Goal: Task Accomplishment & Management: Manage account settings

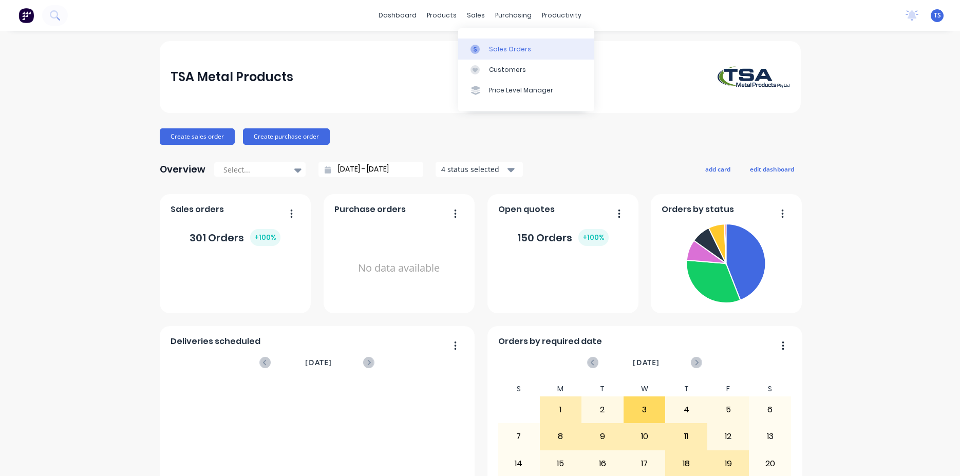
click at [498, 42] on link "Sales Orders" at bounding box center [526, 49] width 136 height 21
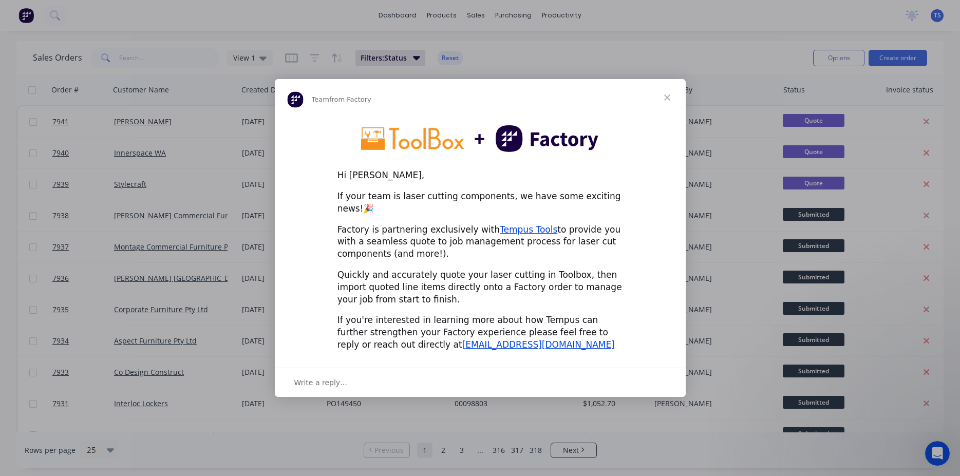
click at [673, 100] on span "Close" at bounding box center [667, 97] width 37 height 37
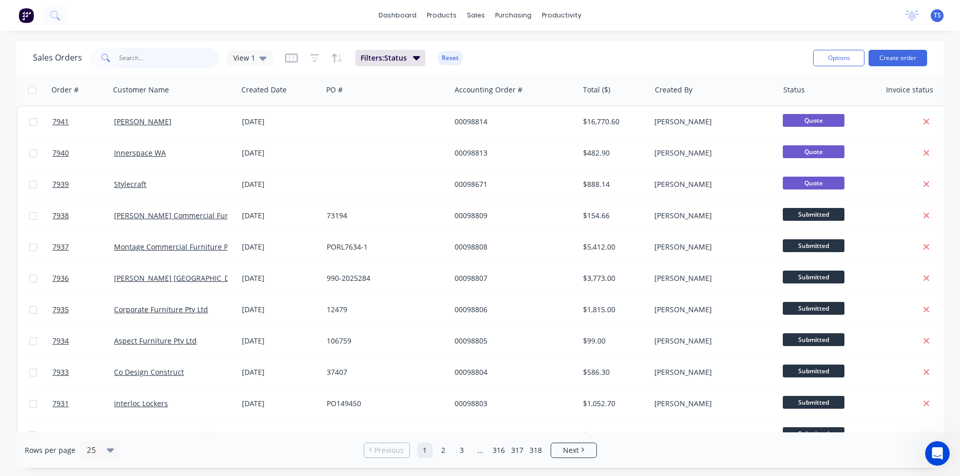
click at [162, 66] on input "text" at bounding box center [169, 58] width 100 height 21
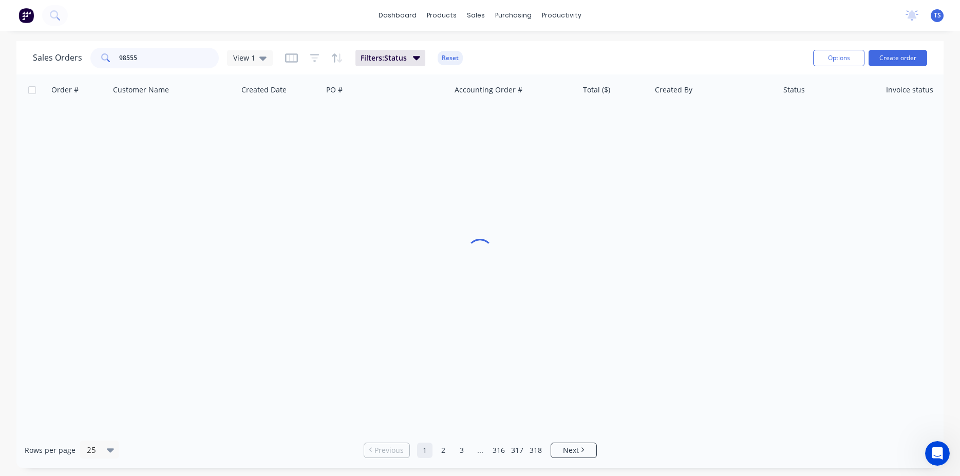
type input "98555"
click at [178, 53] on input "98555" at bounding box center [169, 58] width 100 height 21
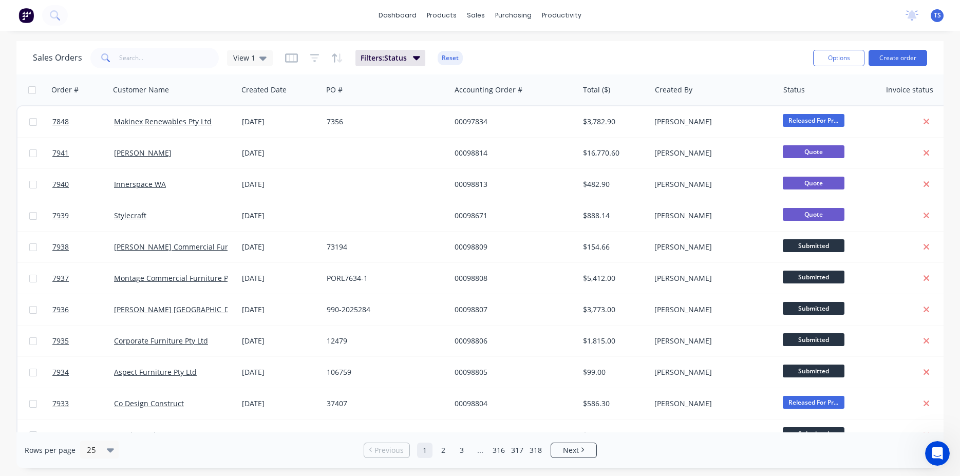
click at [152, 72] on div "Sales Orders View 1 Filters: Status Reset Options Create order" at bounding box center [480, 57] width 928 height 33
click at [159, 58] on input "text" at bounding box center [169, 58] width 100 height 21
click at [140, 53] on input "text" at bounding box center [169, 58] width 100 height 21
click at [150, 54] on input "text" at bounding box center [169, 58] width 100 height 21
click at [190, 46] on div "Sales Orders View 1 Filters: Status Reset" at bounding box center [419, 57] width 772 height 25
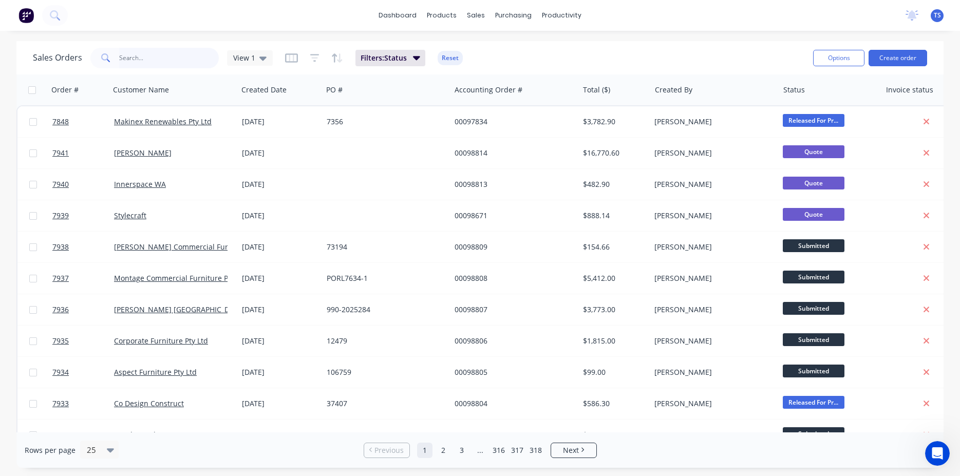
click at [178, 61] on input "text" at bounding box center [169, 58] width 100 height 21
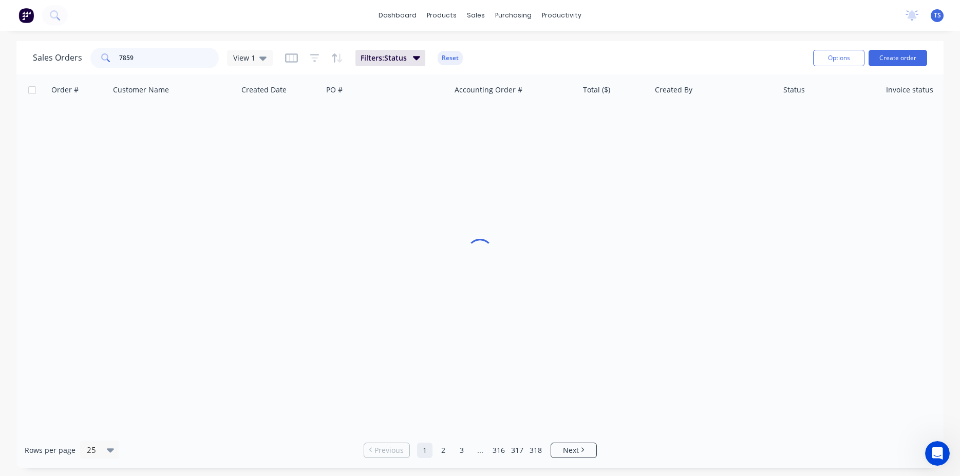
type input "7859"
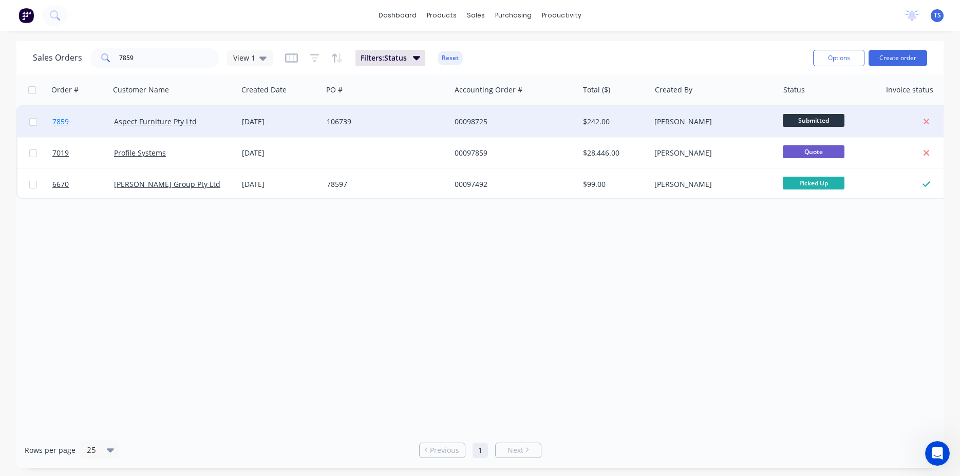
click at [53, 120] on span "7859" at bounding box center [60, 122] width 16 height 10
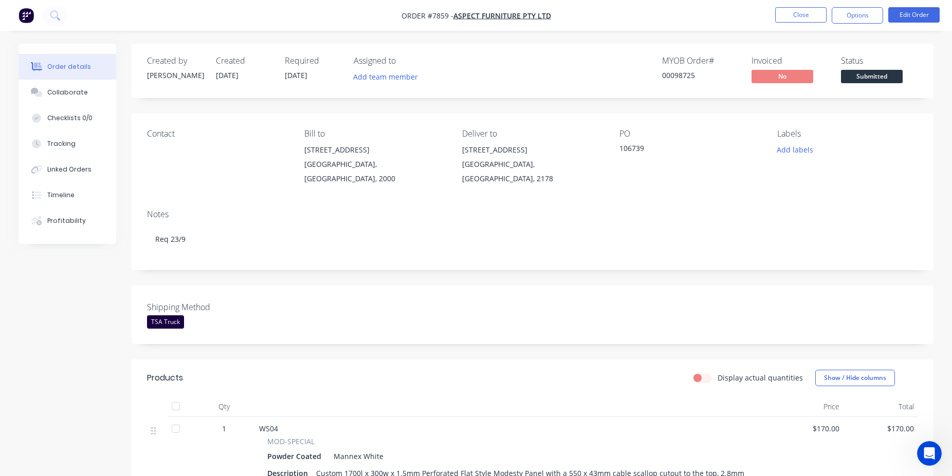
click at [878, 82] on span "Submitted" at bounding box center [872, 76] width 62 height 13
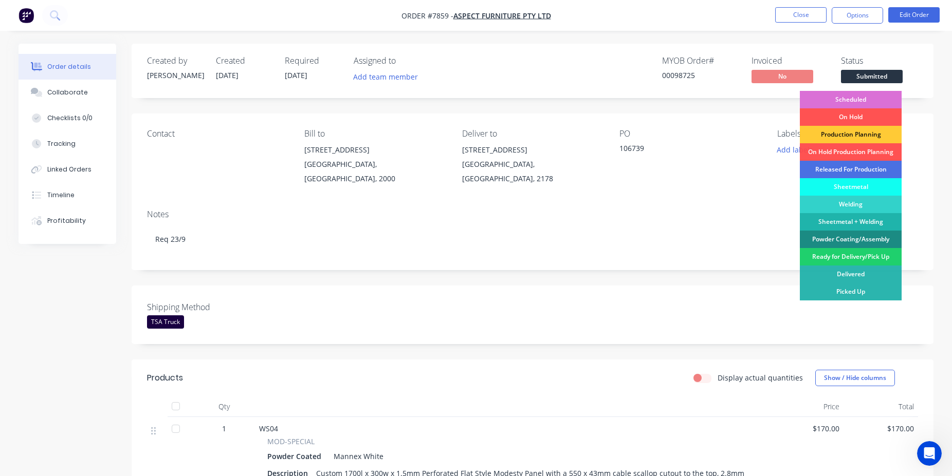
click at [868, 96] on div "Scheduled" at bounding box center [851, 99] width 102 height 17
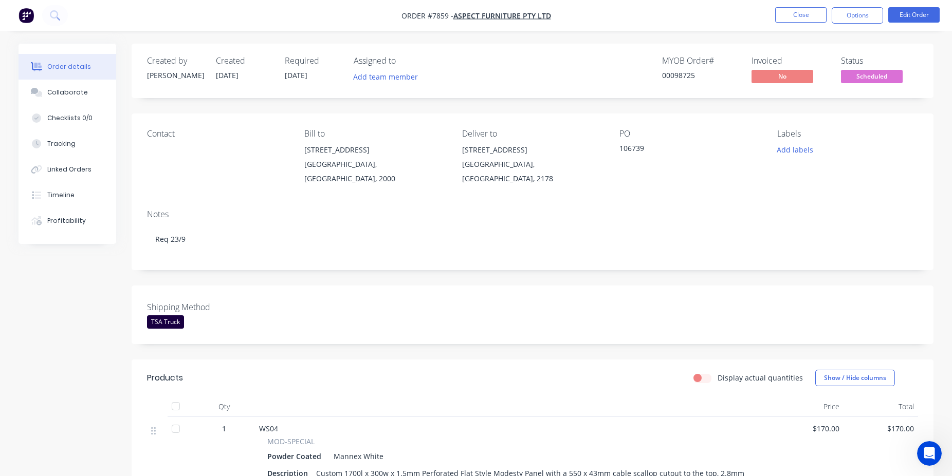
click at [676, 78] on div "00098725" at bounding box center [700, 75] width 77 height 11
copy div "00098725"
click at [805, 22] on button "Close" at bounding box center [800, 14] width 51 height 15
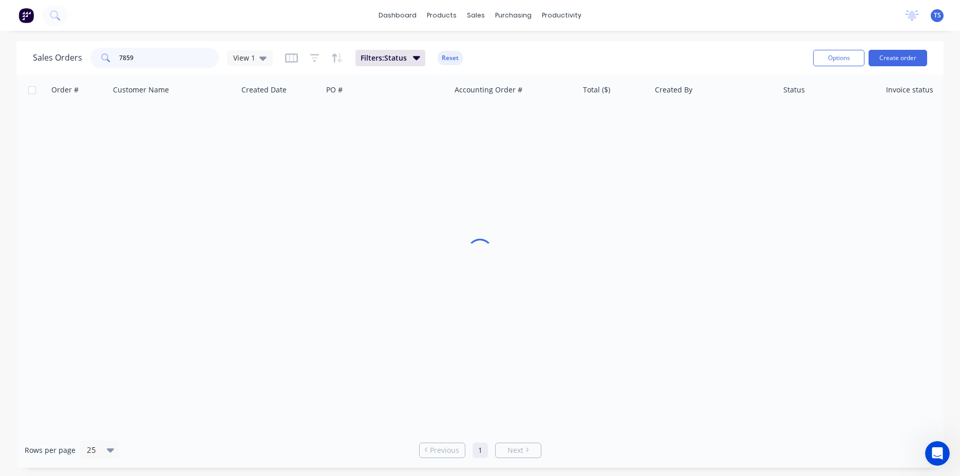
click at [163, 53] on input "7859" at bounding box center [169, 58] width 100 height 21
click at [164, 53] on input "7859" at bounding box center [169, 58] width 100 height 21
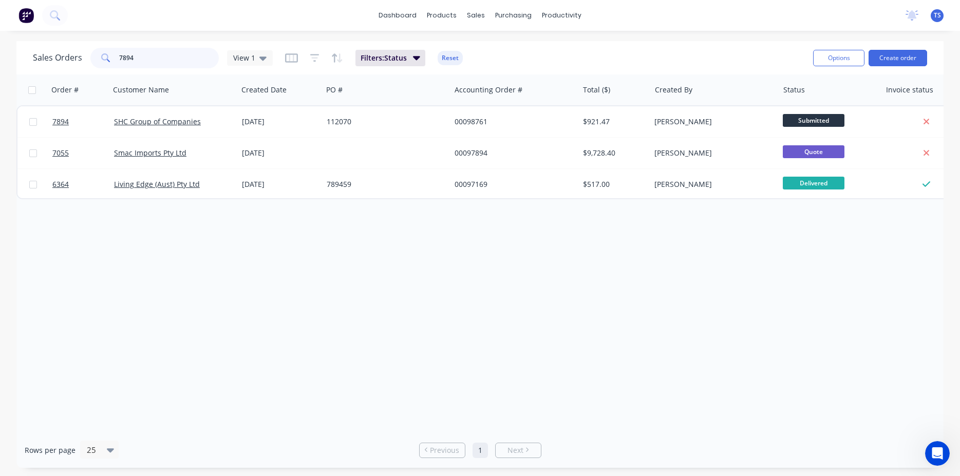
type input "7894"
click at [73, 135] on link "7894" at bounding box center [83, 121] width 62 height 31
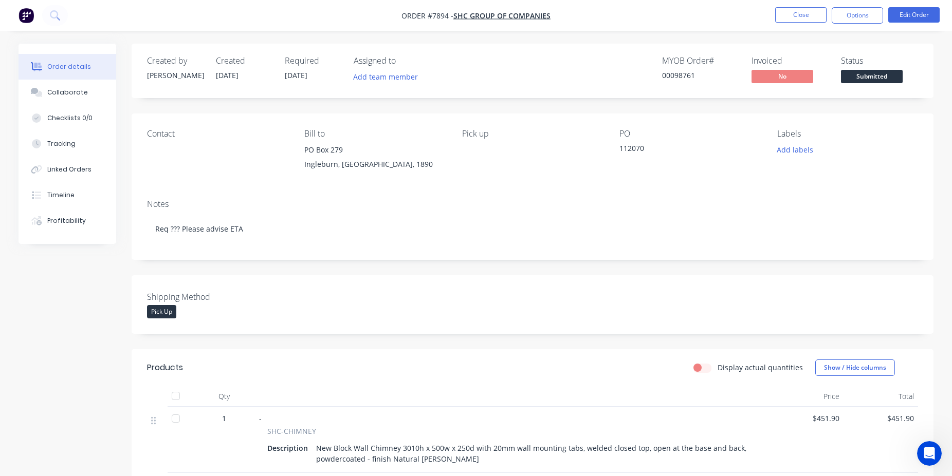
click at [874, 63] on div "Submitted" at bounding box center [872, 59] width 38 height 13
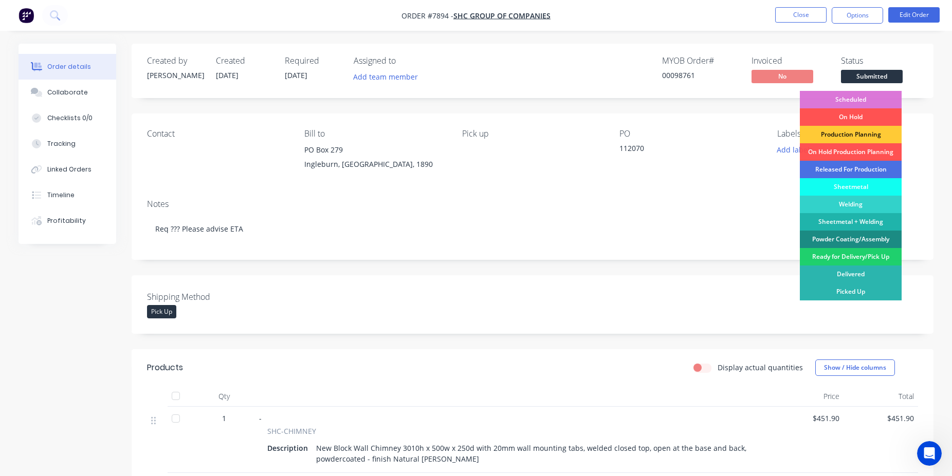
click at [875, 76] on span "Submitted" at bounding box center [872, 76] width 62 height 13
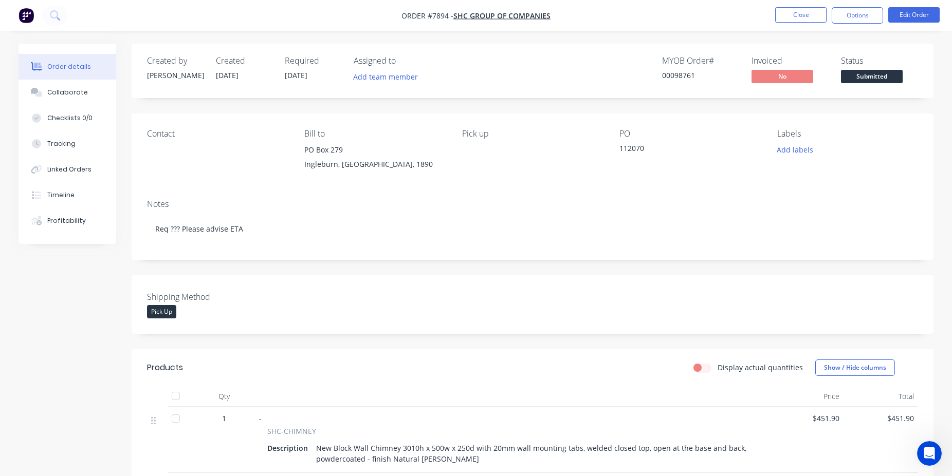
click at [886, 77] on span "Submitted" at bounding box center [872, 76] width 62 height 13
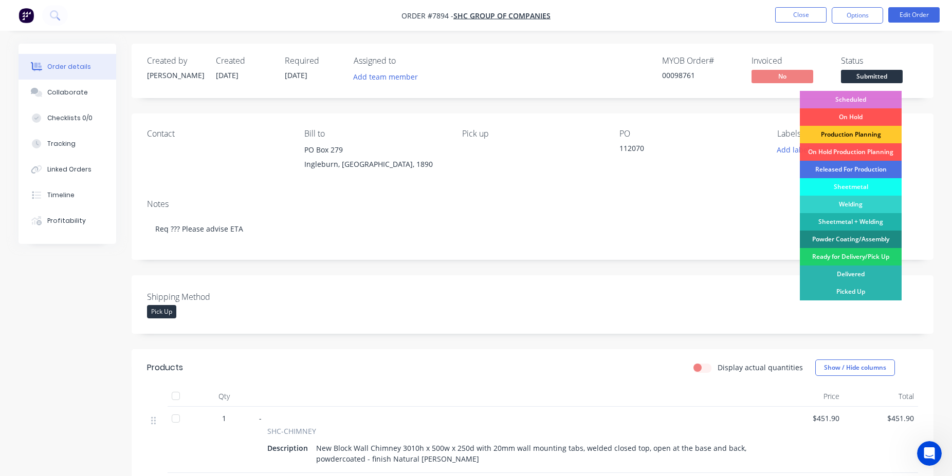
click at [860, 135] on div "Production Planning" at bounding box center [851, 134] width 102 height 17
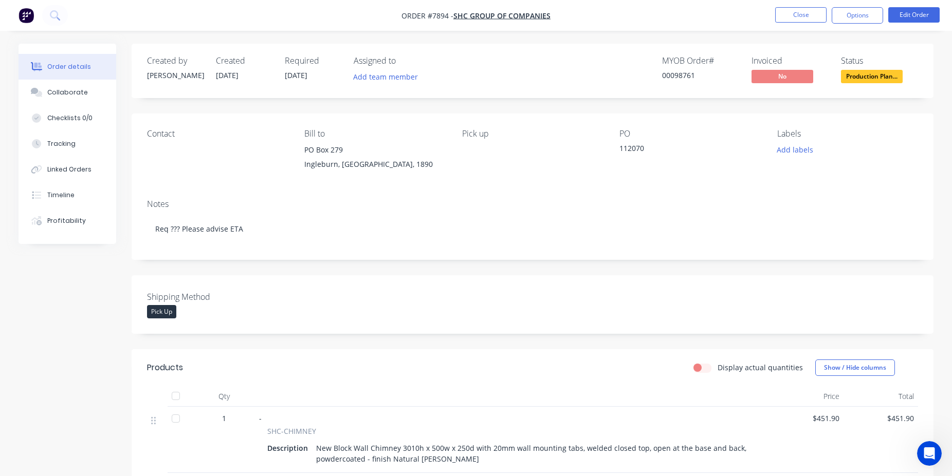
click at [680, 77] on div "00098761" at bounding box center [700, 75] width 77 height 11
copy div "00098761"
click at [808, 16] on button "Close" at bounding box center [800, 14] width 51 height 15
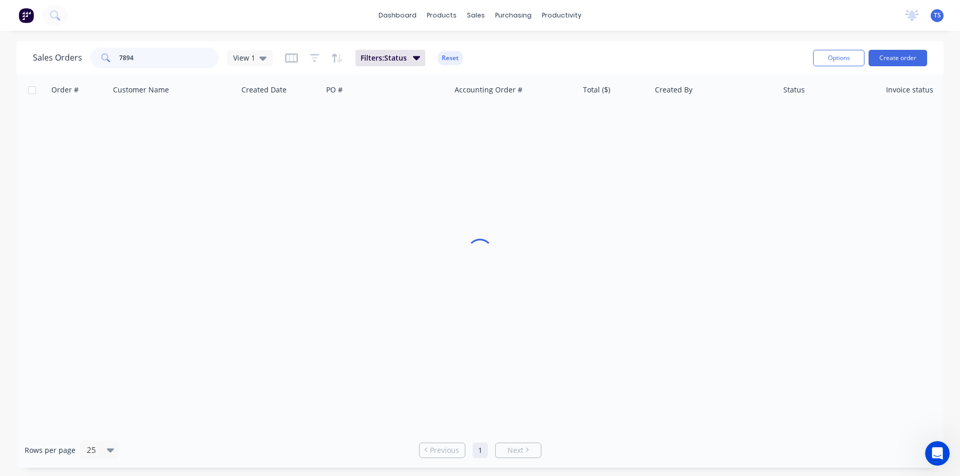
click at [149, 54] on input "7894" at bounding box center [169, 58] width 100 height 21
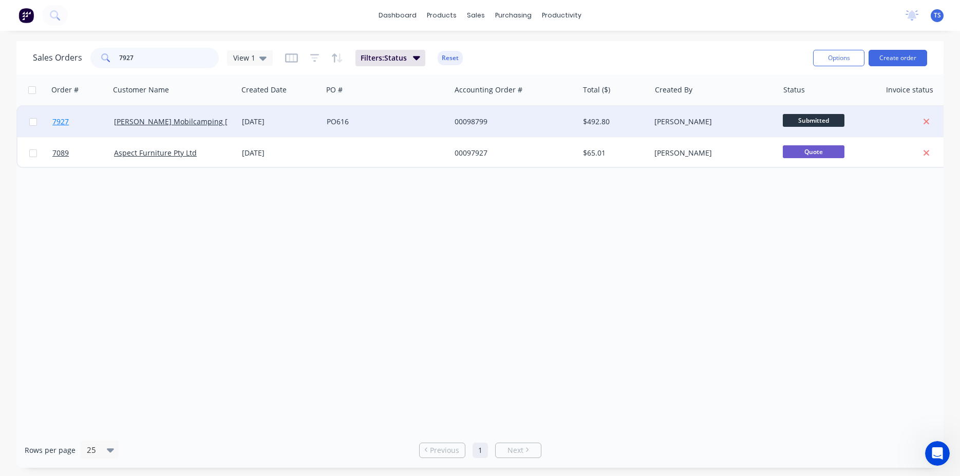
type input "7927"
click at [77, 125] on link "7927" at bounding box center [83, 121] width 62 height 31
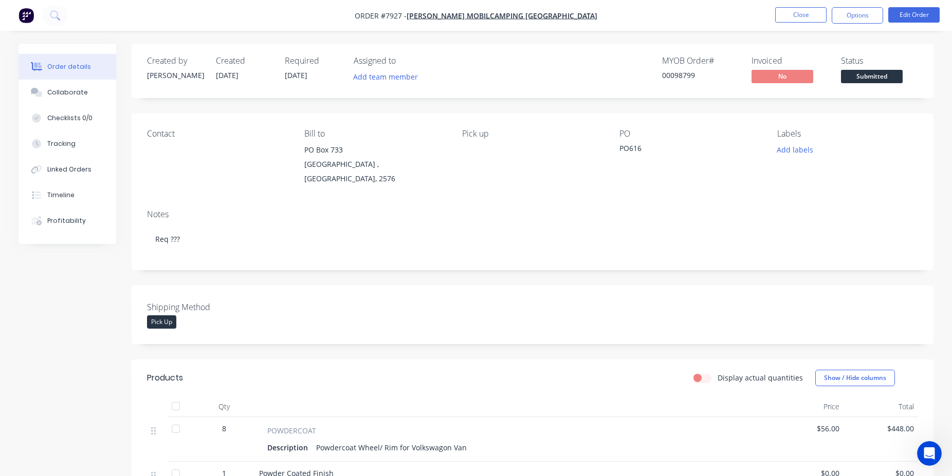
click at [876, 81] on span "Submitted" at bounding box center [872, 76] width 62 height 13
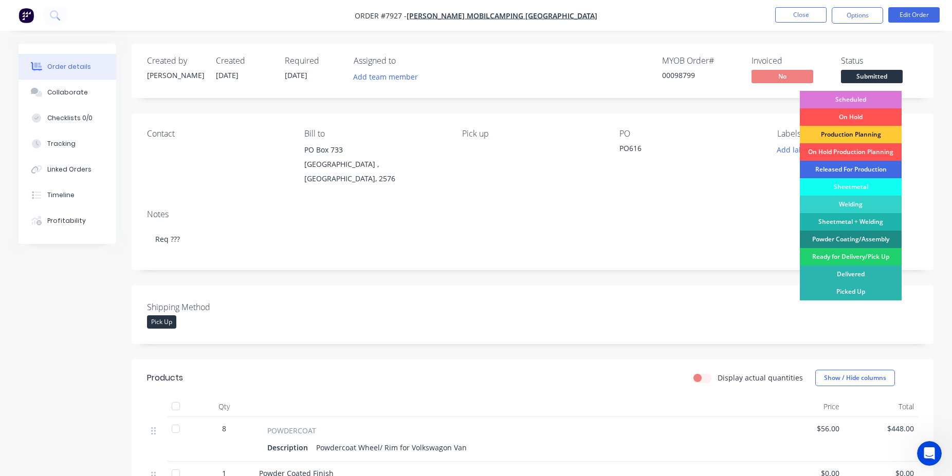
click at [865, 165] on div "Released For Production" at bounding box center [851, 169] width 102 height 17
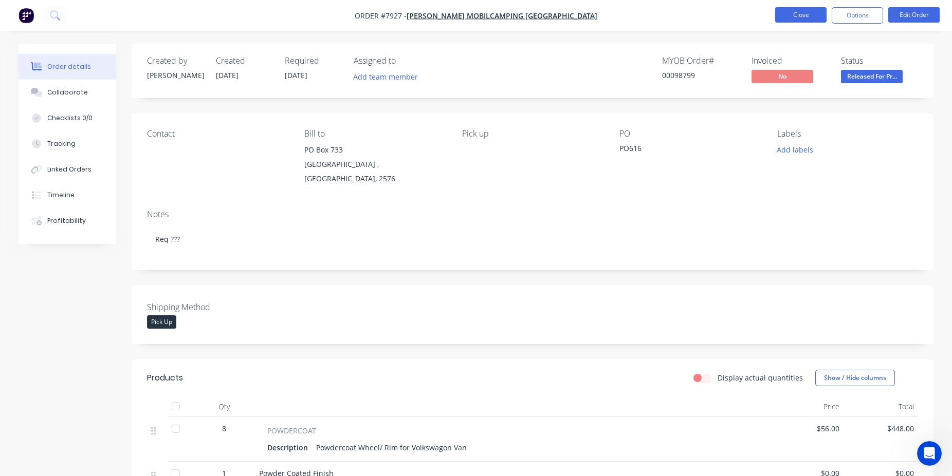
click at [797, 9] on button "Close" at bounding box center [800, 14] width 51 height 15
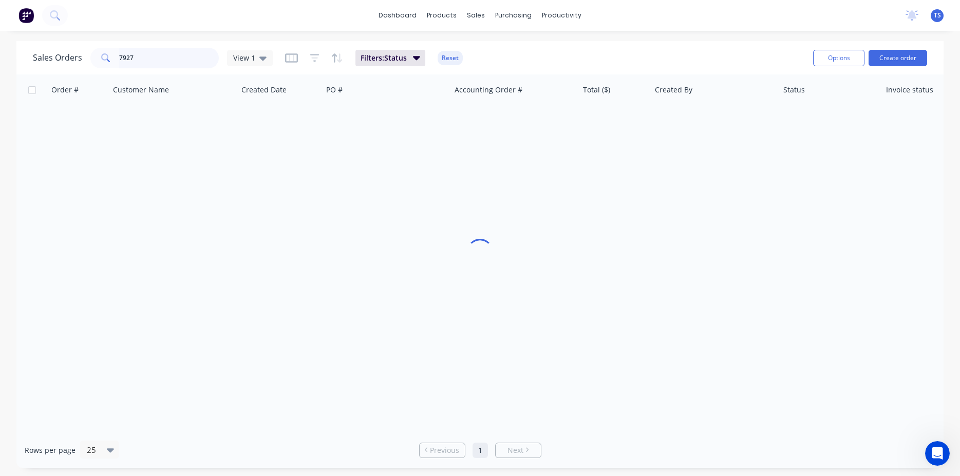
click at [172, 54] on input "7927" at bounding box center [169, 58] width 100 height 21
click at [156, 63] on input "7928" at bounding box center [169, 58] width 100 height 21
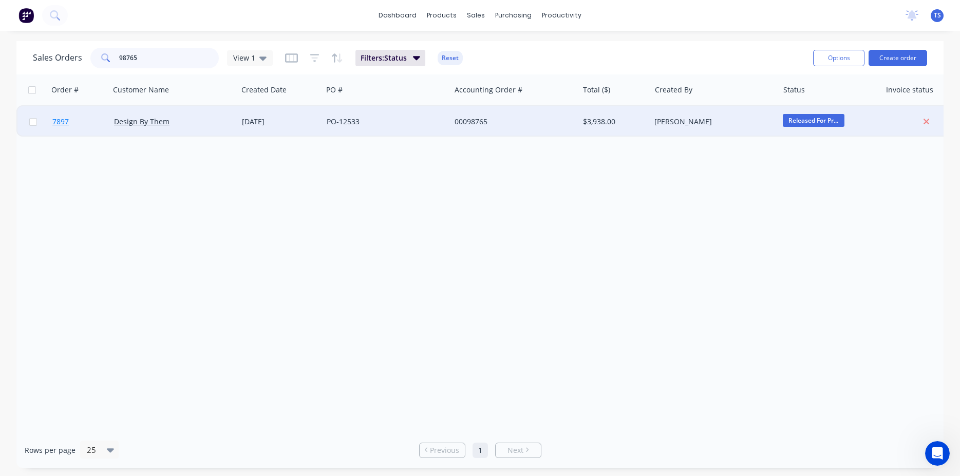
type input "98765"
click at [59, 128] on link "7897" at bounding box center [83, 121] width 62 height 31
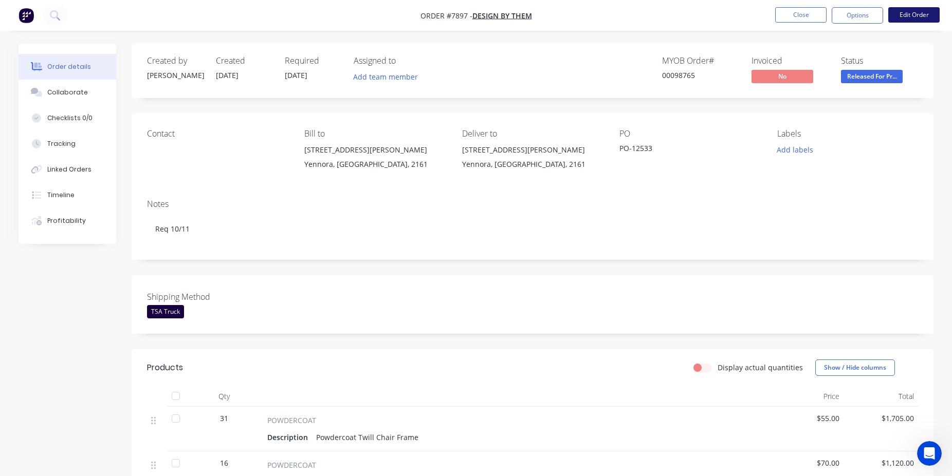
click at [928, 19] on button "Edit Order" at bounding box center [913, 14] width 51 height 15
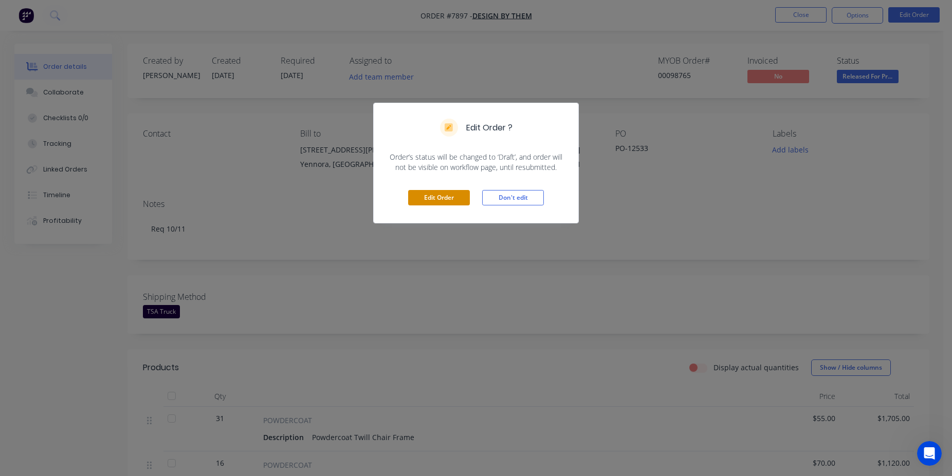
click at [431, 193] on button "Edit Order" at bounding box center [439, 197] width 62 height 15
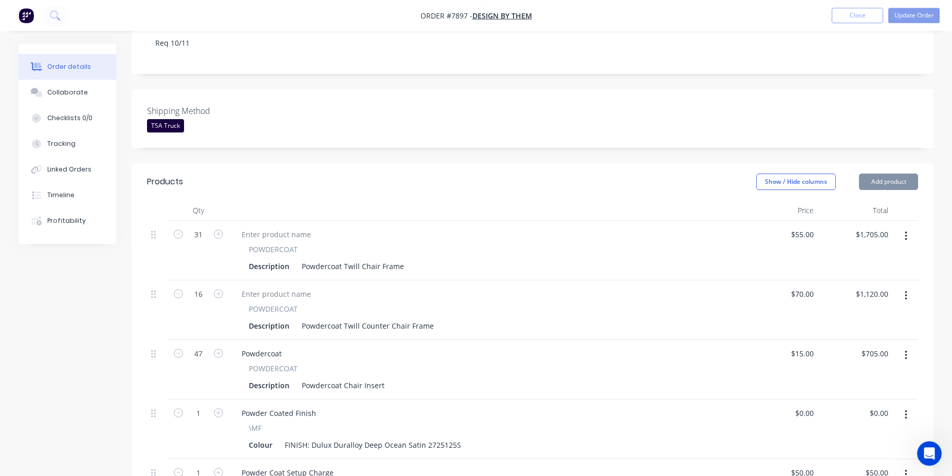
scroll to position [367, 0]
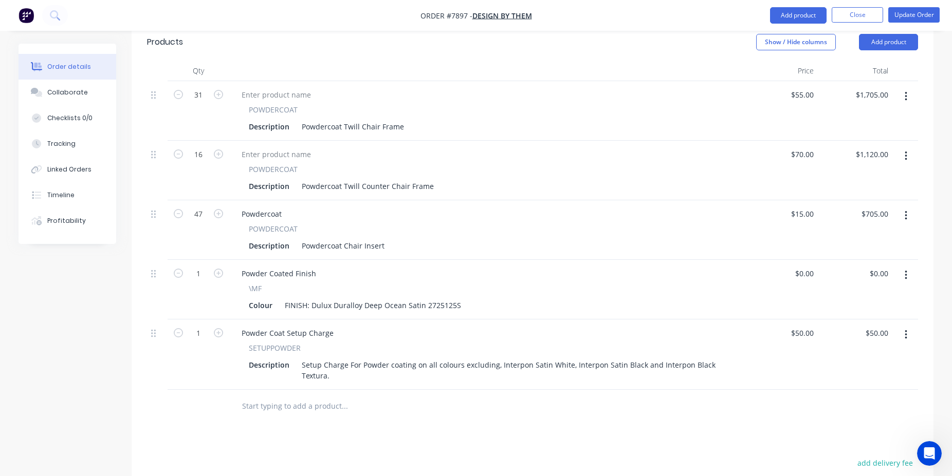
click at [326, 396] on input "text" at bounding box center [345, 406] width 206 height 21
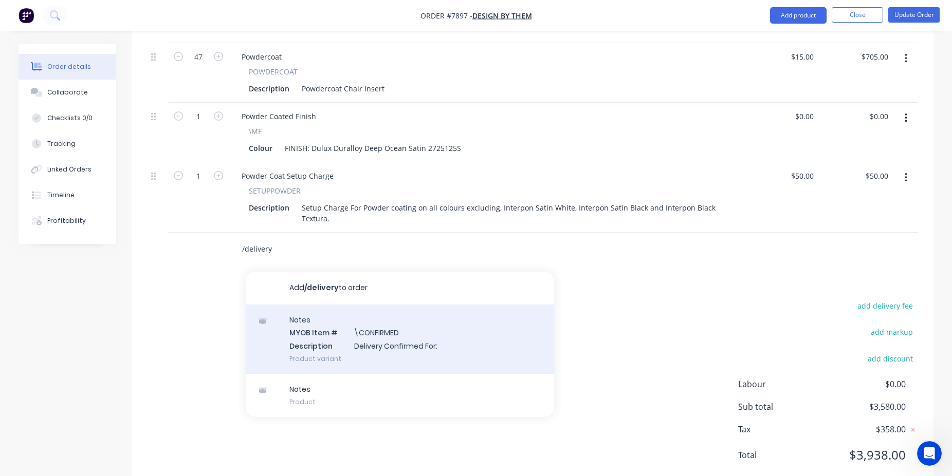
type input "/delivery"
click at [407, 316] on div "Notes MYOB Item # \CONFIRMED Description Delivery Confirmed For: Product variant" at bounding box center [400, 339] width 308 height 69
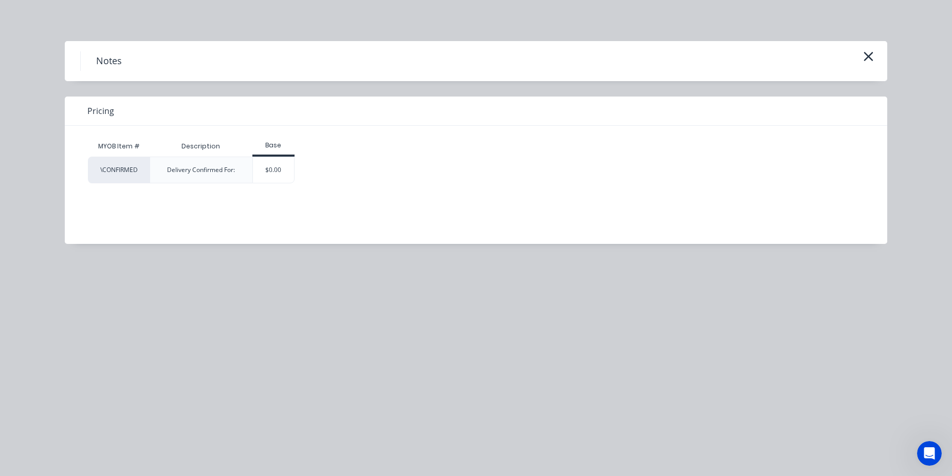
click at [247, 179] on div "Delivery Confirmed For:" at bounding box center [201, 170] width 103 height 27
click at [279, 178] on div "$0.00" at bounding box center [274, 170] width 42 height 26
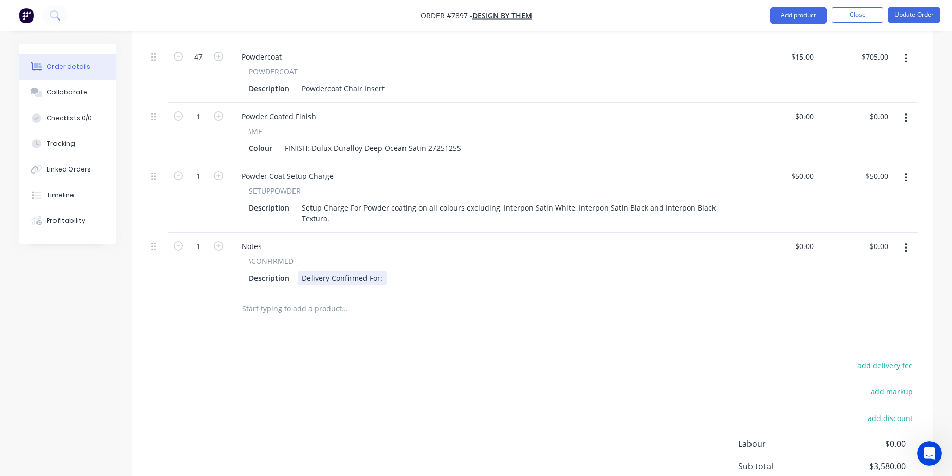
click at [378, 271] on div "Delivery Confirmed For:" at bounding box center [342, 278] width 89 height 15
click at [380, 271] on div "Delivery Confirmed For:" at bounding box center [342, 278] width 89 height 15
click at [924, 12] on button "Update Order" at bounding box center [913, 14] width 51 height 15
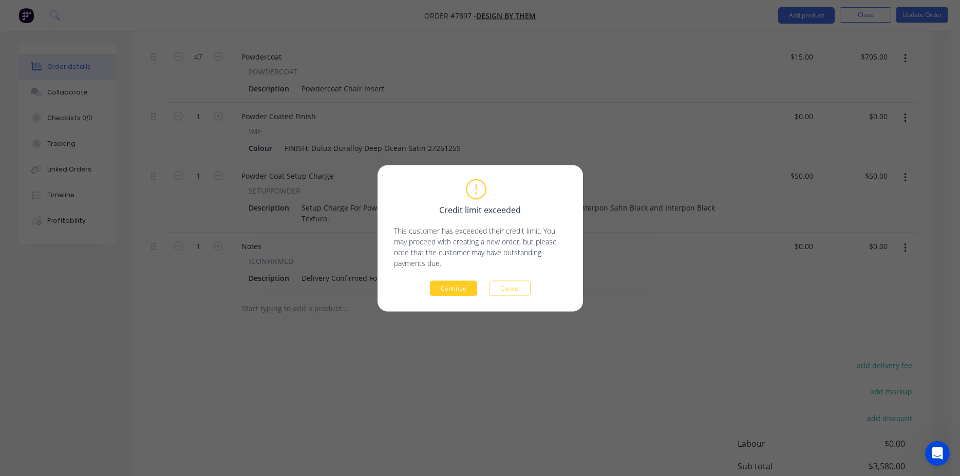
click at [461, 290] on button "Continue" at bounding box center [453, 288] width 47 height 15
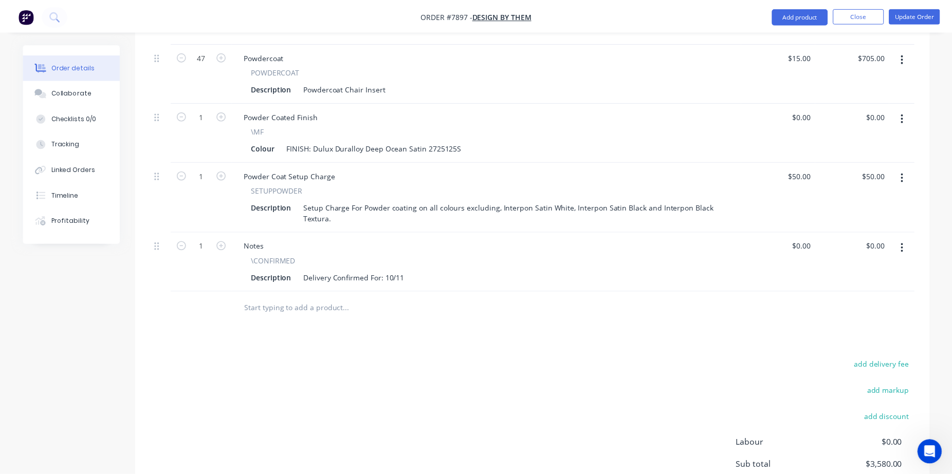
scroll to position [414, 0]
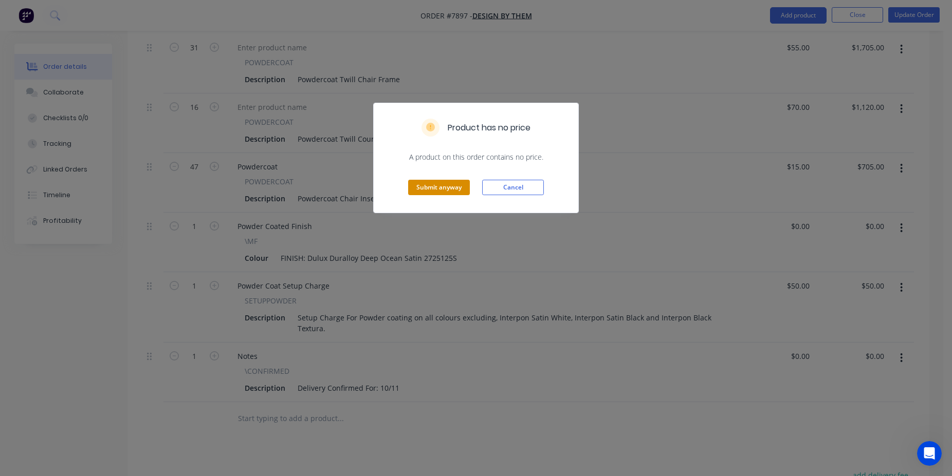
click at [440, 185] on button "Submit anyway" at bounding box center [439, 187] width 62 height 15
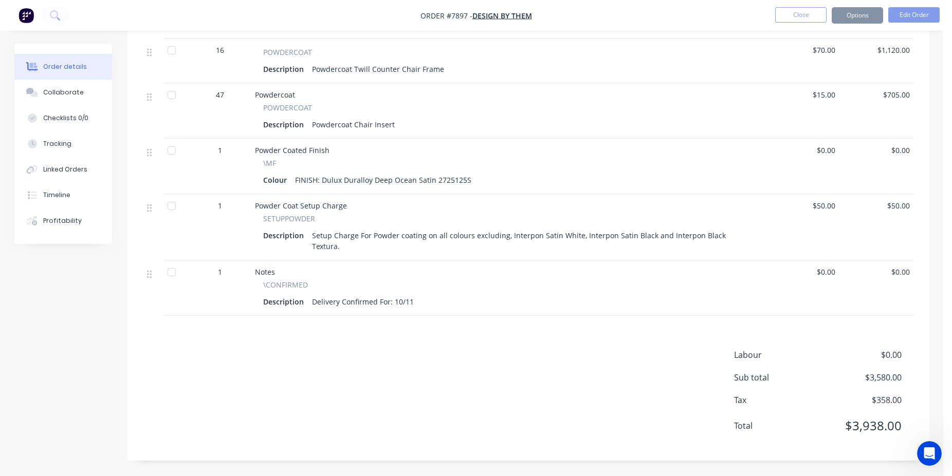
scroll to position [402, 0]
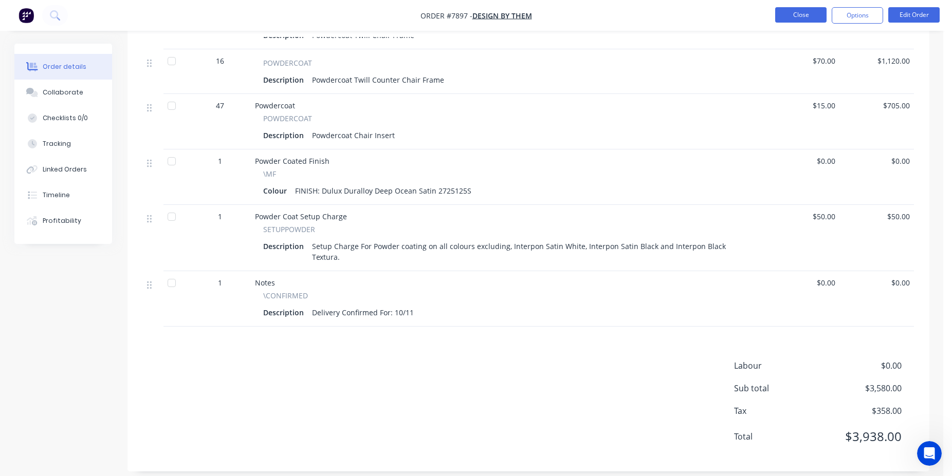
click at [822, 10] on button "Close" at bounding box center [800, 14] width 51 height 15
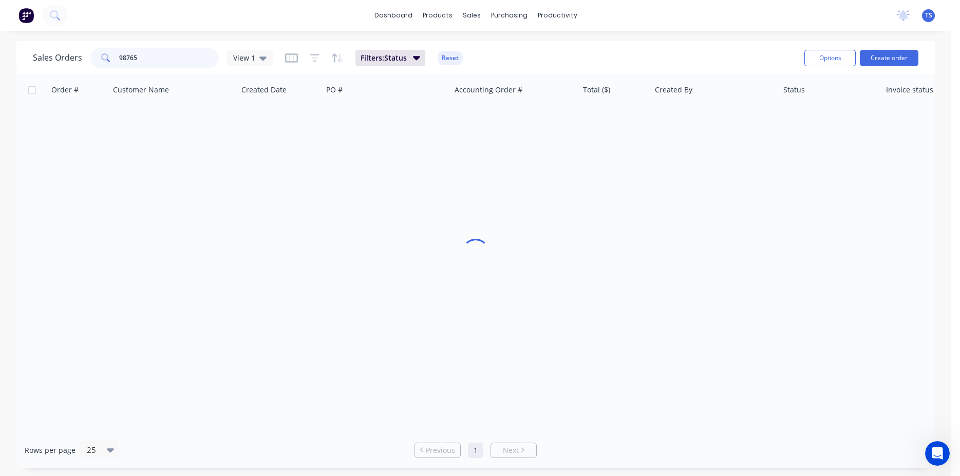
click at [172, 56] on input "98765" at bounding box center [169, 58] width 100 height 21
type input "98768"
click at [59, 124] on span "7900" at bounding box center [60, 122] width 16 height 10
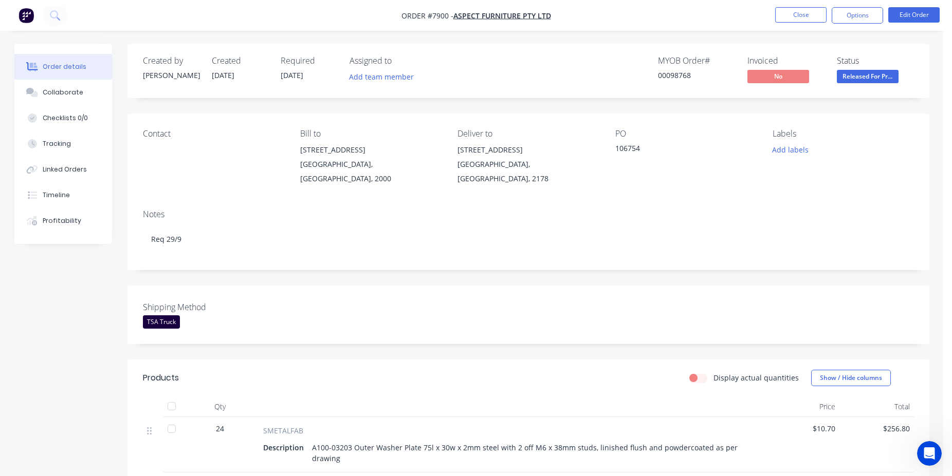
click at [903, 27] on nav "Order #7900 - Aspect Furniture Pty Ltd Close Options Edit Order" at bounding box center [476, 15] width 952 height 31
click at [921, 12] on button "Edit Order" at bounding box center [913, 14] width 51 height 15
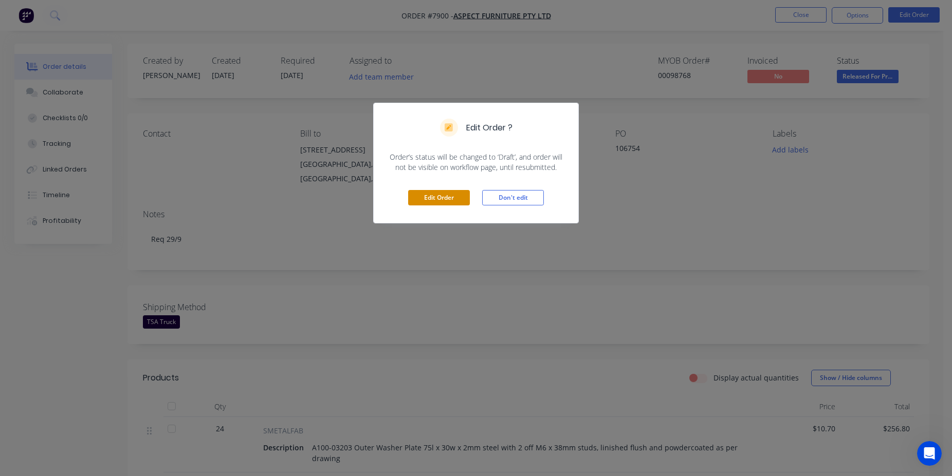
click at [434, 197] on button "Edit Order" at bounding box center [439, 197] width 62 height 15
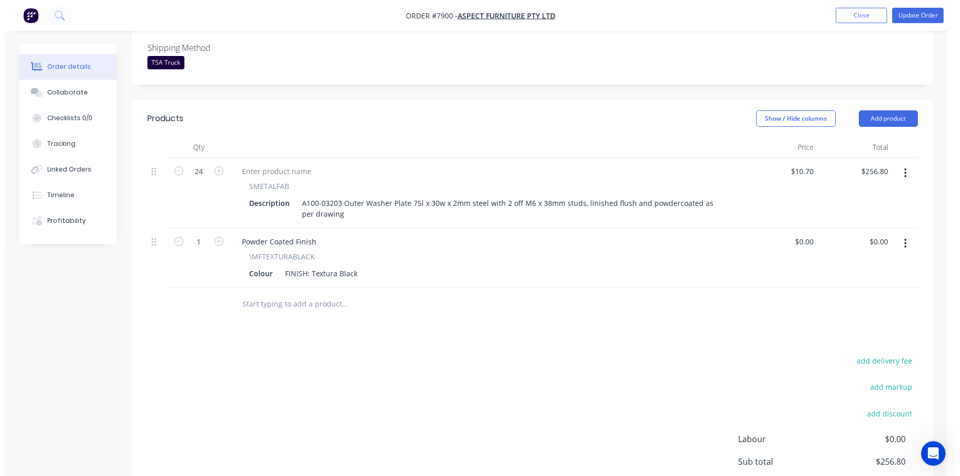
scroll to position [346, 0]
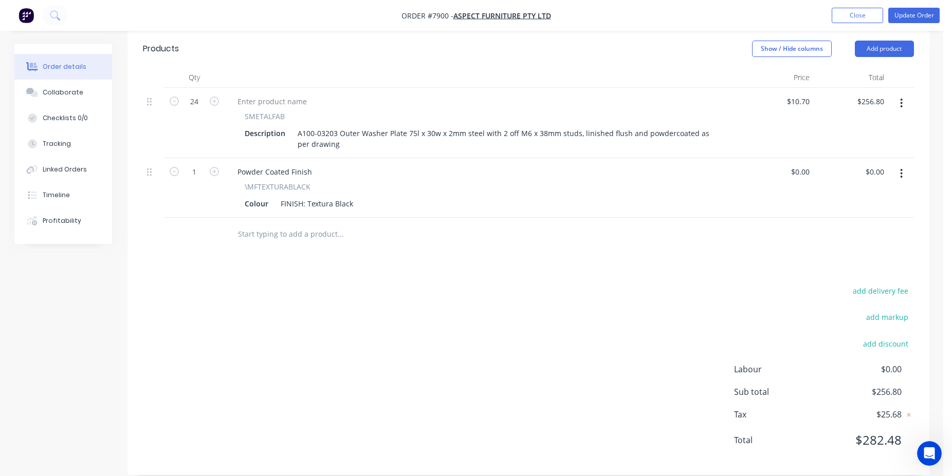
click at [297, 225] on input "text" at bounding box center [340, 234] width 206 height 21
type input "/delivery"
click at [370, 304] on div "Notes MYOB Item # \CONFIRMED Description Delivery Confirmed For: Product variant" at bounding box center [396, 324] width 308 height 69
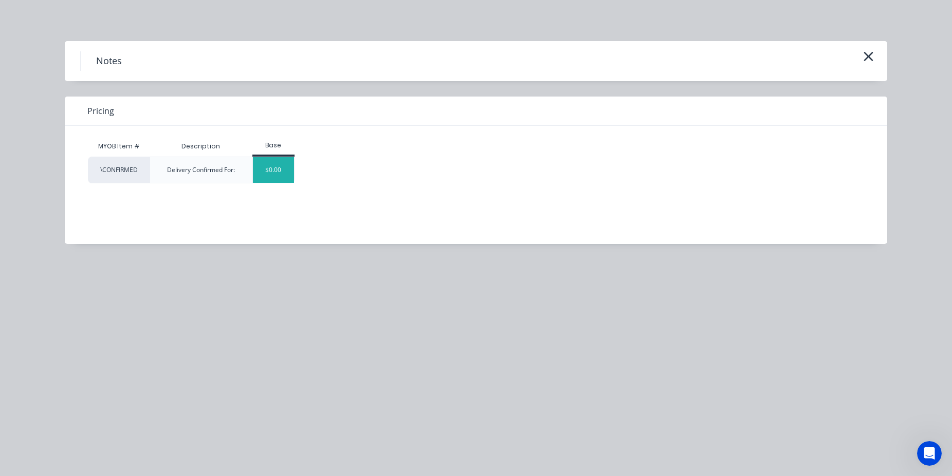
click at [258, 174] on div "$0.00" at bounding box center [274, 170] width 42 height 26
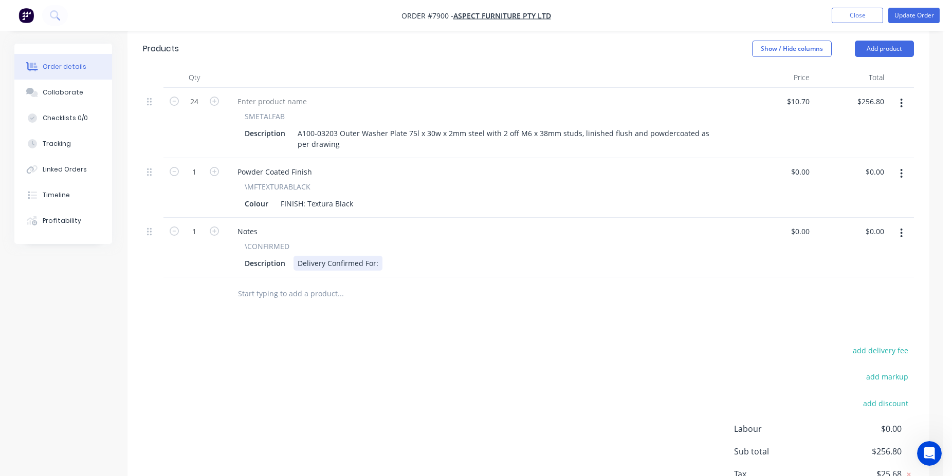
click at [376, 256] on div "Delivery Confirmed For:" at bounding box center [337, 263] width 89 height 15
click at [911, 10] on button "Update Order" at bounding box center [913, 15] width 51 height 15
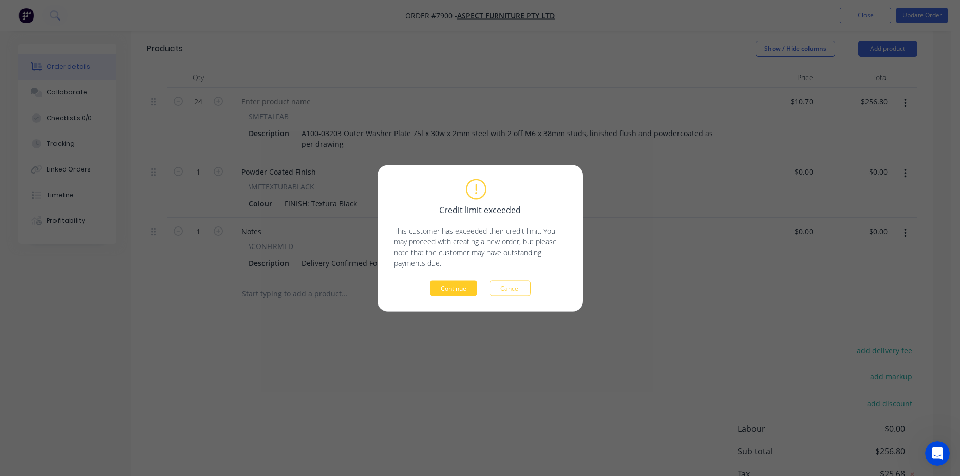
click at [451, 282] on button "Continue" at bounding box center [453, 288] width 47 height 15
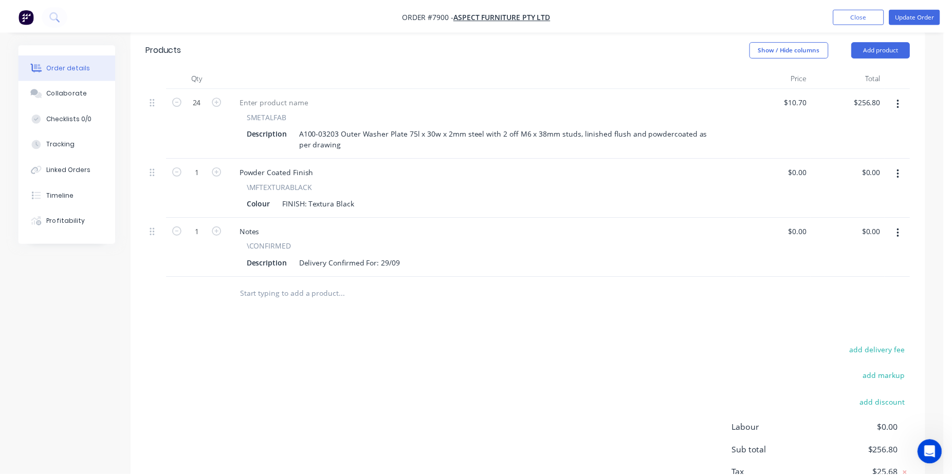
scroll to position [269, 0]
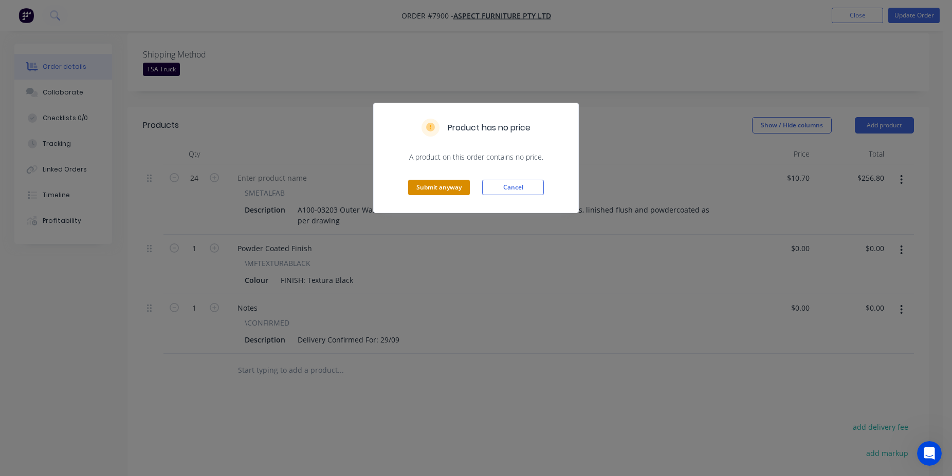
click at [422, 191] on button "Submit anyway" at bounding box center [439, 187] width 62 height 15
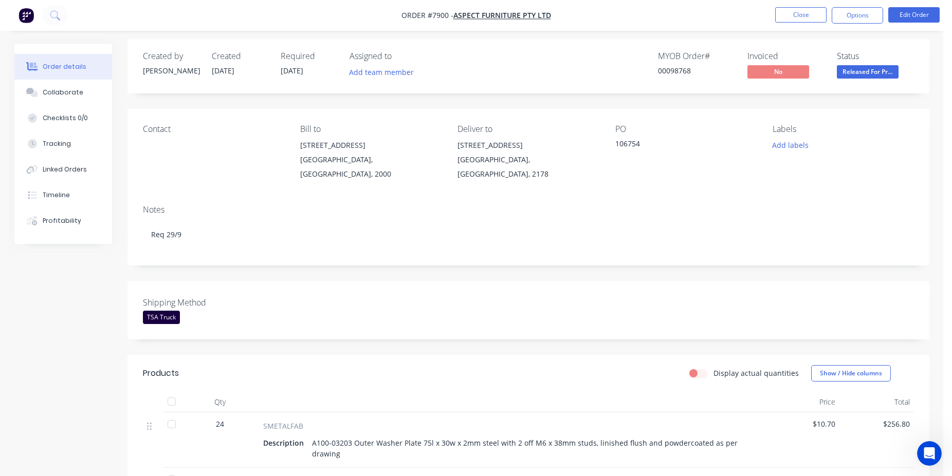
scroll to position [0, 0]
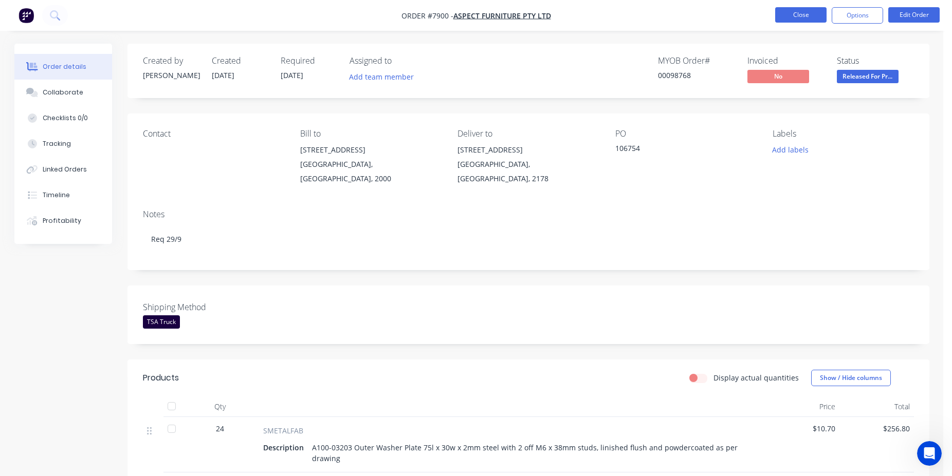
click at [812, 16] on button "Close" at bounding box center [800, 14] width 51 height 15
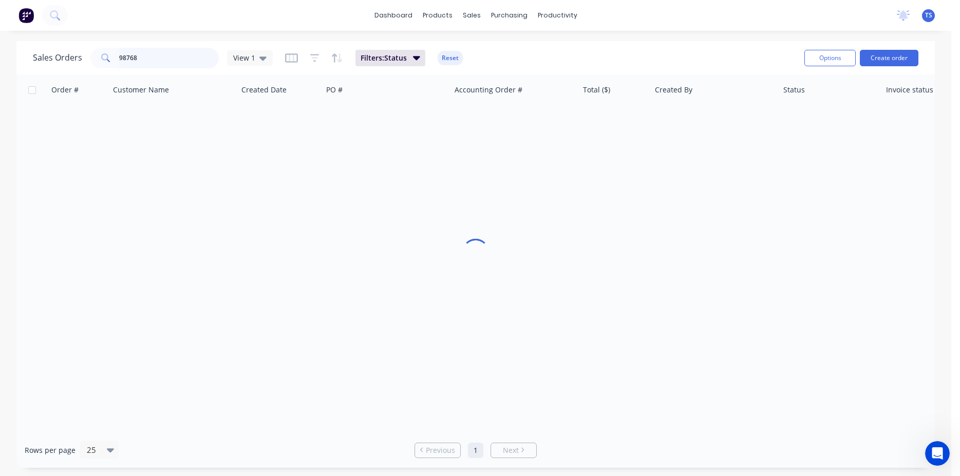
click at [165, 49] on input "98768" at bounding box center [169, 58] width 100 height 21
click at [167, 54] on input "98768" at bounding box center [169, 58] width 100 height 21
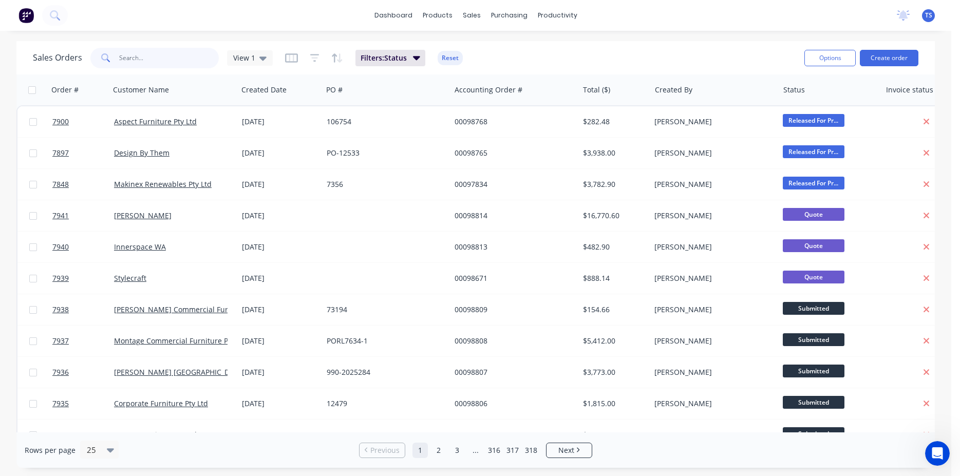
click at [178, 57] on input "text" at bounding box center [169, 58] width 100 height 21
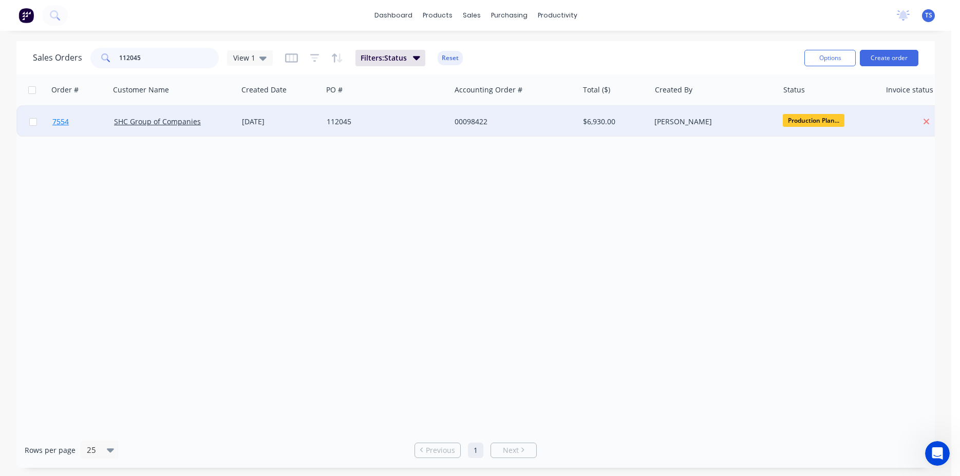
type input "112045"
click at [93, 135] on link "7554" at bounding box center [83, 121] width 62 height 31
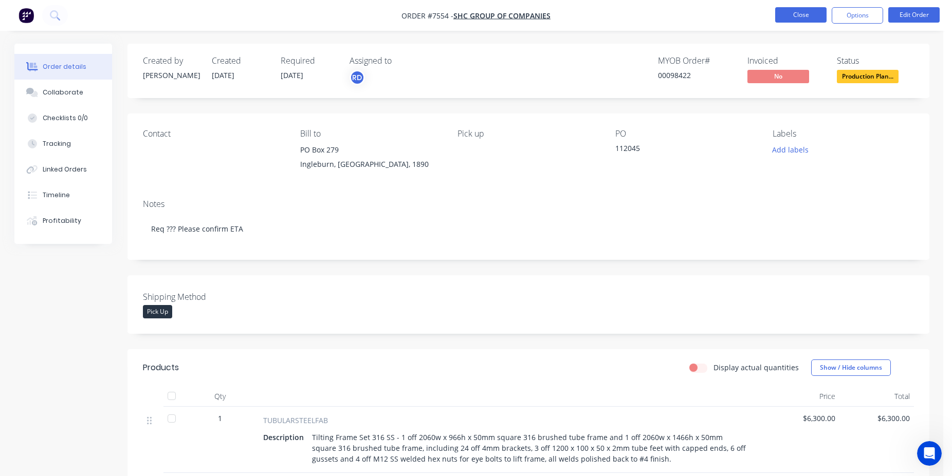
click at [793, 15] on button "Close" at bounding box center [800, 14] width 51 height 15
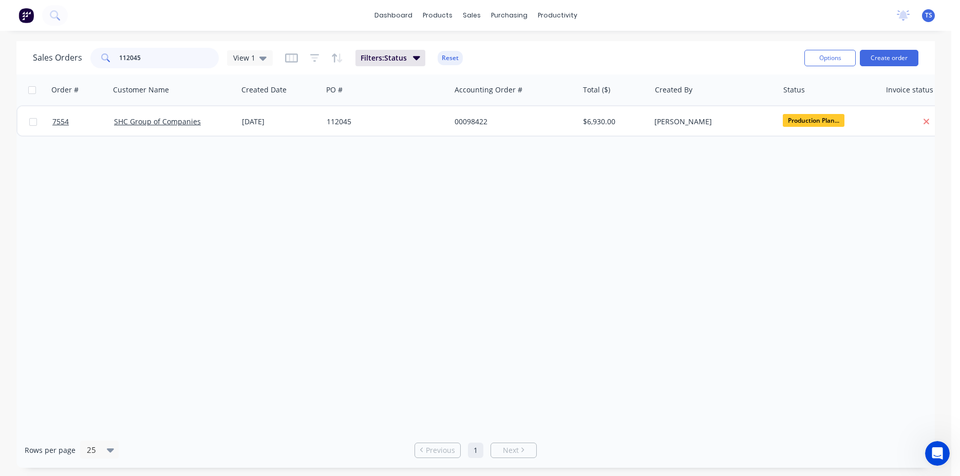
click at [184, 54] on input "112045" at bounding box center [169, 58] width 100 height 21
drag, startPoint x: 157, startPoint y: 59, endPoint x: -26, endPoint y: 60, distance: 182.9
click at [119, 60] on input "pj" at bounding box center [169, 58] width 100 height 21
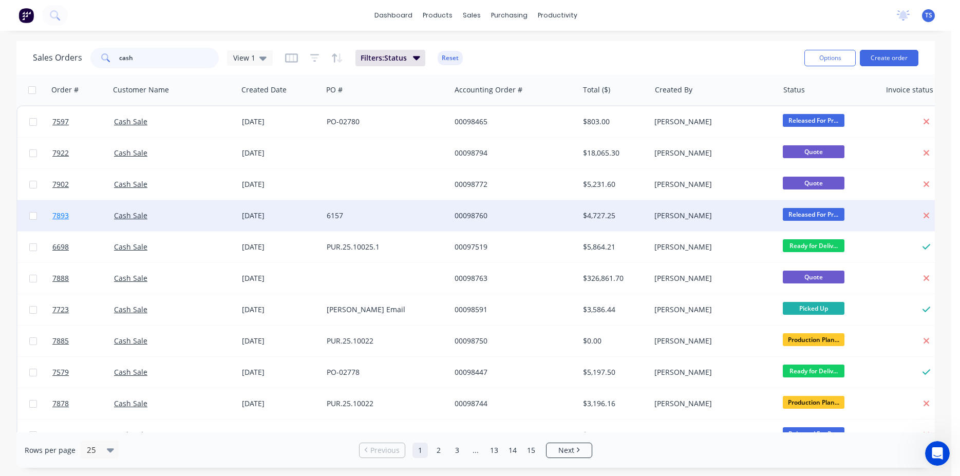
type input "cash"
click at [65, 220] on span "7893" at bounding box center [60, 216] width 16 height 10
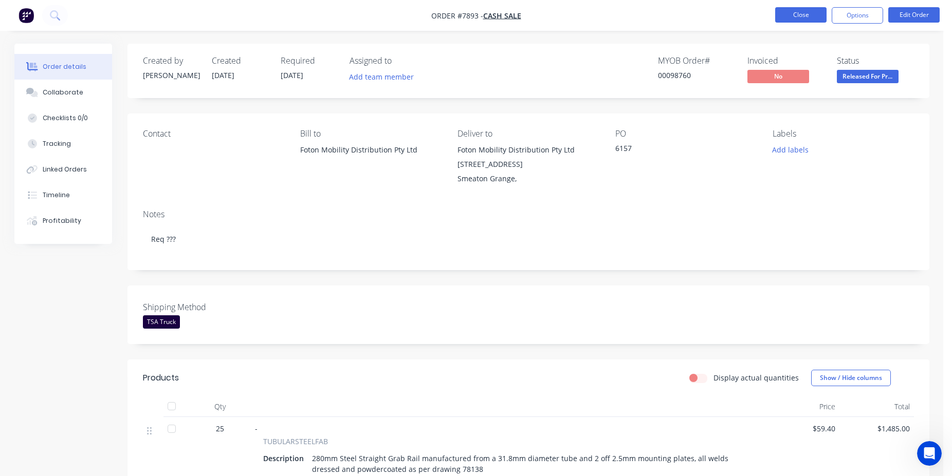
click at [812, 16] on button "Close" at bounding box center [800, 14] width 51 height 15
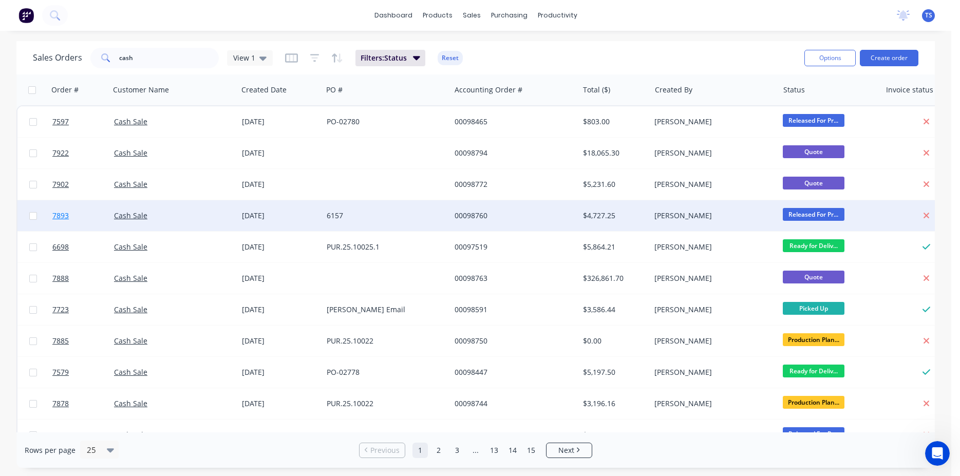
click at [82, 211] on link "7893" at bounding box center [83, 215] width 62 height 31
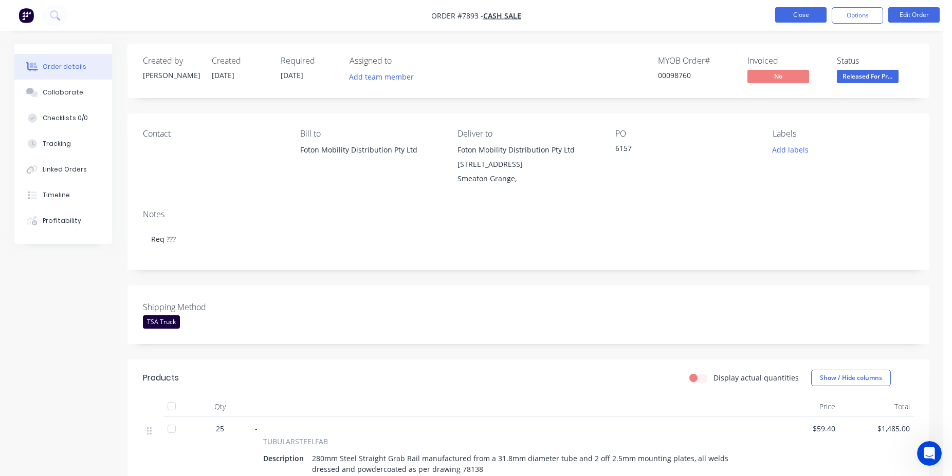
click at [793, 15] on button "Close" at bounding box center [800, 14] width 51 height 15
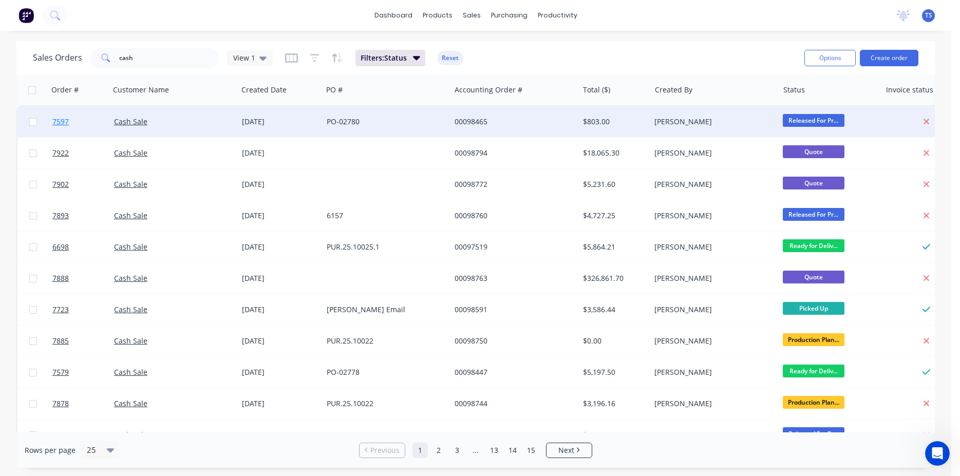
click at [62, 119] on span "7597" at bounding box center [60, 122] width 16 height 10
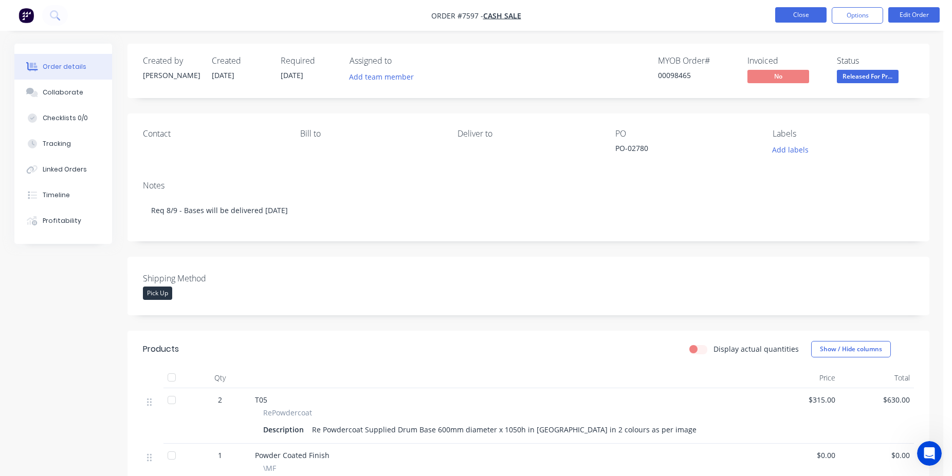
click at [807, 22] on button "Close" at bounding box center [800, 14] width 51 height 15
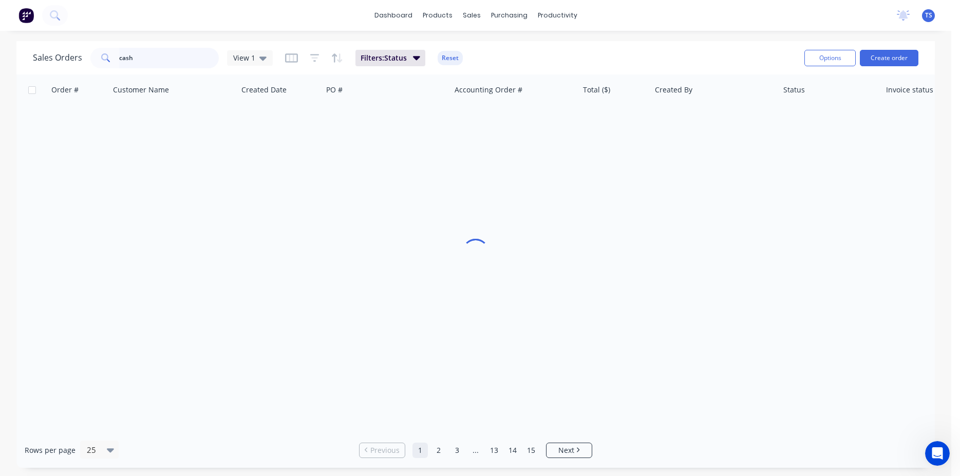
click at [169, 64] on input "cash" at bounding box center [169, 58] width 100 height 21
paste input "PO149450"
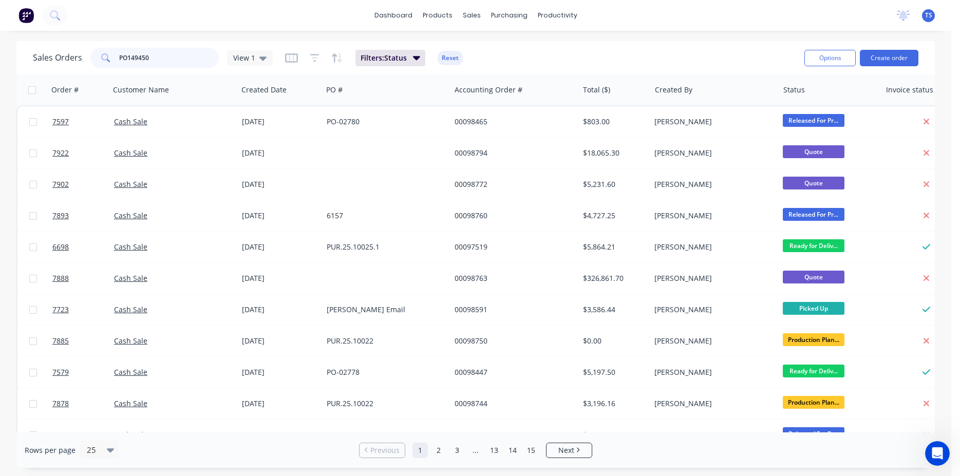
click at [125, 52] on input "PO149450" at bounding box center [169, 58] width 100 height 21
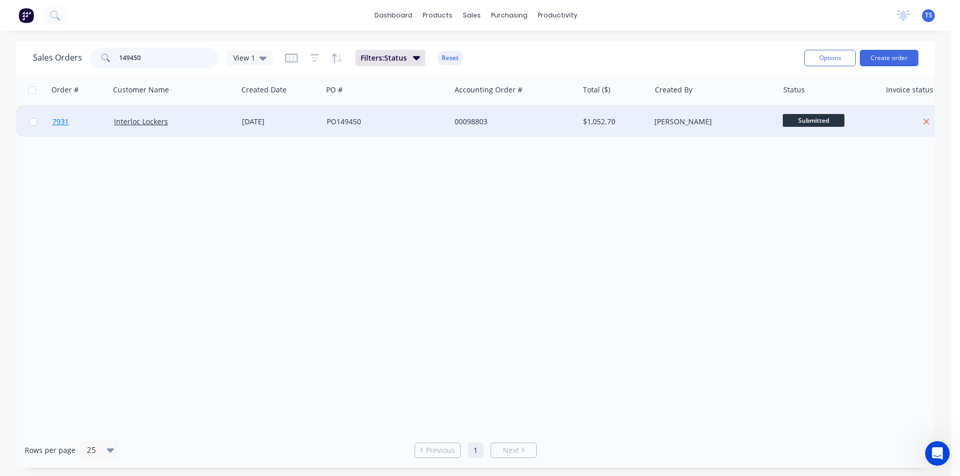
type input "149450"
click at [80, 123] on link "7931" at bounding box center [83, 121] width 62 height 31
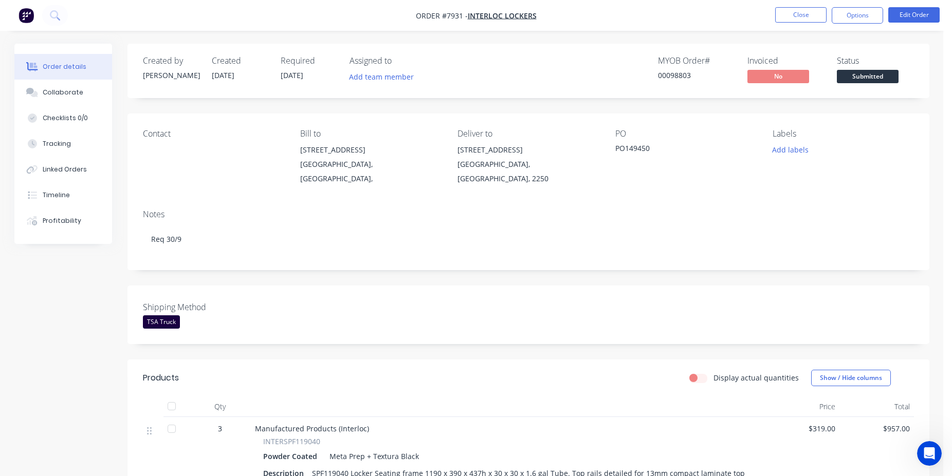
click at [566, 268] on div "Created by [PERSON_NAME] Created [DATE] Required [DATE] Assigned to Add team me…" at bounding box center [528, 371] width 802 height 655
click at [779, 20] on button "Close" at bounding box center [800, 14] width 51 height 15
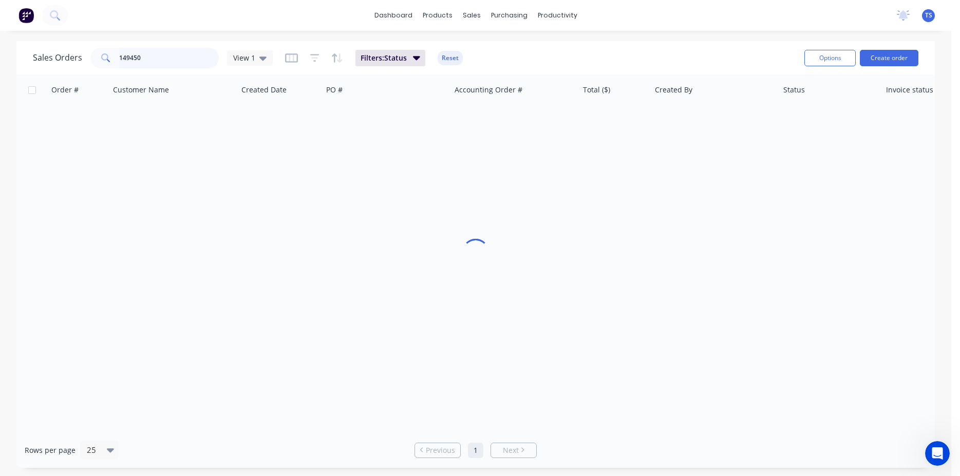
click at [159, 52] on input "149450" at bounding box center [169, 58] width 100 height 21
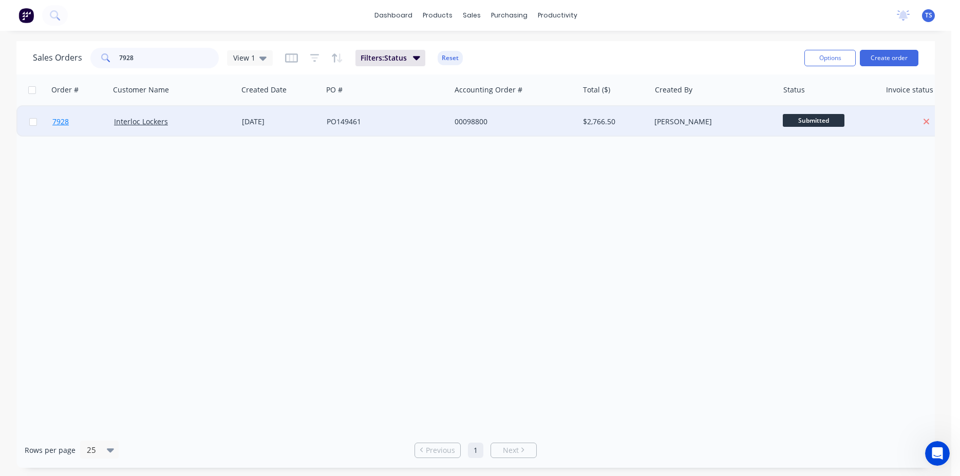
type input "7928"
click at [89, 118] on link "7928" at bounding box center [83, 121] width 62 height 31
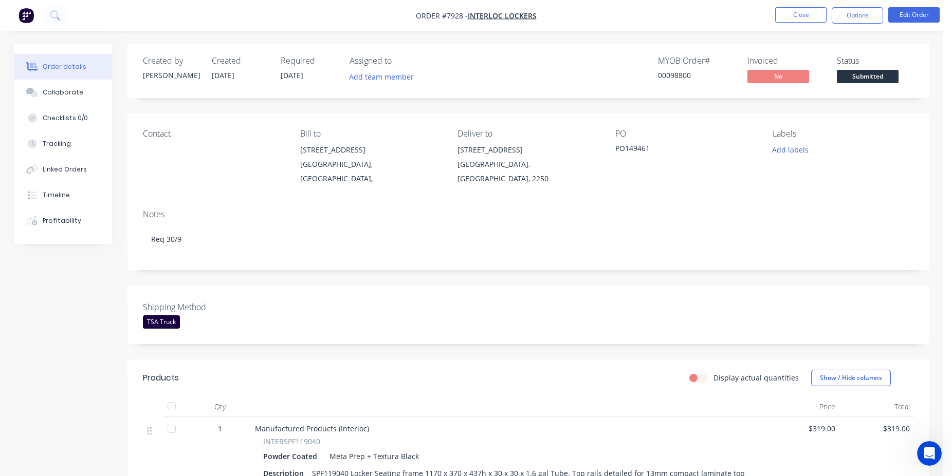
click at [870, 70] on div "Status Submitted" at bounding box center [875, 71] width 77 height 30
click at [875, 79] on span "Submitted" at bounding box center [868, 76] width 62 height 13
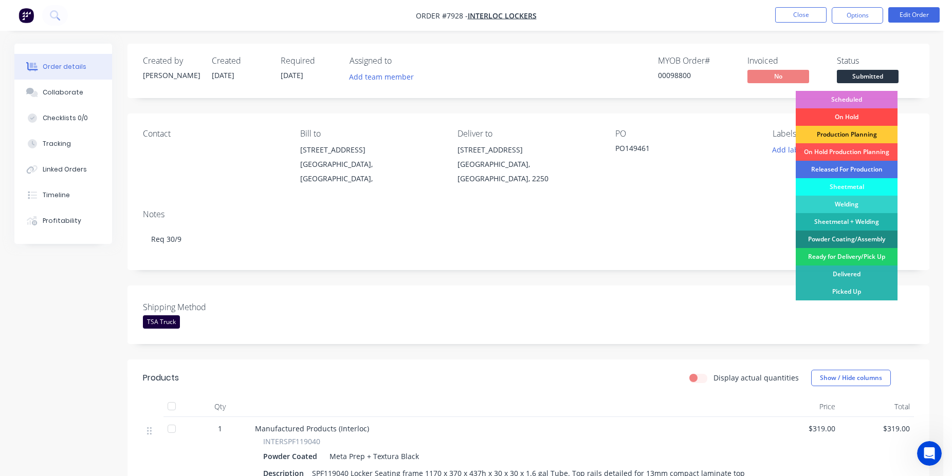
click at [867, 109] on div "On Hold" at bounding box center [846, 116] width 102 height 17
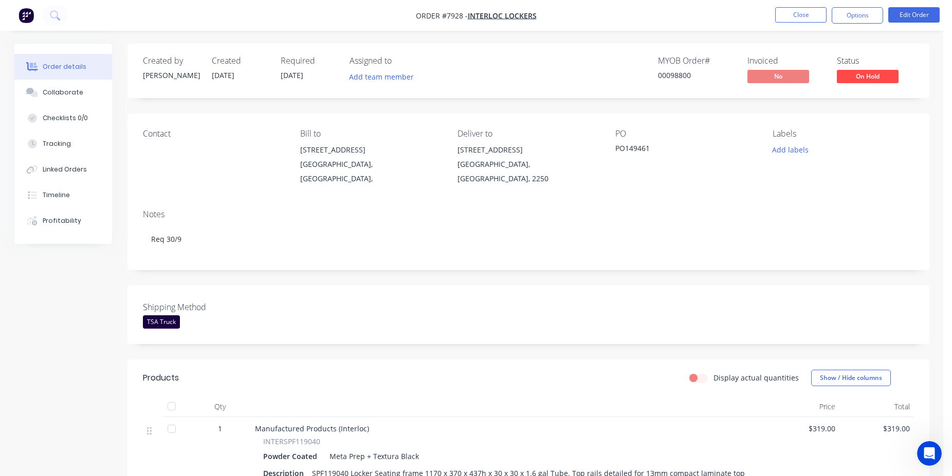
click at [872, 76] on span "On Hold" at bounding box center [868, 76] width 62 height 13
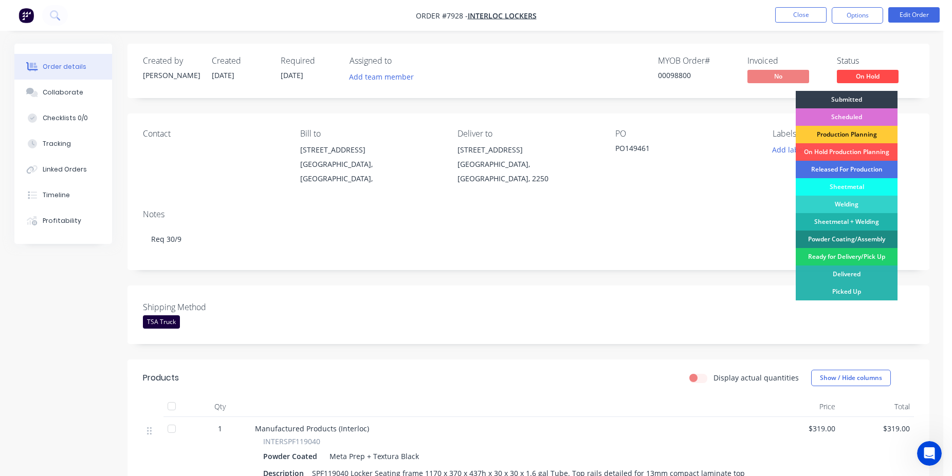
click at [865, 119] on div "Scheduled" at bounding box center [846, 116] width 102 height 17
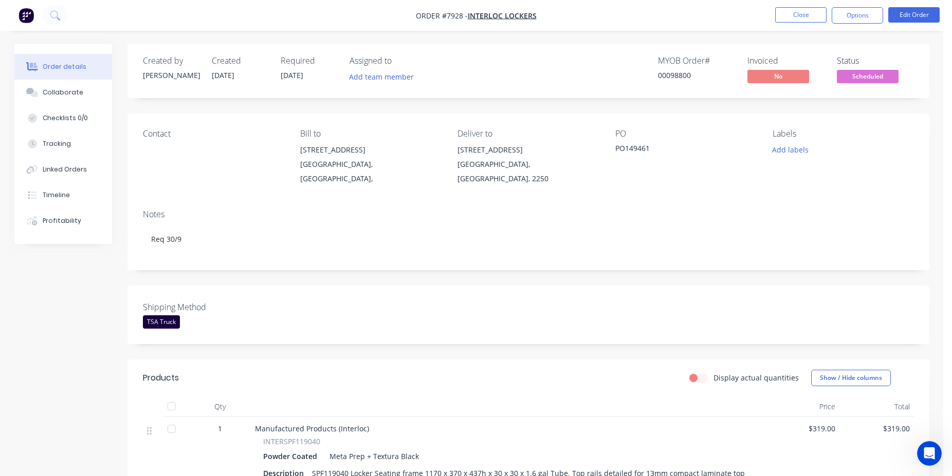
click at [678, 71] on div "00098800" at bounding box center [696, 75] width 77 height 11
copy div "00098800"
click at [884, 82] on span "Scheduled" at bounding box center [868, 76] width 62 height 13
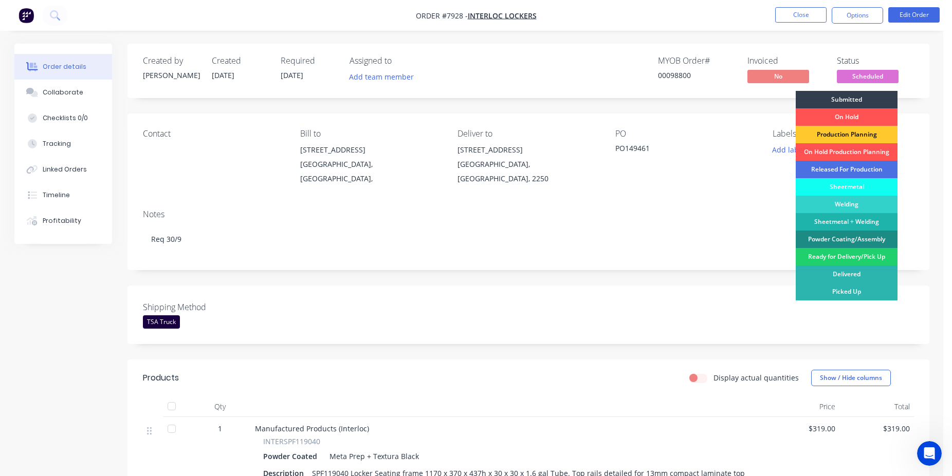
click at [855, 135] on div "Production Planning" at bounding box center [846, 134] width 102 height 17
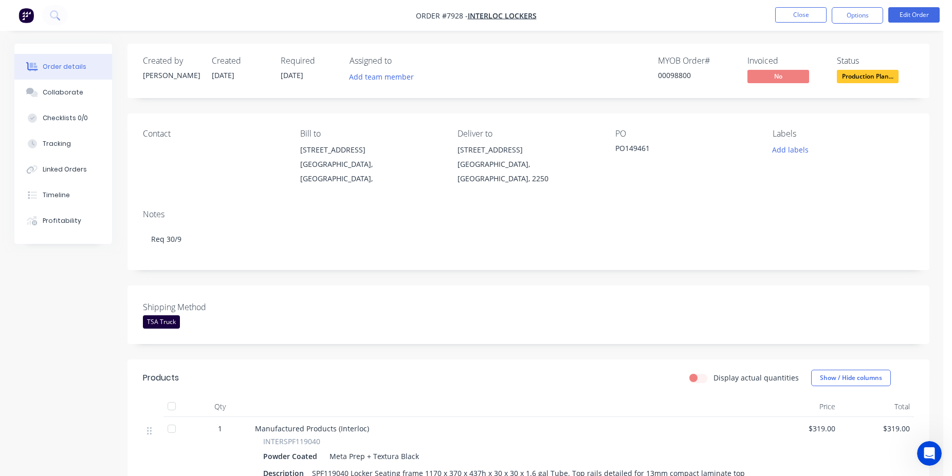
click at [659, 77] on div "00098800" at bounding box center [696, 75] width 77 height 11
copy div "00098800"
click at [795, 12] on button "Close" at bounding box center [800, 14] width 51 height 15
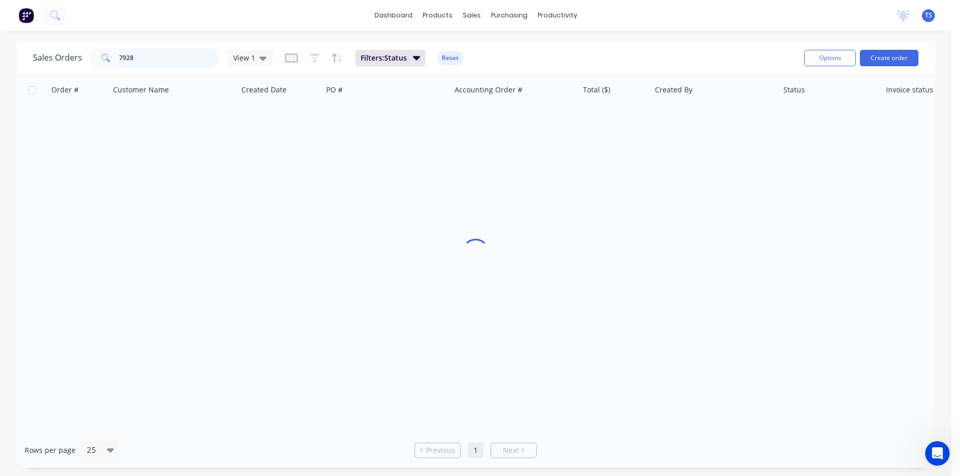
click at [140, 59] on input "7928" at bounding box center [169, 58] width 100 height 21
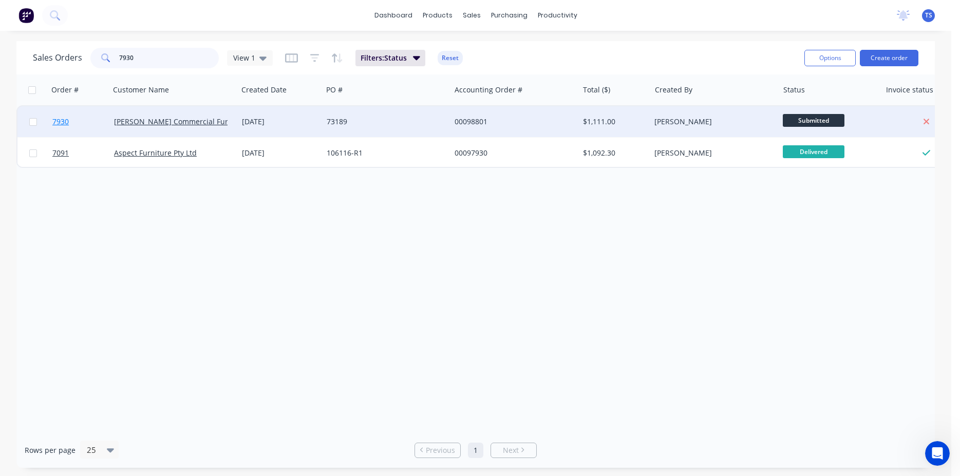
type input "7930"
click at [71, 119] on link "7930" at bounding box center [83, 121] width 62 height 31
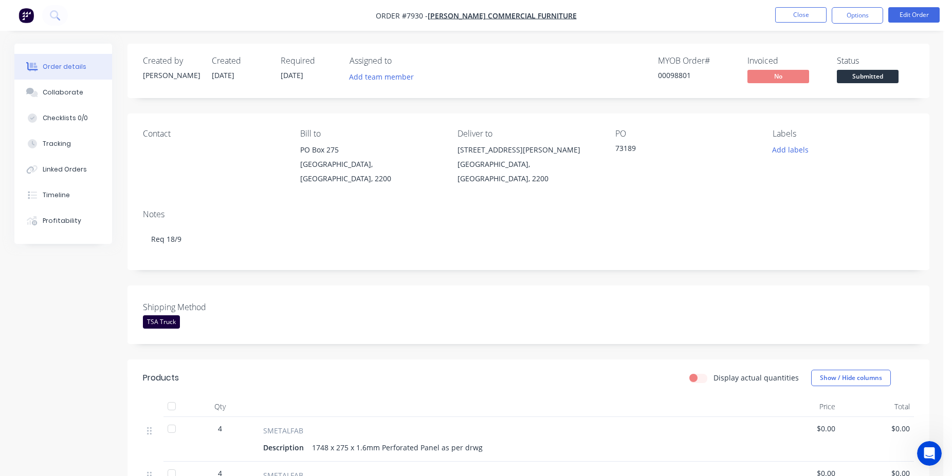
click at [884, 70] on div "Status Submitted" at bounding box center [875, 71] width 77 height 30
click at [877, 77] on span "Submitted" at bounding box center [868, 76] width 62 height 13
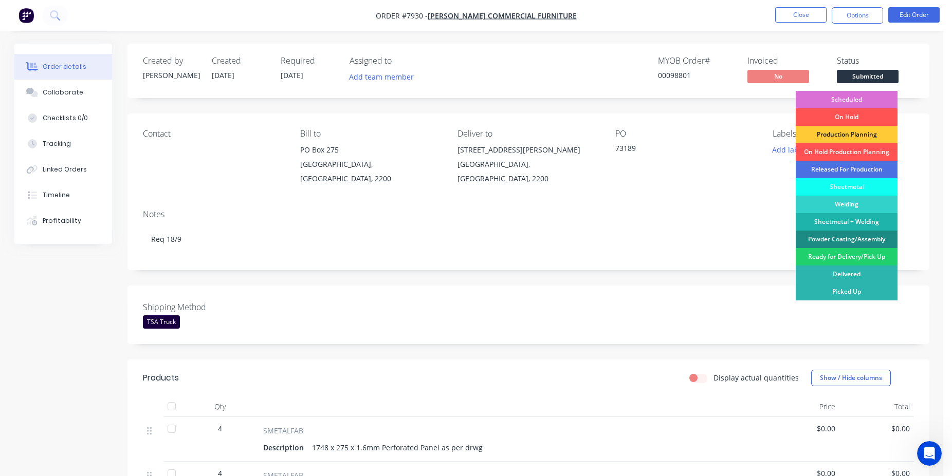
click at [866, 100] on div "Scheduled" at bounding box center [846, 99] width 102 height 17
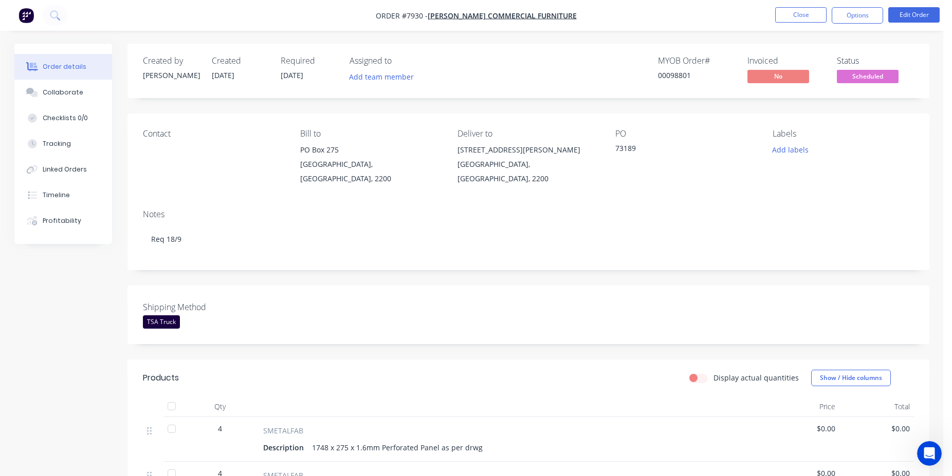
click at [682, 73] on div "00098801" at bounding box center [696, 75] width 77 height 11
copy div "00098801"
click at [799, 15] on button "Close" at bounding box center [800, 14] width 51 height 15
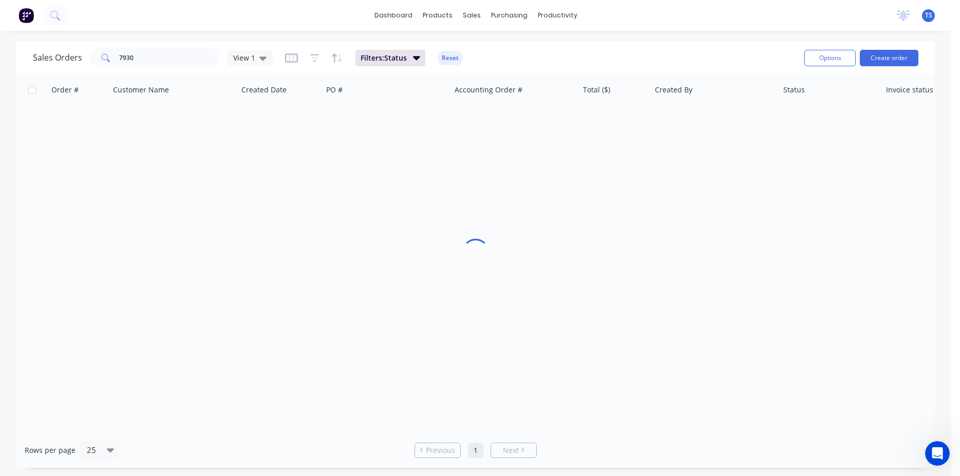
click at [164, 70] on div "Sales Orders 7930 View 1 Filters: Status Reset Options Create order" at bounding box center [475, 57] width 919 height 33
click at [166, 59] on input "7930" at bounding box center [169, 58] width 100 height 21
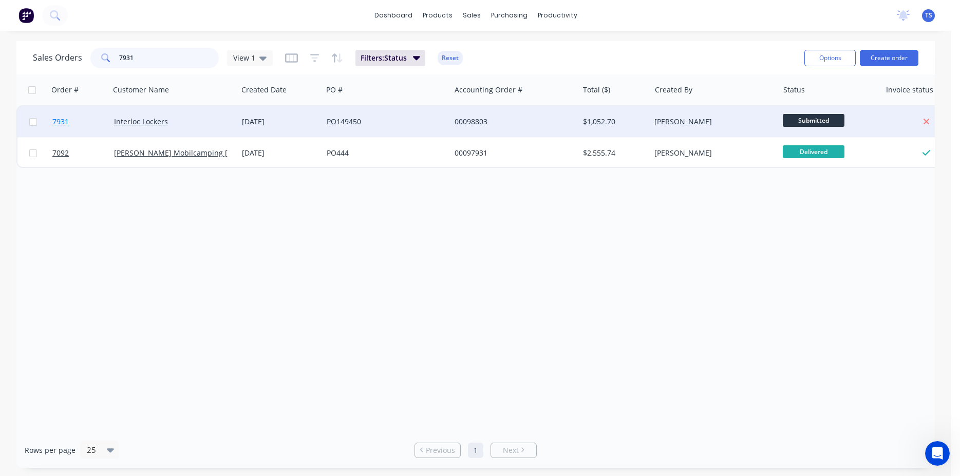
type input "7931"
click at [87, 123] on link "7931" at bounding box center [83, 121] width 62 height 31
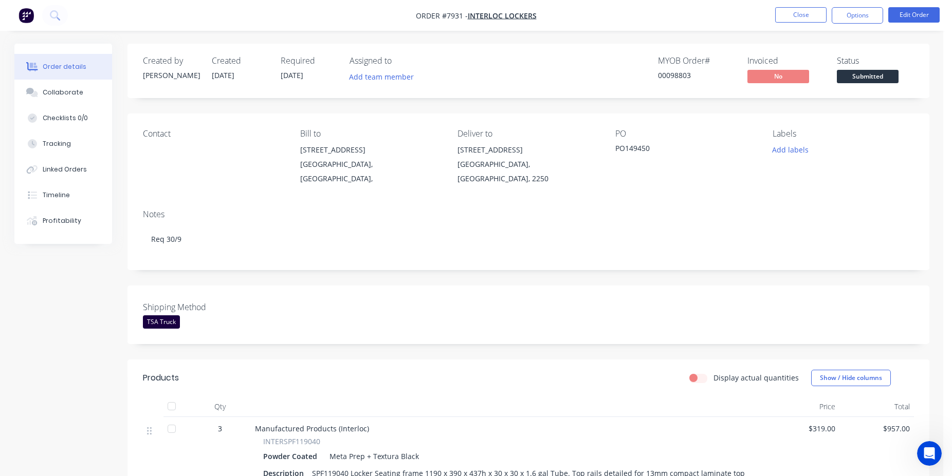
click at [850, 80] on span "Submitted" at bounding box center [868, 76] width 62 height 13
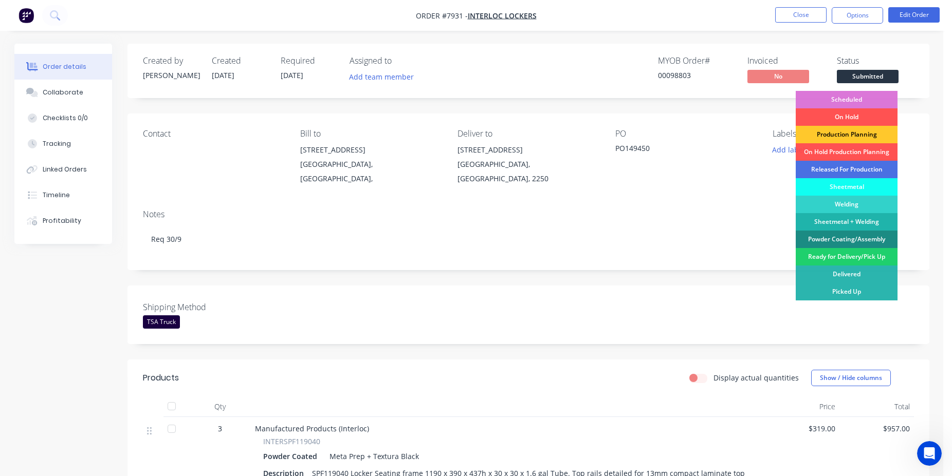
click at [859, 132] on div "Production Planning" at bounding box center [846, 134] width 102 height 17
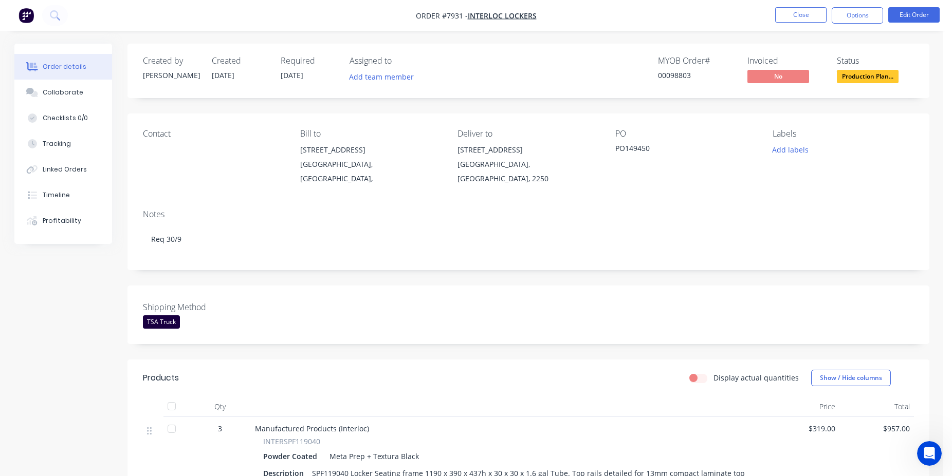
click at [685, 73] on div "00098803" at bounding box center [696, 75] width 77 height 11
copy div "00098803"
click at [804, 16] on button "Close" at bounding box center [800, 14] width 51 height 15
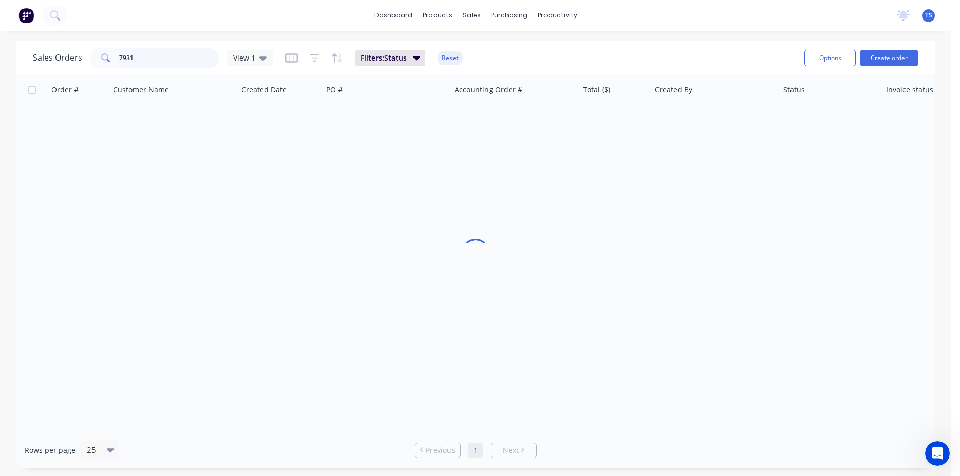
click at [168, 52] on input "7931" at bounding box center [169, 58] width 100 height 21
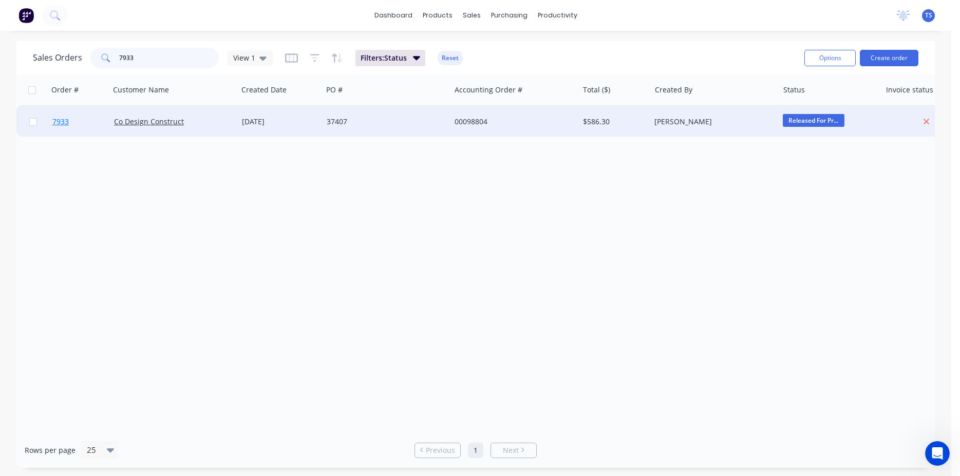
type input "7933"
click at [77, 131] on link "7933" at bounding box center [83, 121] width 62 height 31
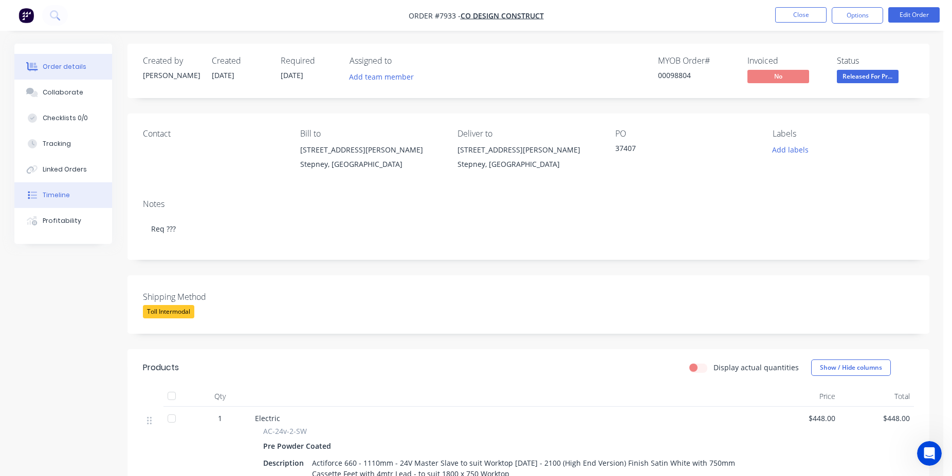
click at [75, 190] on button "Timeline" at bounding box center [63, 195] width 98 height 26
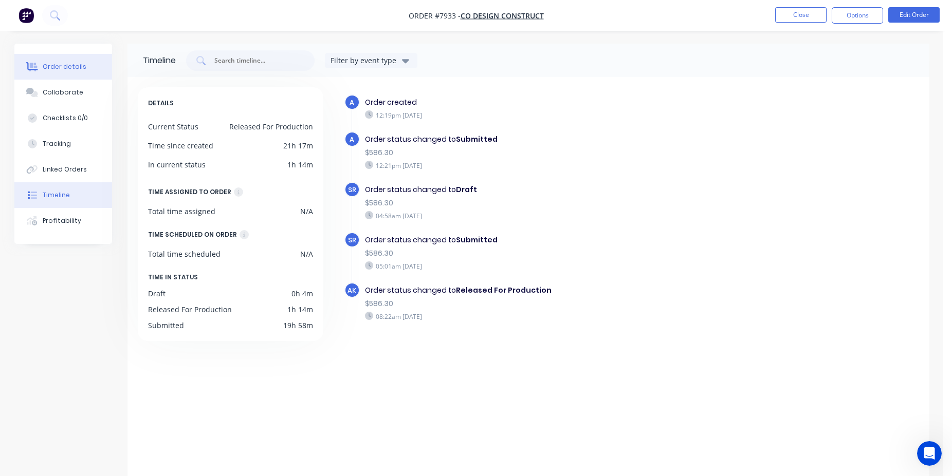
click at [85, 71] on button "Order details" at bounding box center [63, 67] width 98 height 26
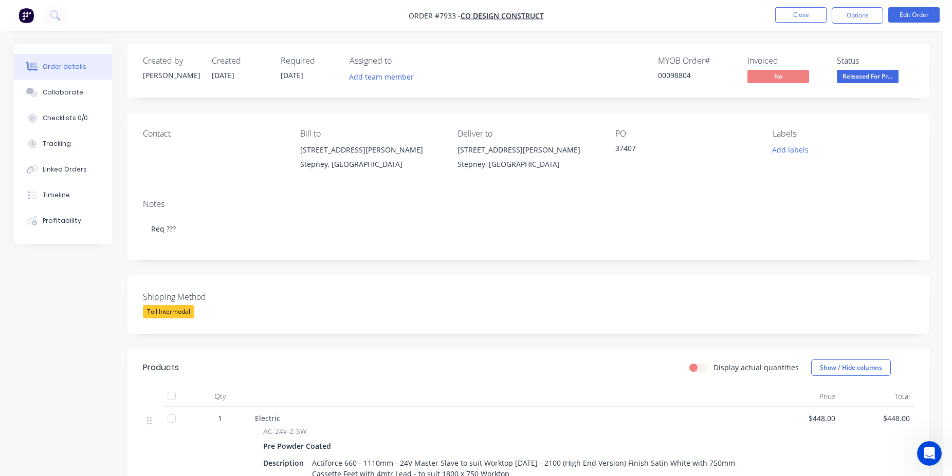
click at [681, 75] on div "00098804" at bounding box center [696, 75] width 77 height 11
copy div "00098804"
click at [801, 12] on button "Close" at bounding box center [800, 14] width 51 height 15
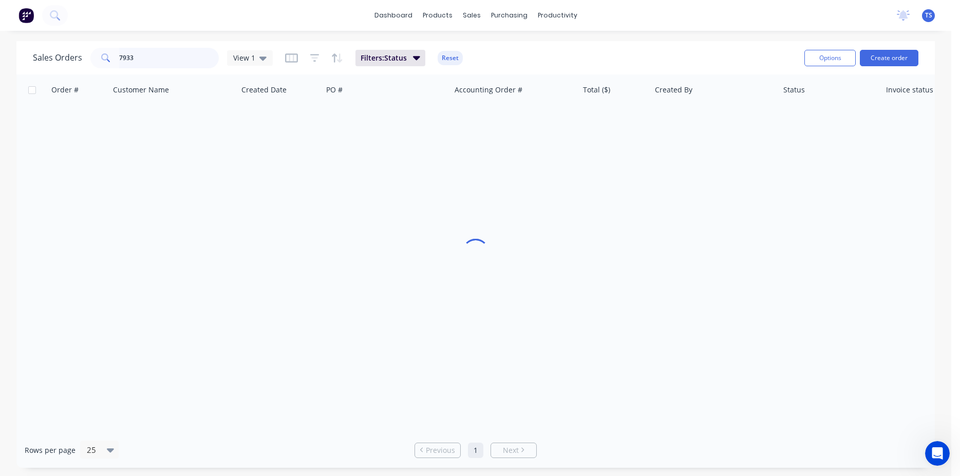
click at [173, 58] on input "7933" at bounding box center [169, 58] width 100 height 21
click at [160, 65] on input "7933" at bounding box center [169, 58] width 100 height 21
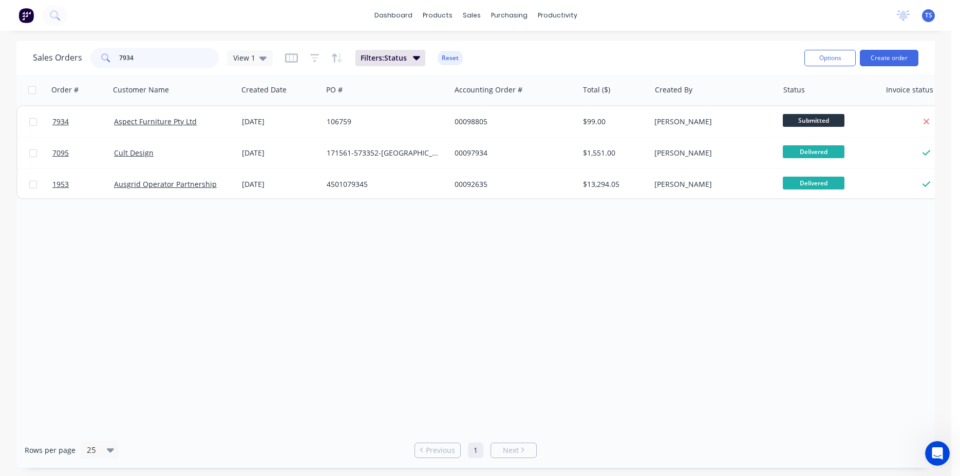
type input "7934"
click at [62, 126] on span "7934" at bounding box center [60, 122] width 16 height 10
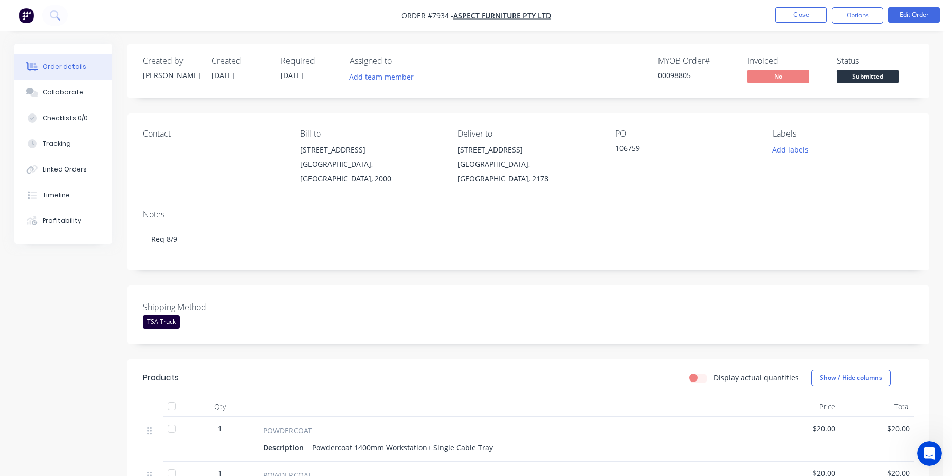
click at [874, 70] on span "Submitted" at bounding box center [868, 76] width 62 height 13
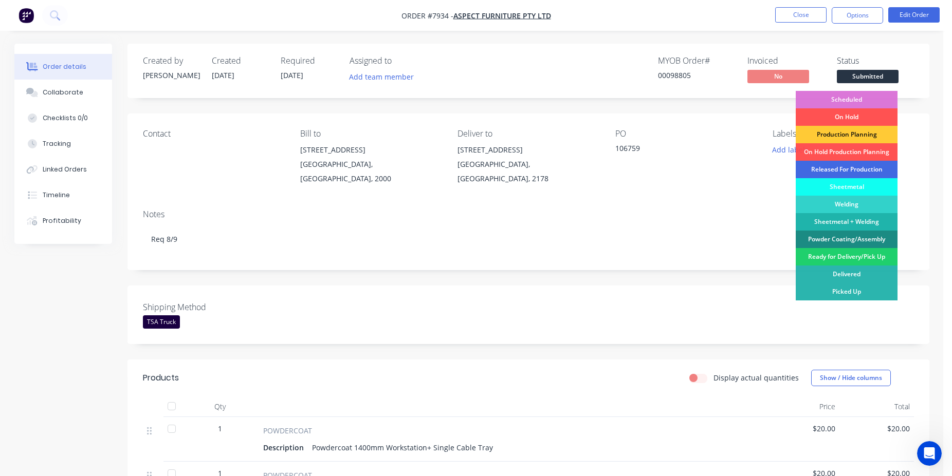
click at [855, 166] on div "Released For Production" at bounding box center [846, 169] width 102 height 17
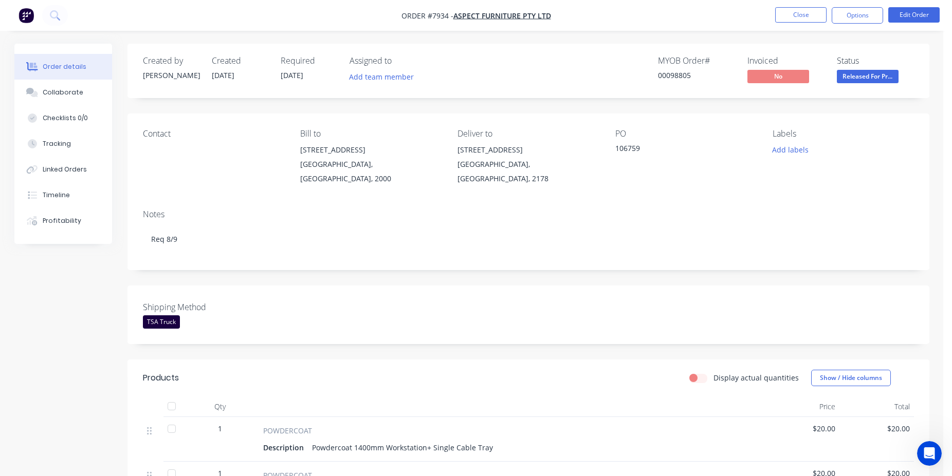
click at [674, 78] on div "00098805" at bounding box center [696, 75] width 77 height 11
copy div "00098805"
click at [794, 22] on button "Close" at bounding box center [800, 14] width 51 height 15
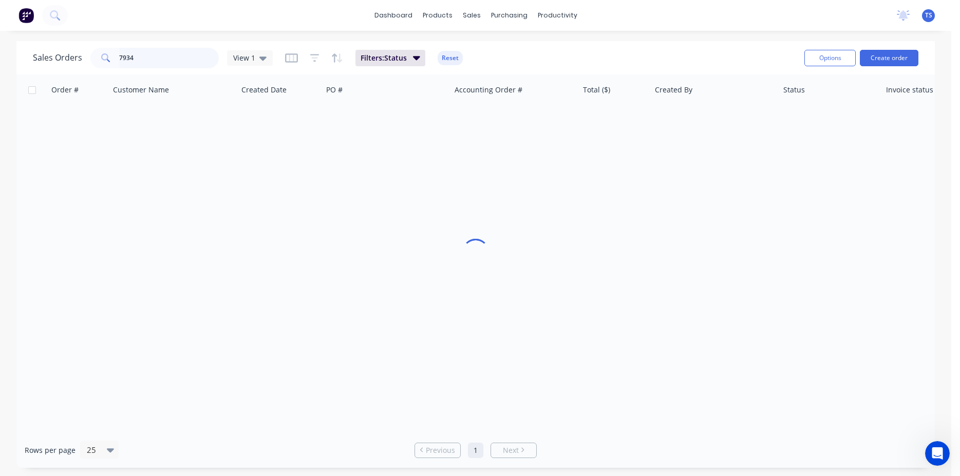
click at [161, 56] on input "7934" at bounding box center [169, 58] width 100 height 21
click at [161, 58] on input "7934" at bounding box center [169, 58] width 100 height 21
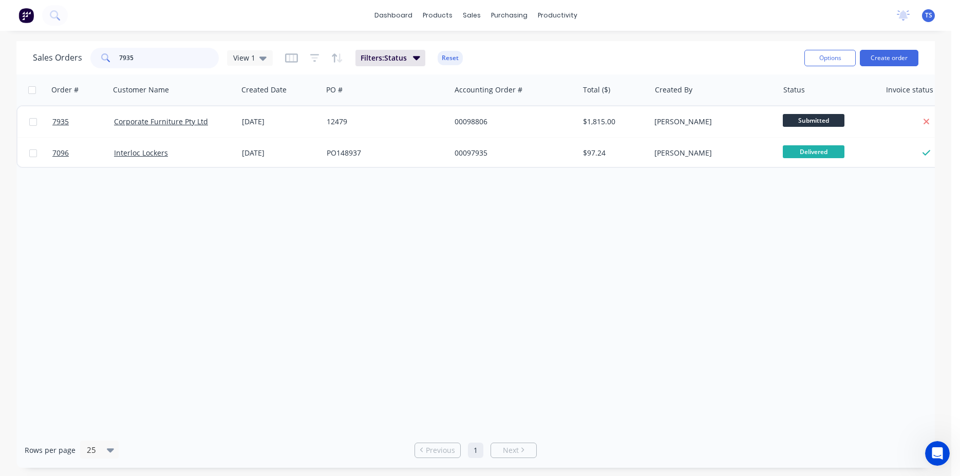
type input "7935"
click at [69, 128] on link "7935" at bounding box center [83, 121] width 62 height 31
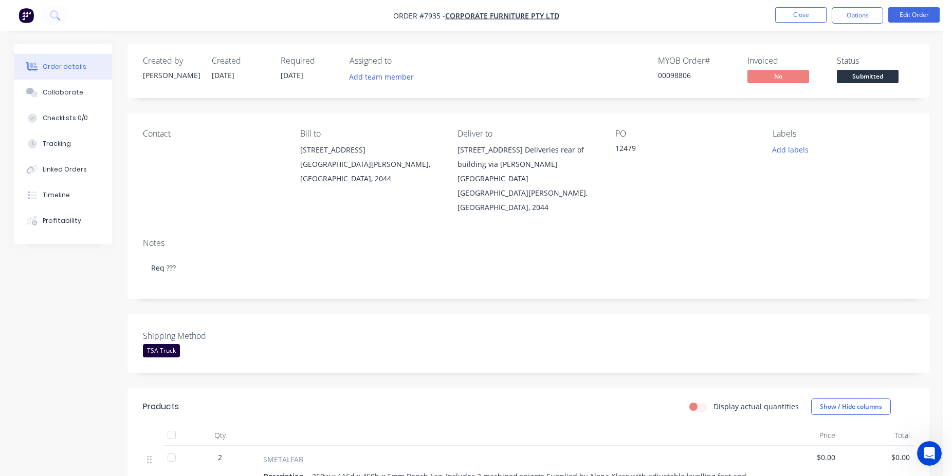
click at [858, 80] on span "Submitted" at bounding box center [868, 76] width 62 height 13
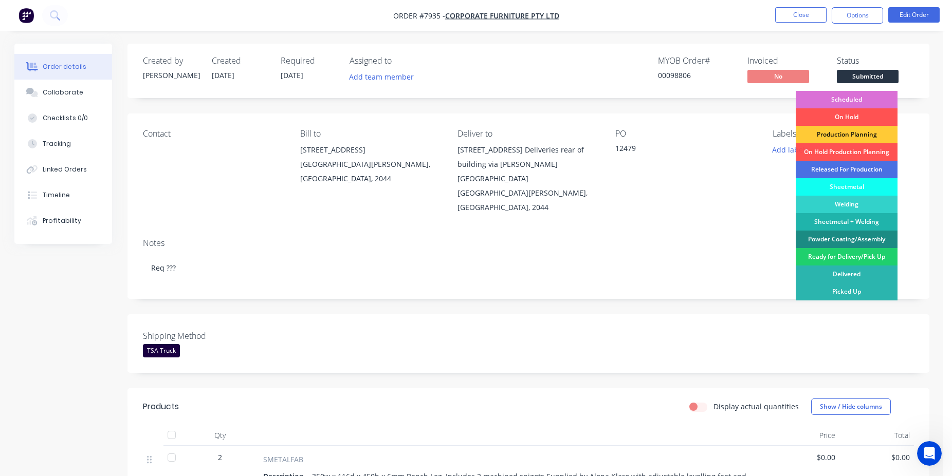
click at [858, 100] on div "Scheduled" at bounding box center [846, 99] width 102 height 17
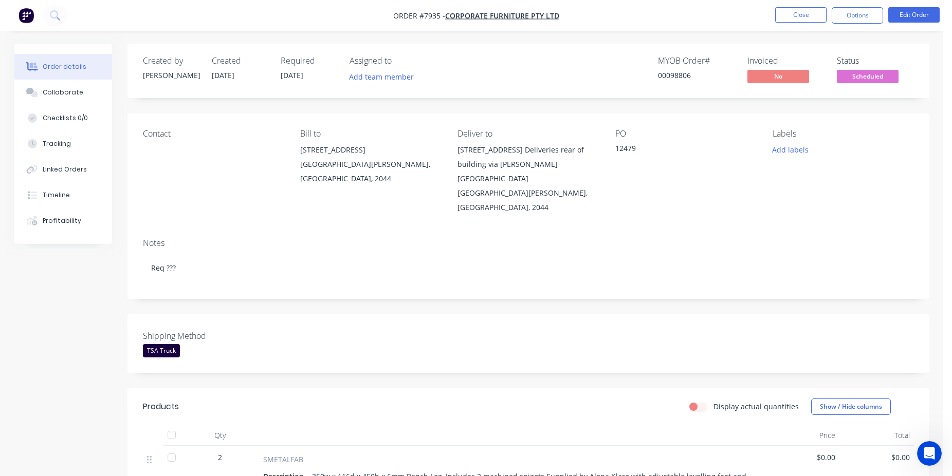
click at [680, 70] on div "MYOB Order # 00098806" at bounding box center [696, 71] width 77 height 30
click at [680, 69] on div "MYOB Order # 00098806" at bounding box center [696, 71] width 77 height 30
copy div "00098806"
click at [794, 15] on button "Close" at bounding box center [800, 14] width 51 height 15
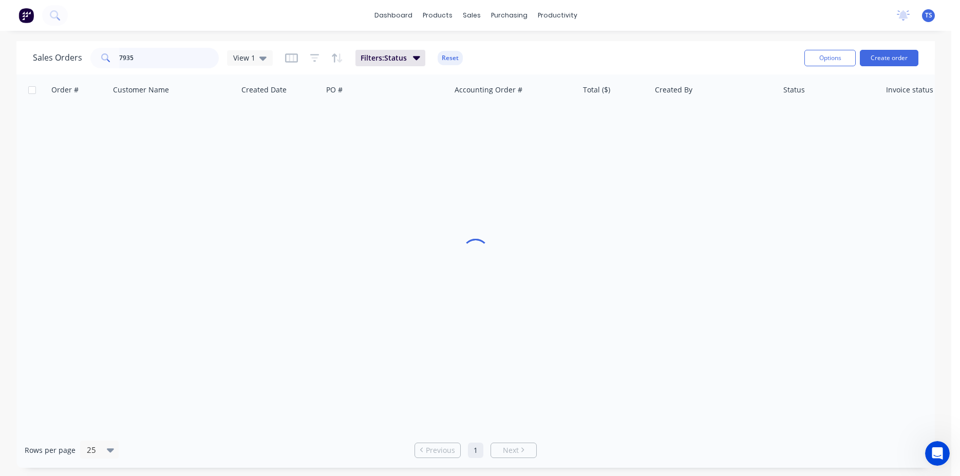
click at [162, 54] on input "7935" at bounding box center [169, 58] width 100 height 21
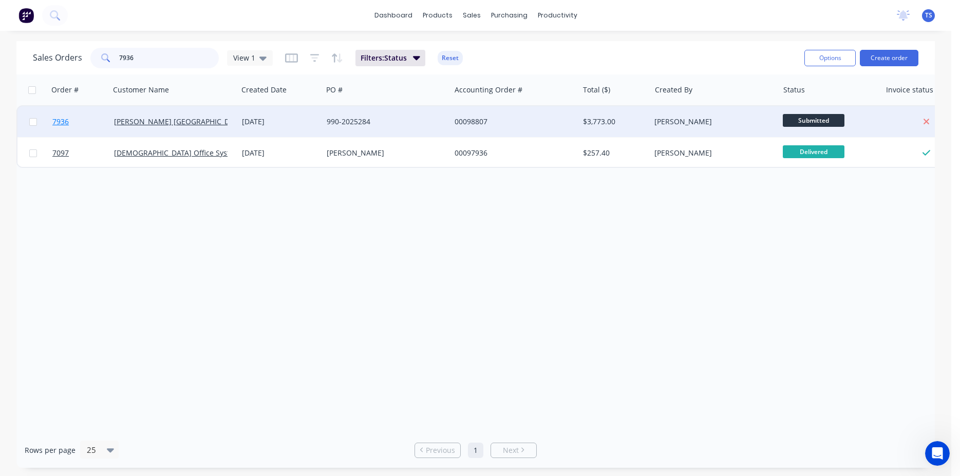
type input "7936"
click at [62, 131] on link "7936" at bounding box center [83, 121] width 62 height 31
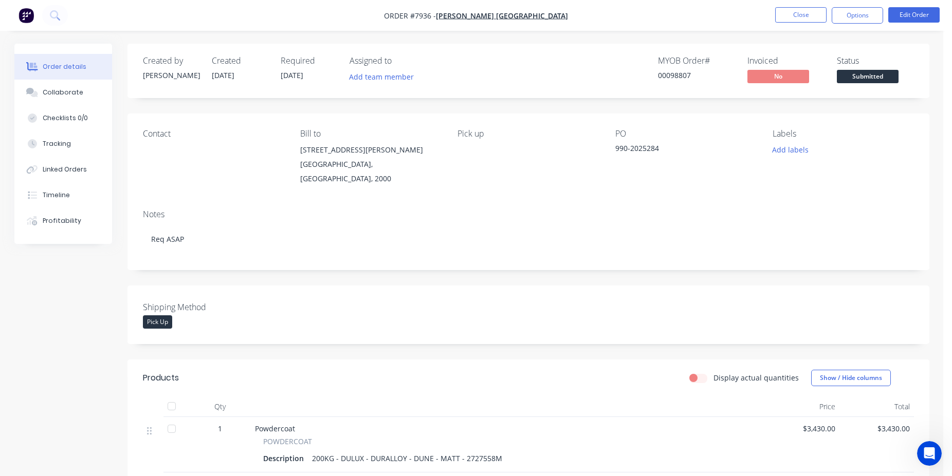
click at [886, 70] on span "Submitted" at bounding box center [868, 76] width 62 height 13
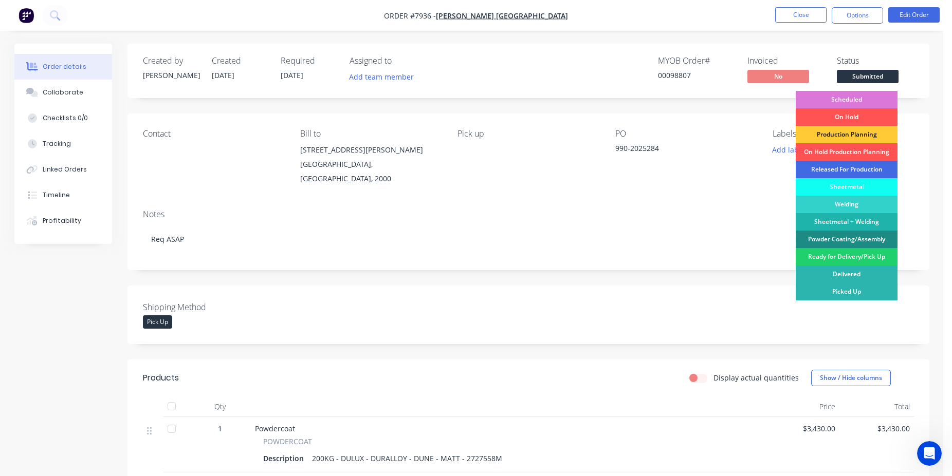
click at [848, 170] on div "Released For Production" at bounding box center [846, 169] width 102 height 17
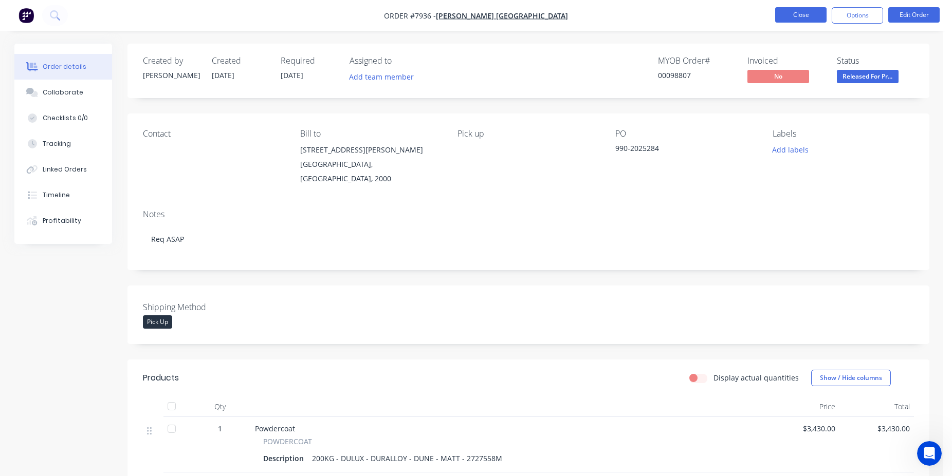
click at [812, 17] on button "Close" at bounding box center [800, 14] width 51 height 15
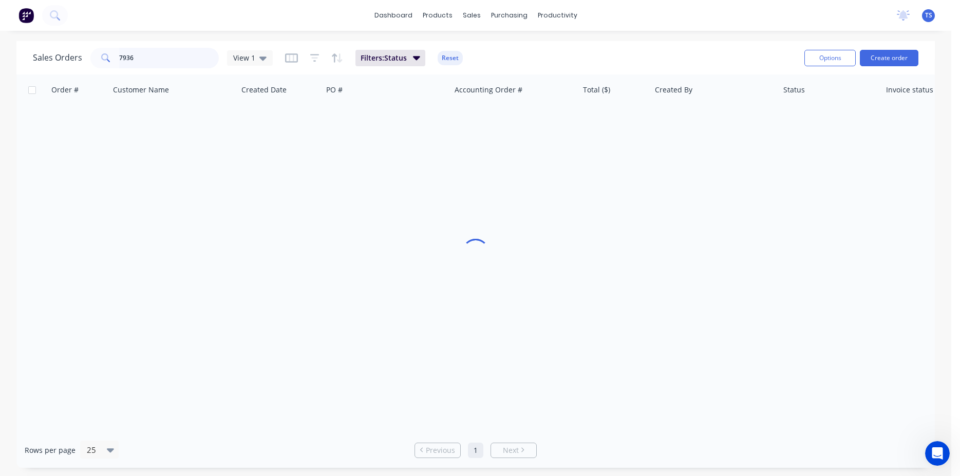
click at [149, 59] on input "7936" at bounding box center [169, 58] width 100 height 21
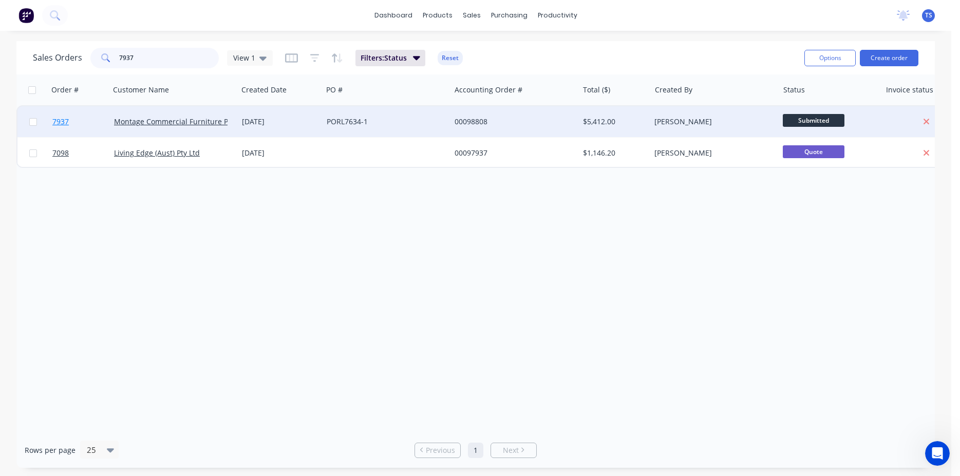
type input "7937"
click at [80, 114] on link "7937" at bounding box center [83, 121] width 62 height 31
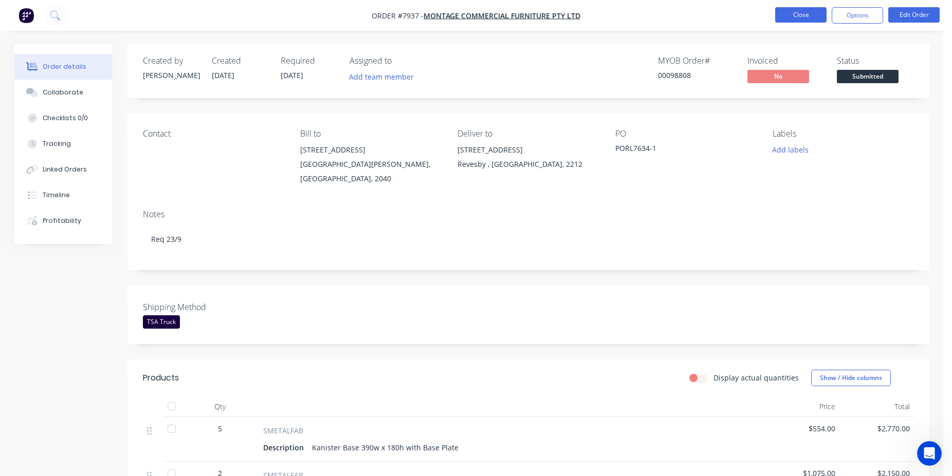
click at [807, 13] on button "Close" at bounding box center [800, 14] width 51 height 15
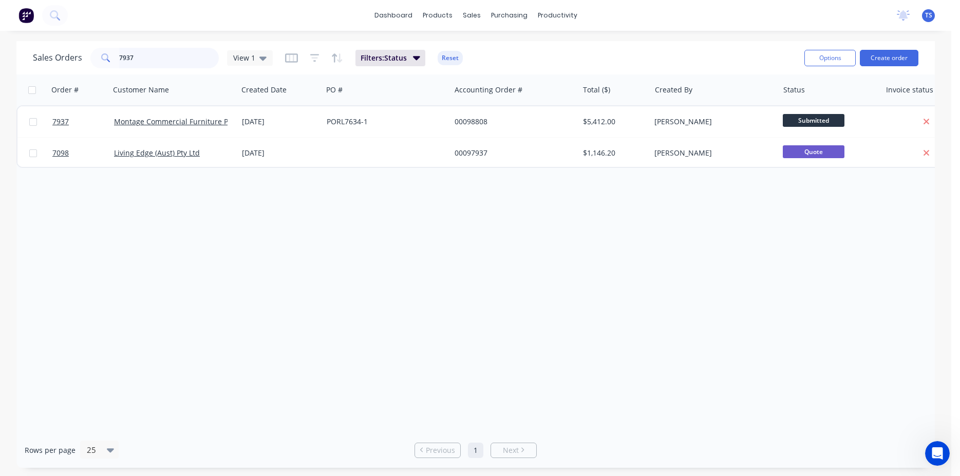
click at [174, 56] on input "7937" at bounding box center [169, 58] width 100 height 21
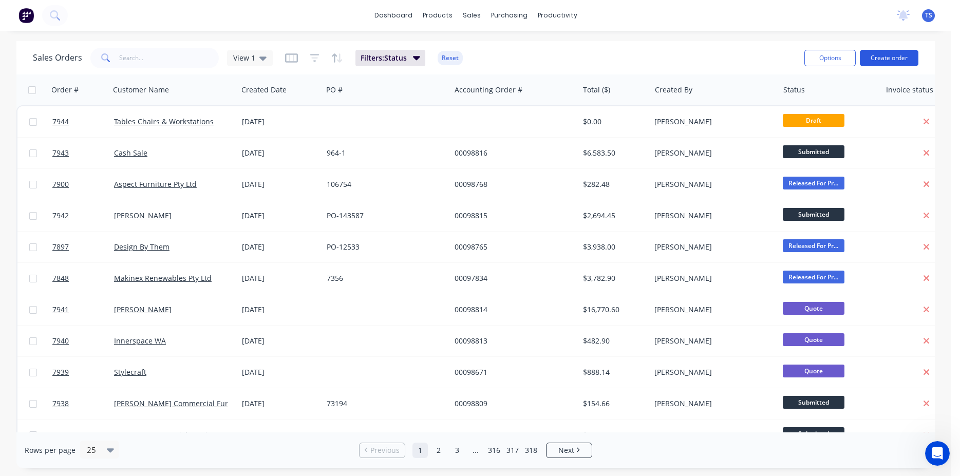
click at [886, 52] on button "Create order" at bounding box center [889, 58] width 59 height 16
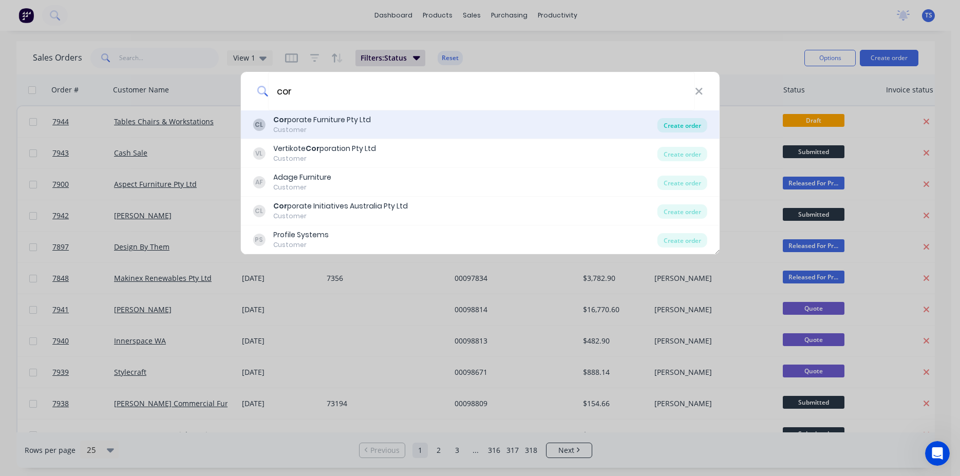
type input "cor"
click at [696, 123] on div "Create order" at bounding box center [683, 125] width 50 height 14
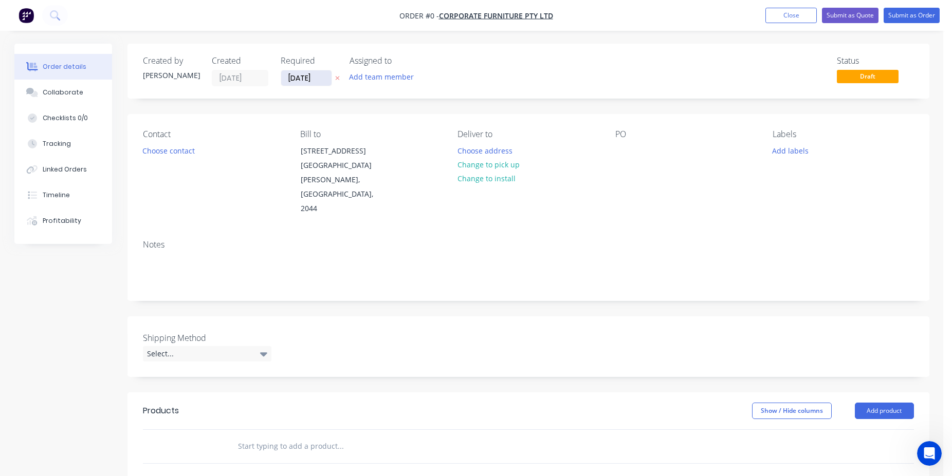
click at [321, 79] on input "[DATE]" at bounding box center [306, 77] width 50 height 15
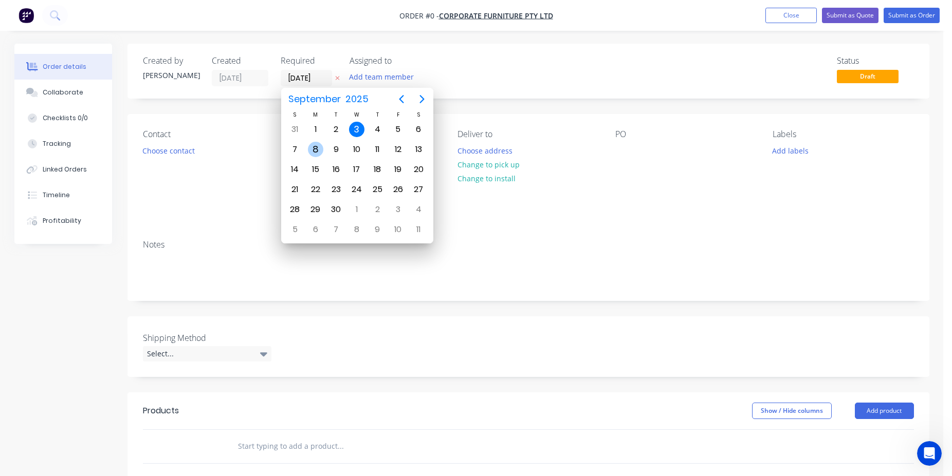
click at [317, 151] on div "8" at bounding box center [315, 149] width 15 height 15
type input "[DATE]"
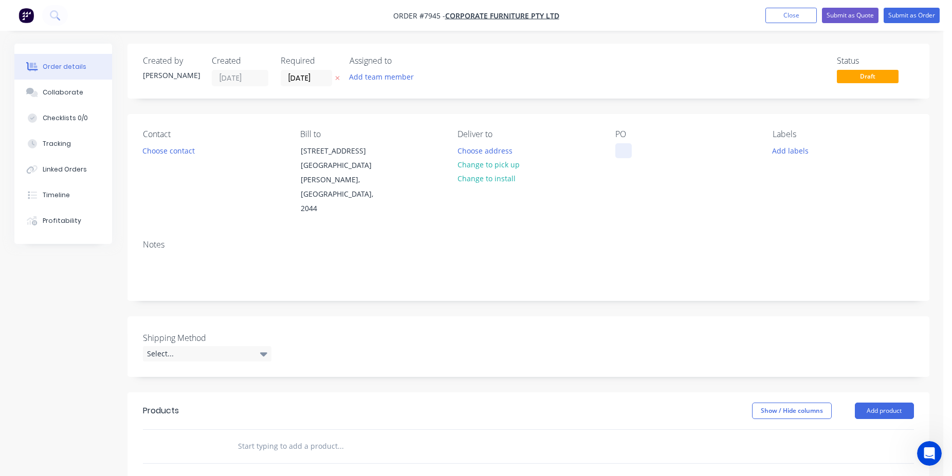
click at [623, 148] on div at bounding box center [623, 150] width 16 height 15
click at [329, 436] on input "text" at bounding box center [340, 446] width 206 height 21
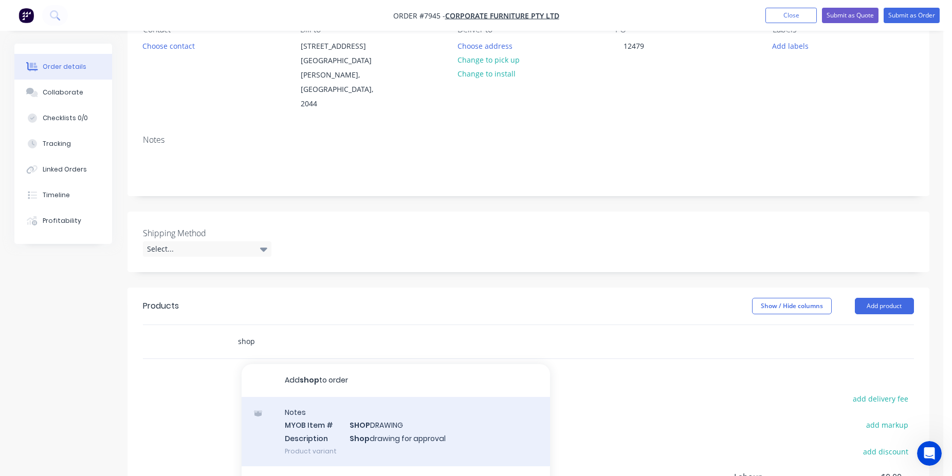
type input "shop"
click at [382, 397] on div "Notes MYOB Item # SHOP DRAWING Description Shop drawing for approval Product va…" at bounding box center [396, 431] width 308 height 69
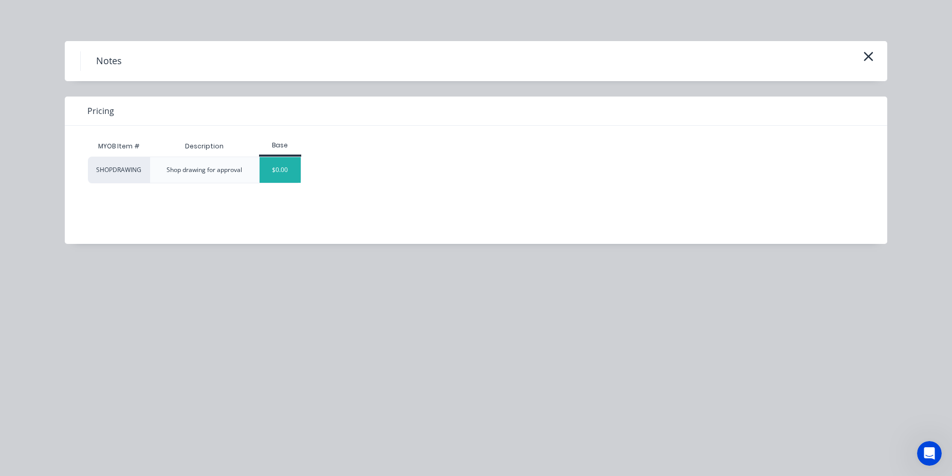
click at [299, 181] on div "$0.00" at bounding box center [281, 170] width 42 height 26
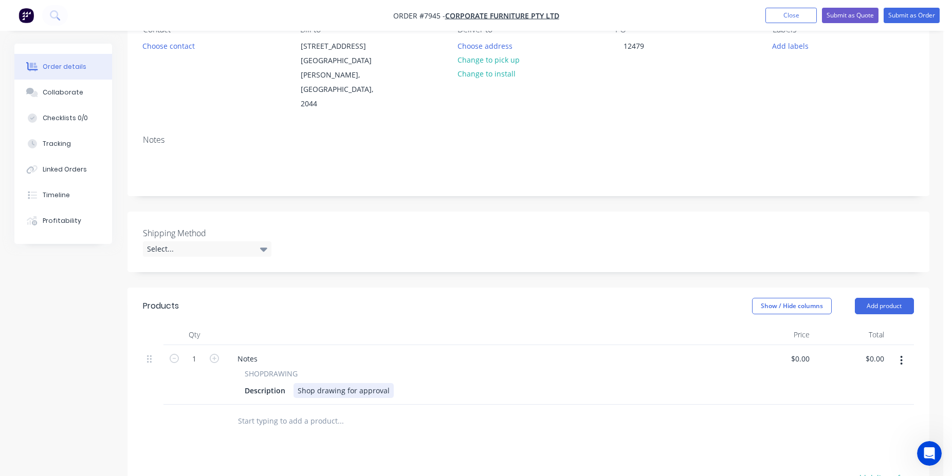
click at [386, 383] on div "Shop drawing for approval" at bounding box center [343, 390] width 100 height 15
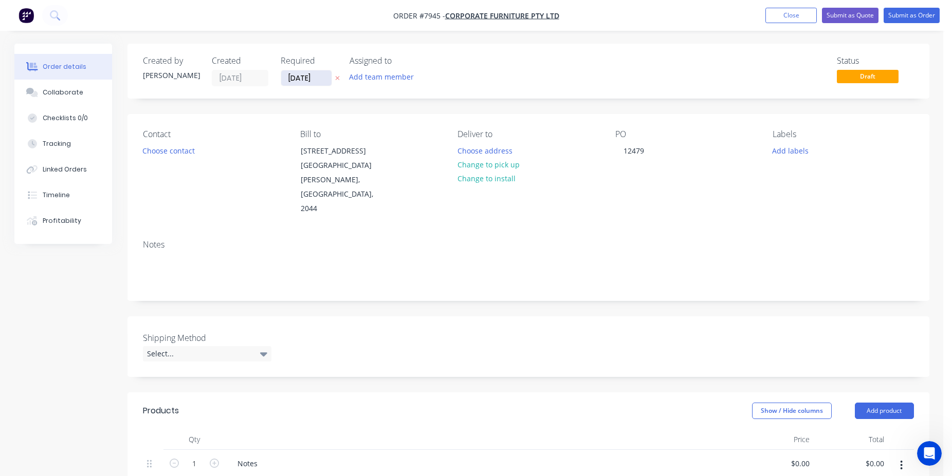
click at [307, 76] on input "[DATE]" at bounding box center [306, 77] width 50 height 15
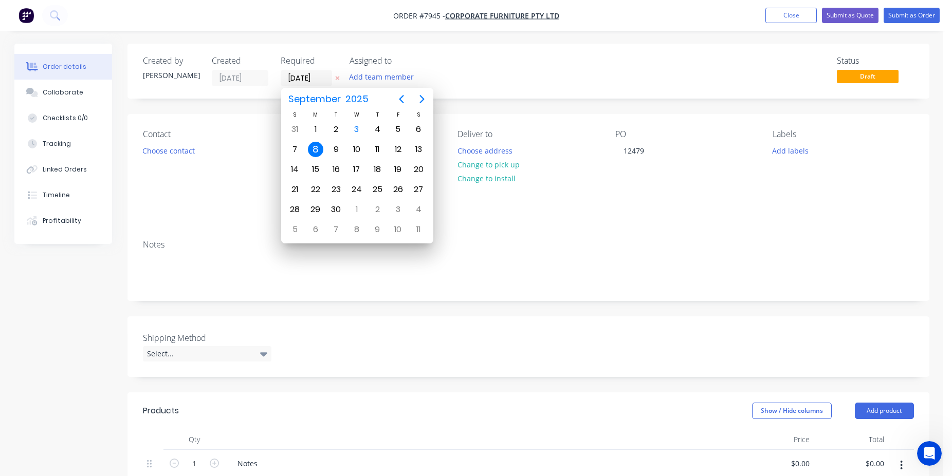
click at [476, 67] on div "Status Draft" at bounding box center [682, 71] width 461 height 30
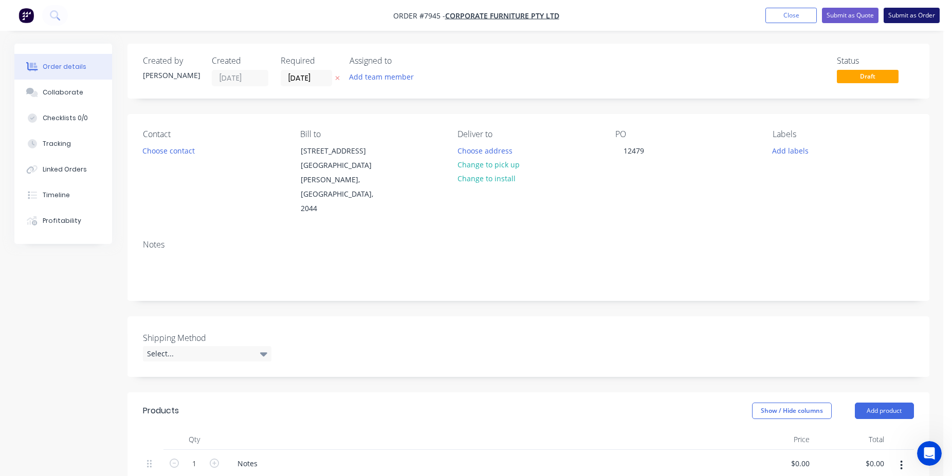
click at [911, 10] on button "Submit as Order" at bounding box center [911, 15] width 56 height 15
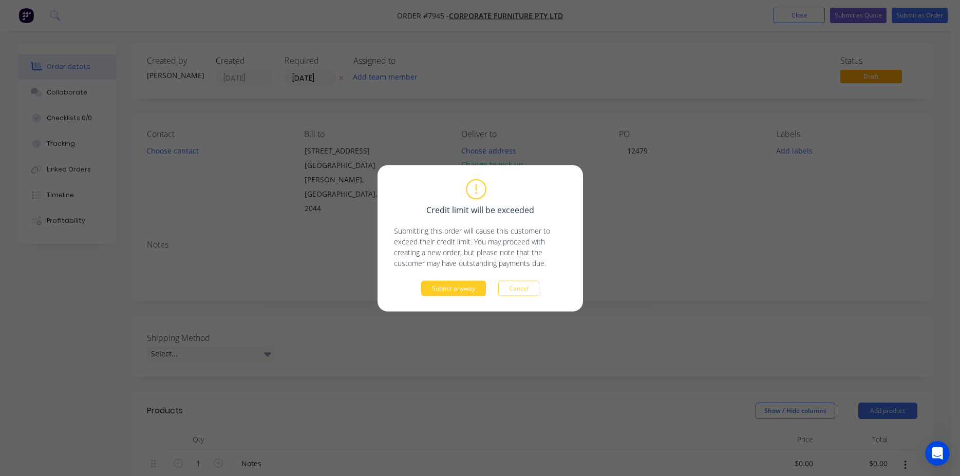
click at [423, 286] on button "Submit anyway" at bounding box center [453, 288] width 65 height 15
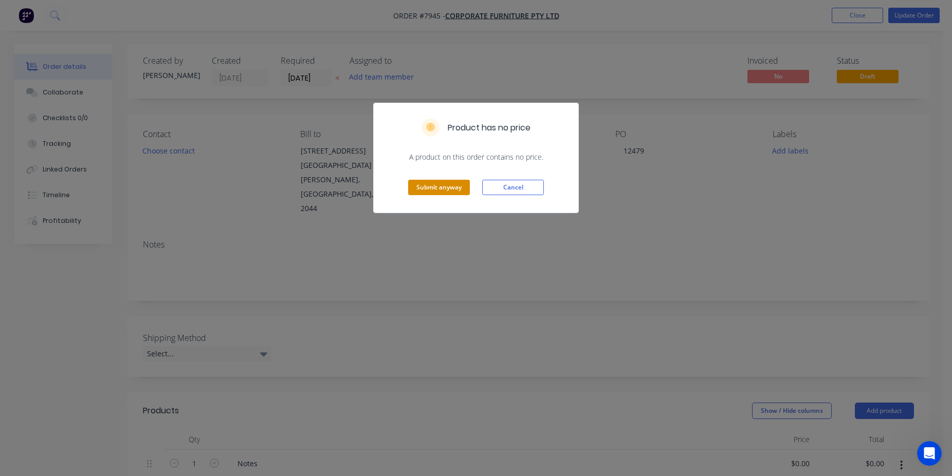
click at [456, 190] on button "Submit anyway" at bounding box center [439, 187] width 62 height 15
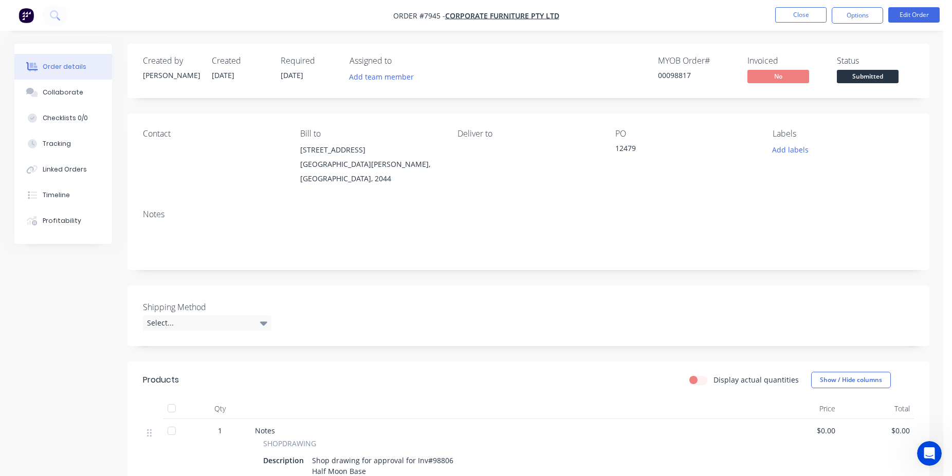
click at [864, 75] on span "Submitted" at bounding box center [868, 76] width 62 height 13
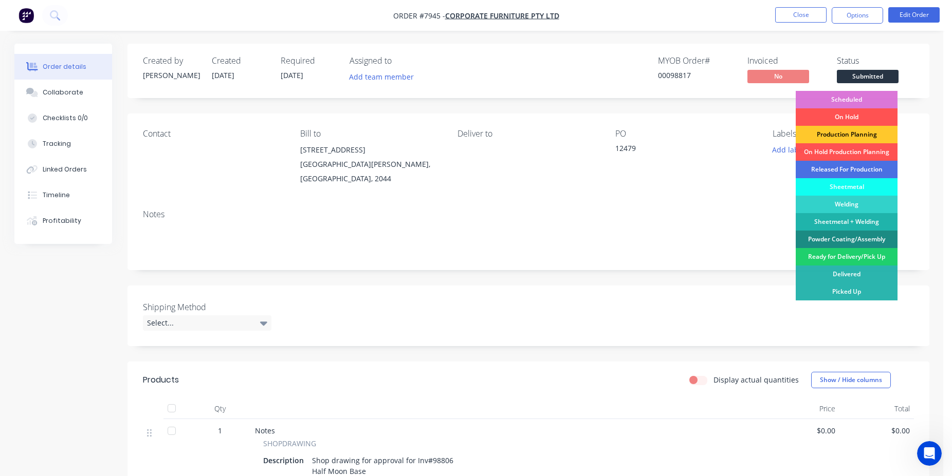
click at [847, 136] on div "Production Planning" at bounding box center [846, 134] width 102 height 17
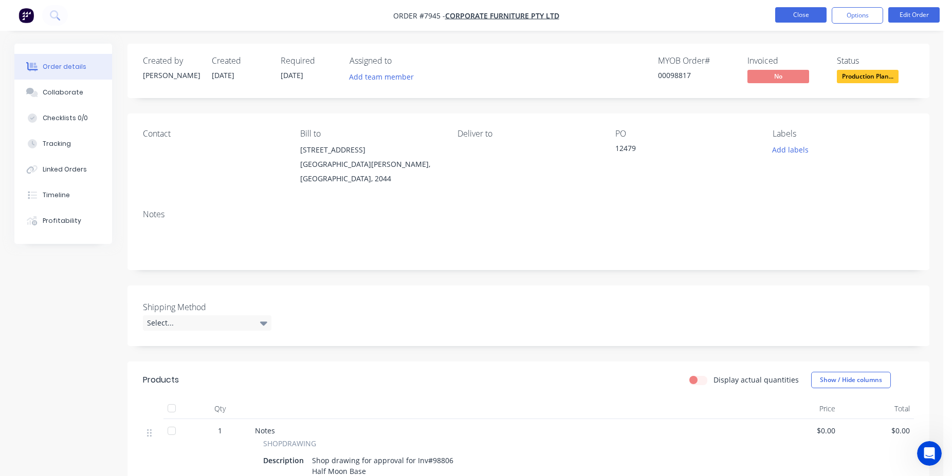
click at [805, 20] on button "Close" at bounding box center [800, 14] width 51 height 15
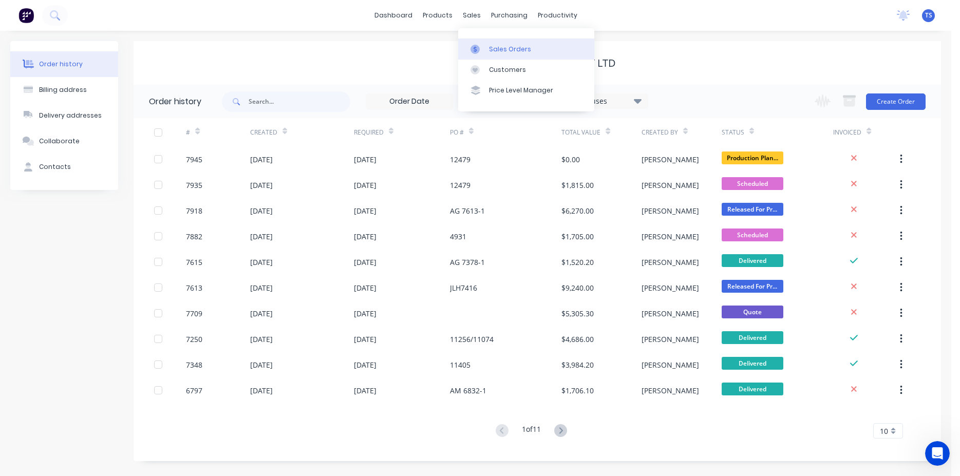
click at [503, 53] on div "Sales Orders" at bounding box center [510, 49] width 42 height 9
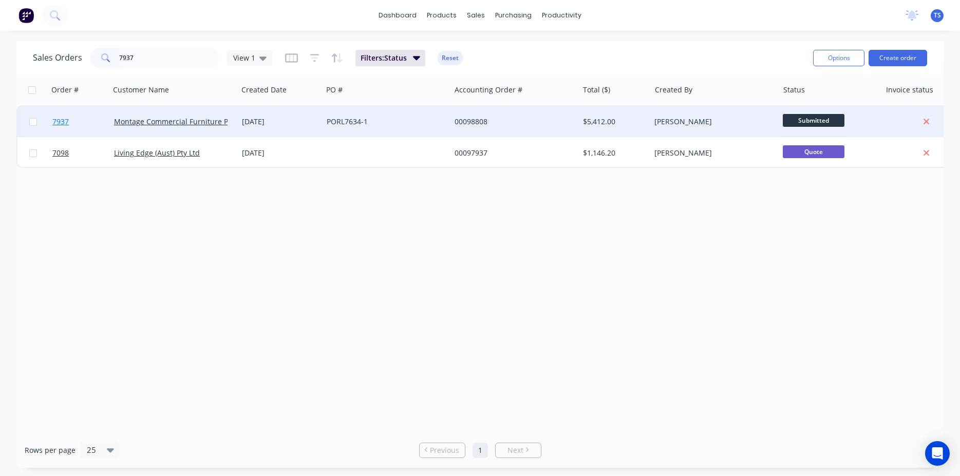
type input "7937"
click at [67, 128] on link "7937" at bounding box center [83, 121] width 62 height 31
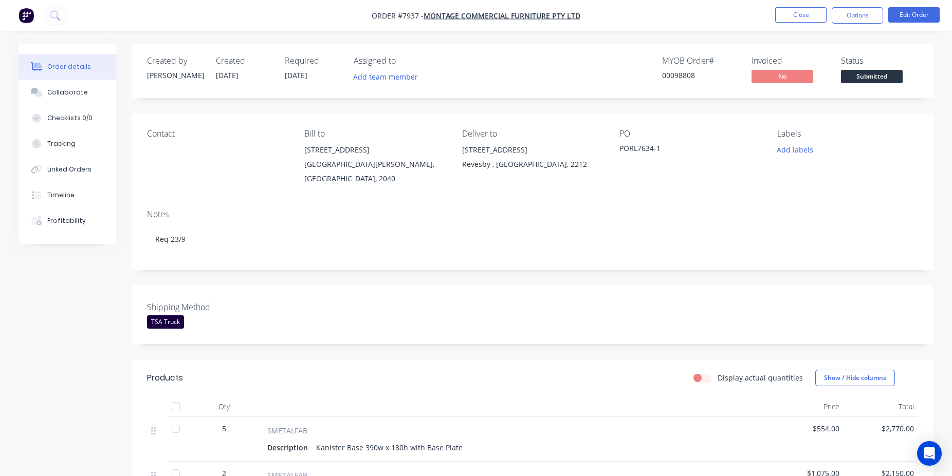
drag, startPoint x: 905, startPoint y: 79, endPoint x: 884, endPoint y: 78, distance: 20.6
click at [904, 79] on div "Status Submitted" at bounding box center [879, 71] width 77 height 30
click at [883, 78] on span "Submitted" at bounding box center [872, 76] width 62 height 13
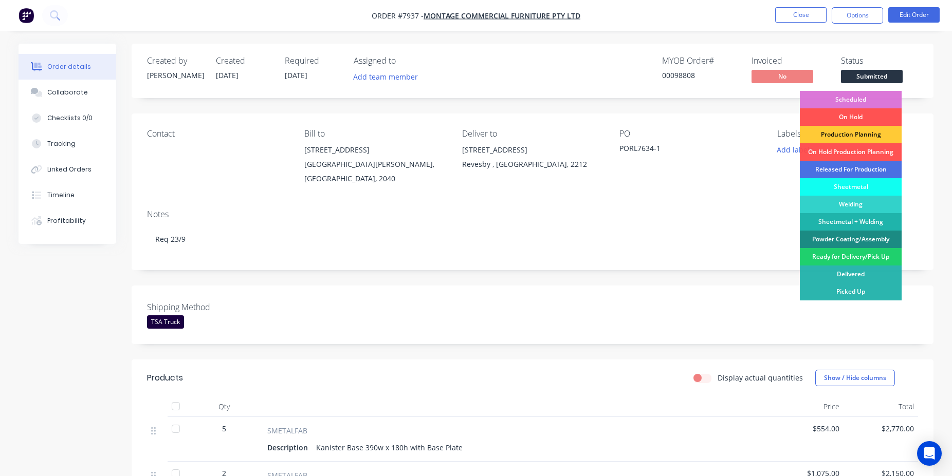
drag, startPoint x: 872, startPoint y: 98, endPoint x: 755, endPoint y: 78, distance: 117.9
click at [867, 100] on div "Scheduled" at bounding box center [851, 99] width 102 height 17
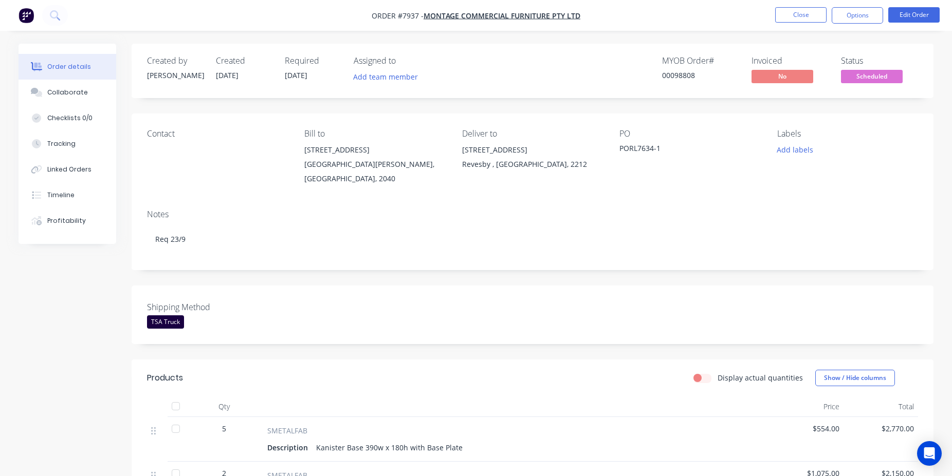
click at [674, 75] on div "00098808" at bounding box center [700, 75] width 77 height 11
copy div "00098808"
click at [808, 1] on nav "Order #7937 - Montage Commercial Furniture Pty Ltd Close Options Edit Order" at bounding box center [476, 15] width 952 height 31
click at [814, 10] on button "Close" at bounding box center [800, 14] width 51 height 15
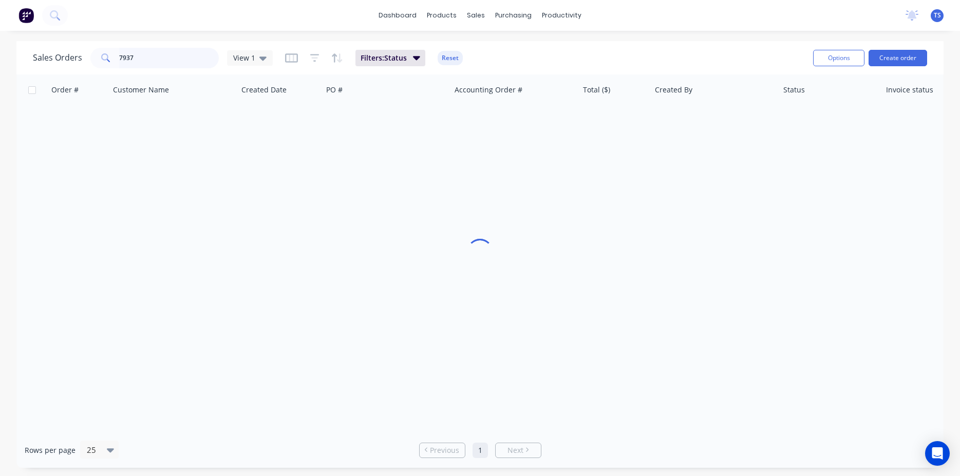
click at [182, 62] on input "7937" at bounding box center [169, 58] width 100 height 21
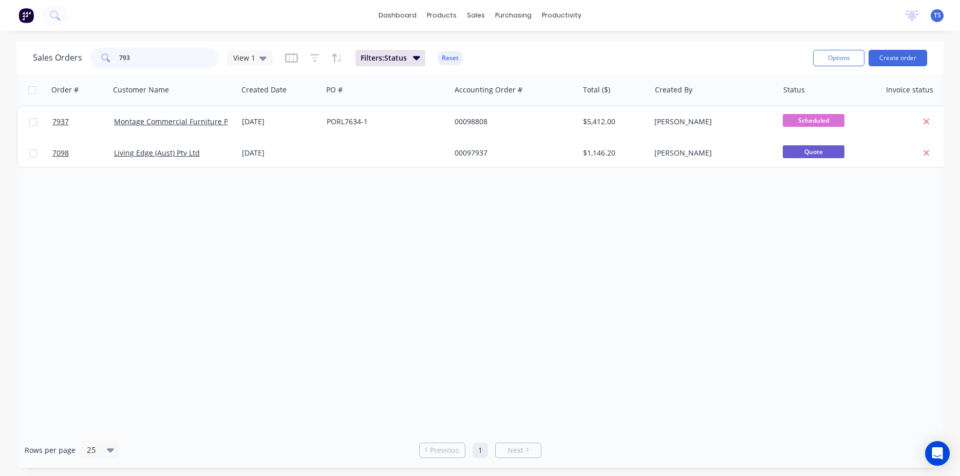
type input "7938"
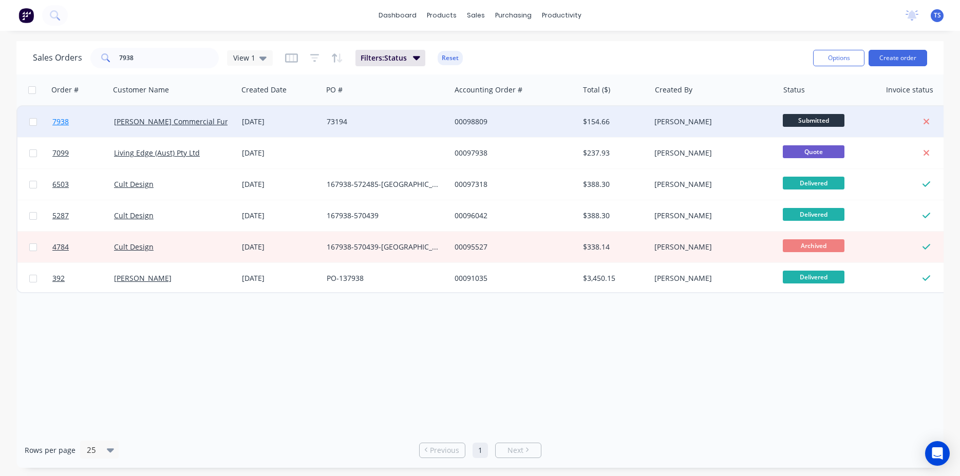
click at [66, 135] on link "7938" at bounding box center [83, 121] width 62 height 31
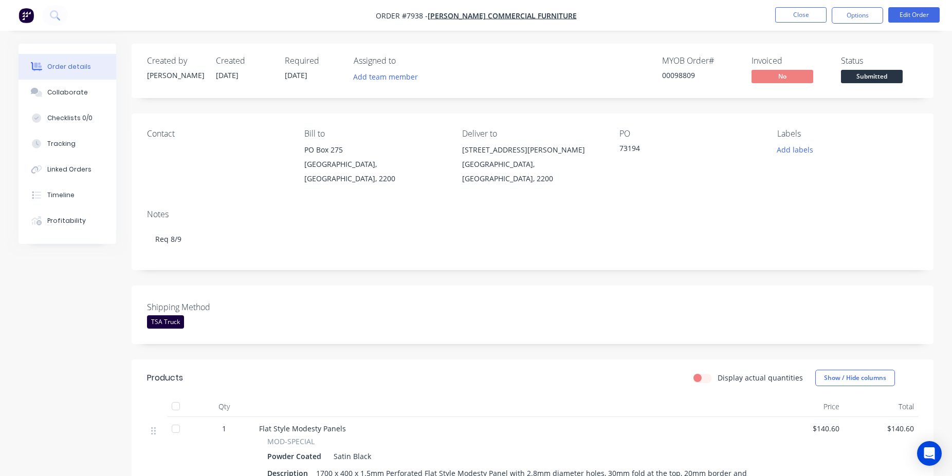
click at [875, 76] on span "Submitted" at bounding box center [872, 76] width 62 height 13
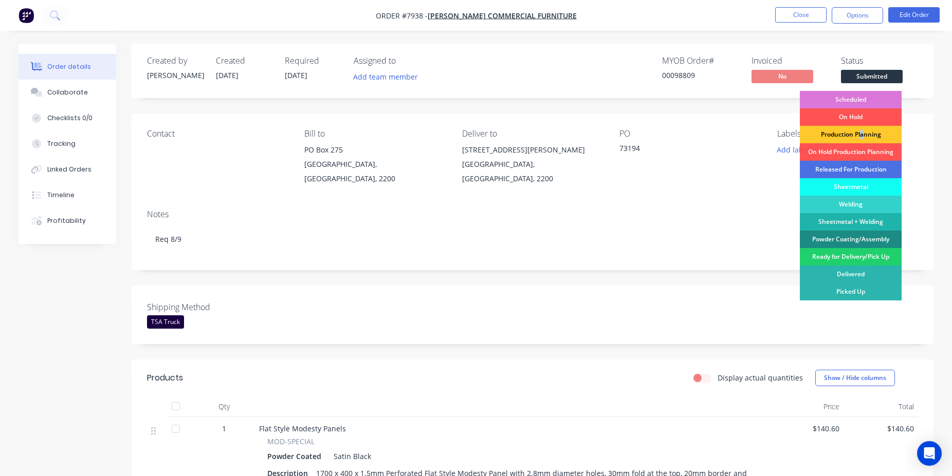
click at [862, 136] on div "Production Planning" at bounding box center [851, 134] width 102 height 17
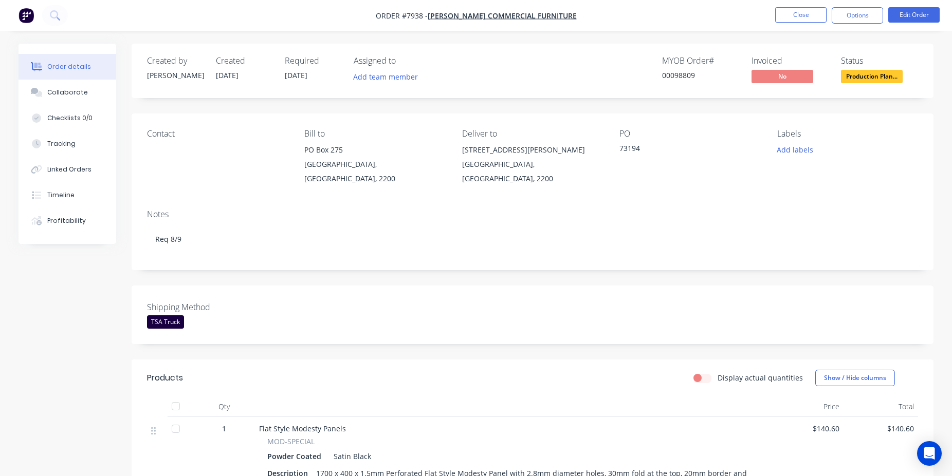
click at [687, 72] on div "00098809" at bounding box center [700, 75] width 77 height 11
copy div "00098809"
click at [799, 20] on button "Close" at bounding box center [800, 14] width 51 height 15
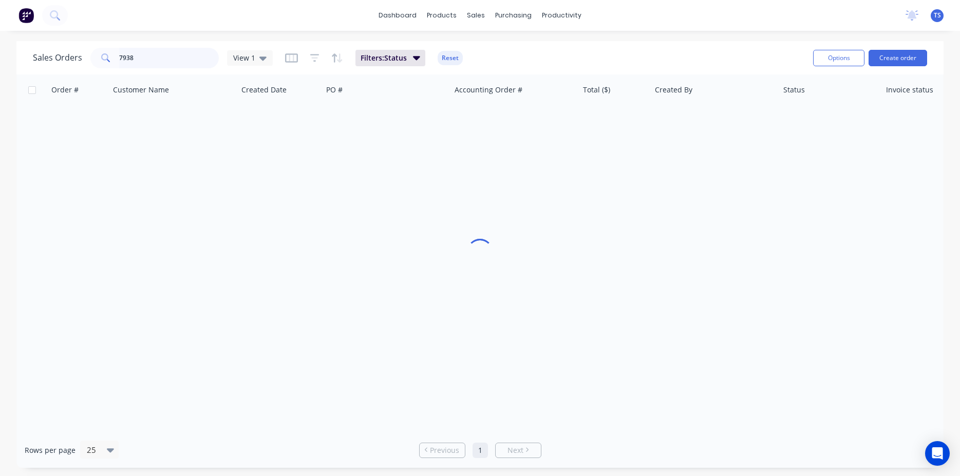
click at [178, 65] on input "7938" at bounding box center [169, 58] width 100 height 21
click at [178, 64] on input "7938" at bounding box center [169, 58] width 100 height 21
paste input "149450"
click at [189, 63] on input "149450" at bounding box center [169, 58] width 100 height 21
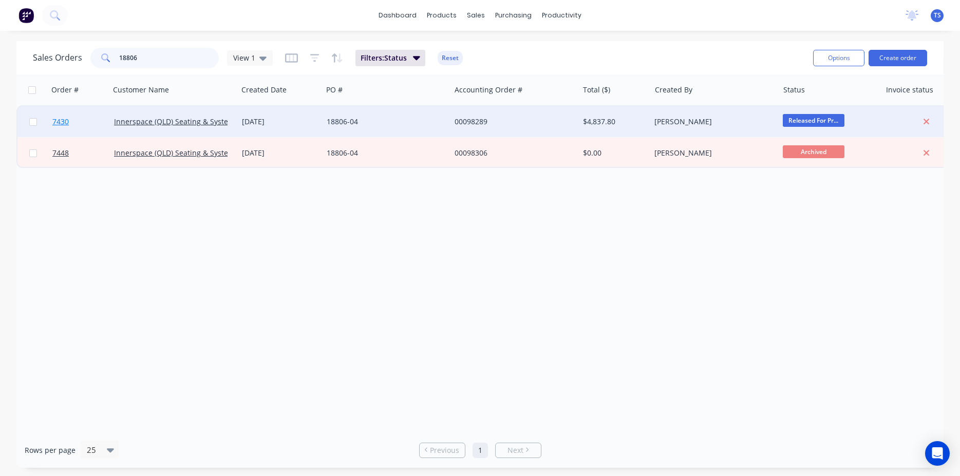
type input "18806"
click at [87, 130] on link "7430" at bounding box center [83, 121] width 62 height 31
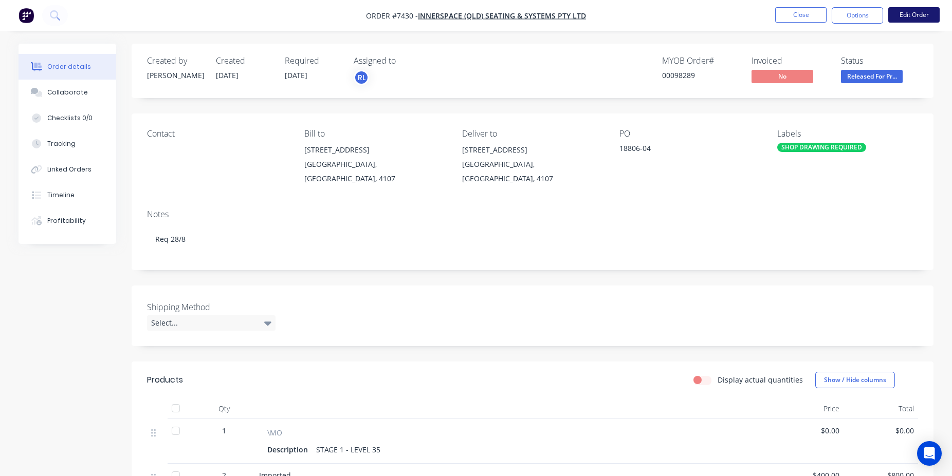
click at [917, 15] on button "Edit Order" at bounding box center [913, 14] width 51 height 15
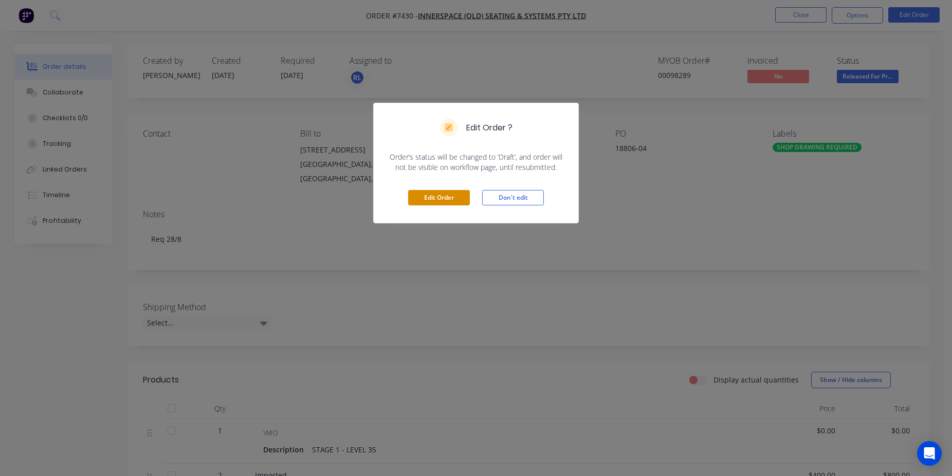
click at [438, 206] on button "Edit Order" at bounding box center [439, 197] width 62 height 15
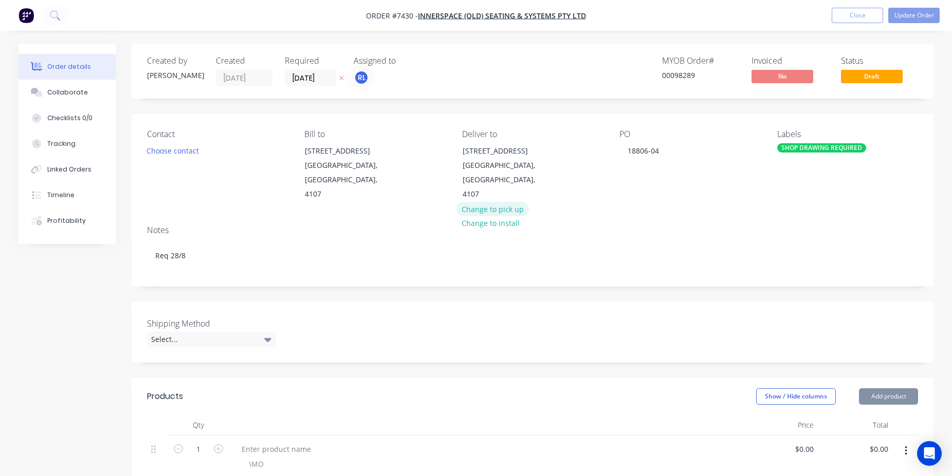
click at [512, 202] on button "Change to pick up" at bounding box center [492, 209] width 73 height 14
click at [489, 165] on div "Salisbury, Queensland, 4107" at bounding box center [504, 179] width 85 height 43
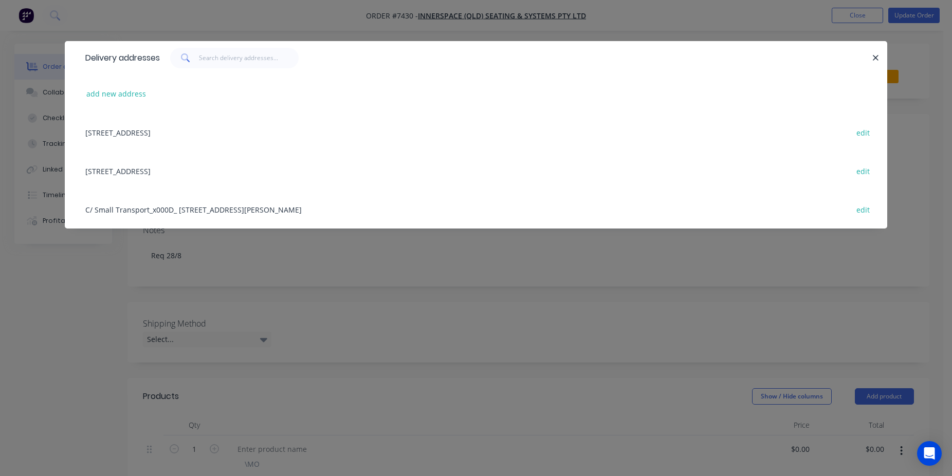
drag, startPoint x: 881, startPoint y: 59, endPoint x: 864, endPoint y: 61, distance: 17.7
click at [881, 59] on button "button" at bounding box center [875, 57] width 13 height 13
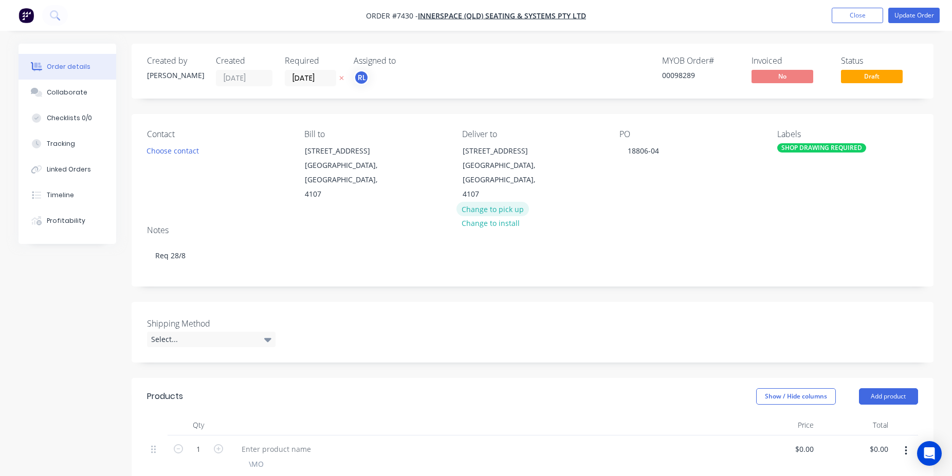
click at [500, 202] on button "Change to pick up" at bounding box center [492, 209] width 73 height 14
click at [499, 153] on div "Pick up Change to delivery Change to install" at bounding box center [532, 165] width 141 height 72
drag, startPoint x: 484, startPoint y: 151, endPoint x: 477, endPoint y: 153, distance: 6.9
click at [484, 151] on div "Pick up Change to delivery Change to install" at bounding box center [532, 165] width 141 height 72
click at [470, 153] on div at bounding box center [470, 150] width 16 height 15
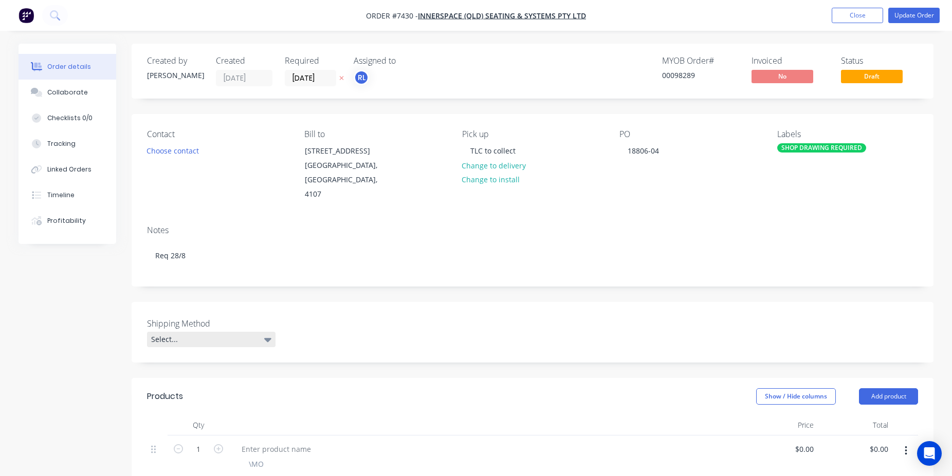
click at [232, 332] on div "Select..." at bounding box center [211, 339] width 128 height 15
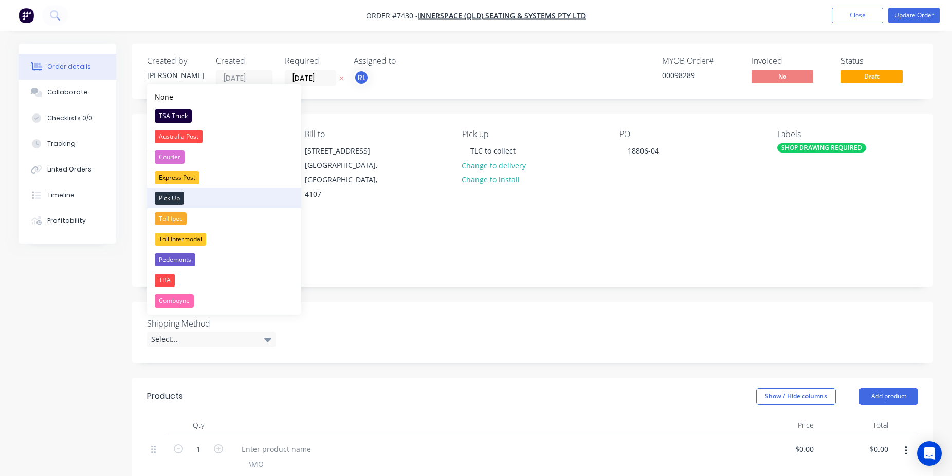
click at [172, 203] on div "Pick Up" at bounding box center [169, 198] width 29 height 13
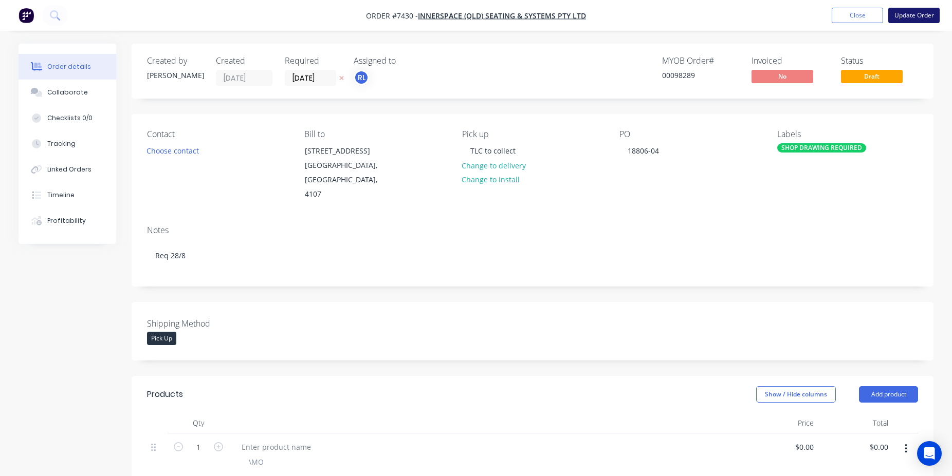
click at [922, 20] on button "Update Order" at bounding box center [913, 15] width 51 height 15
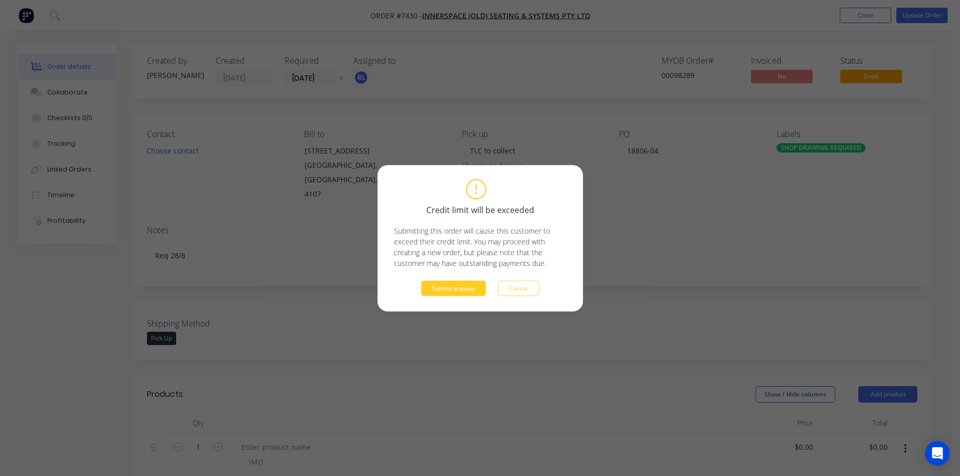
click at [466, 286] on button "Submit anyway" at bounding box center [453, 288] width 65 height 15
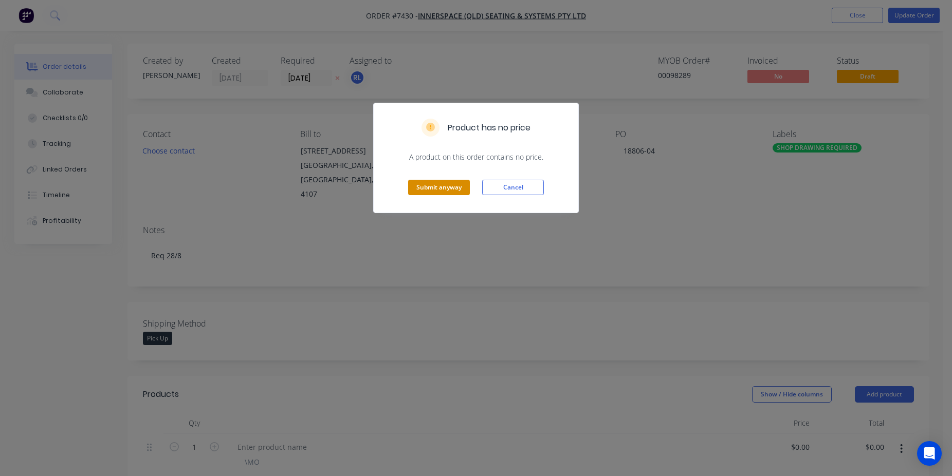
click at [435, 192] on button "Submit anyway" at bounding box center [439, 187] width 62 height 15
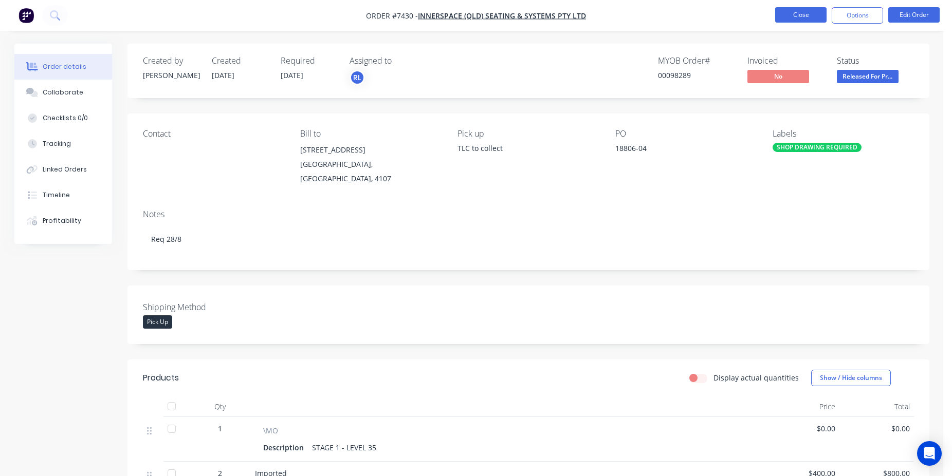
click at [814, 12] on button "Close" at bounding box center [800, 14] width 51 height 15
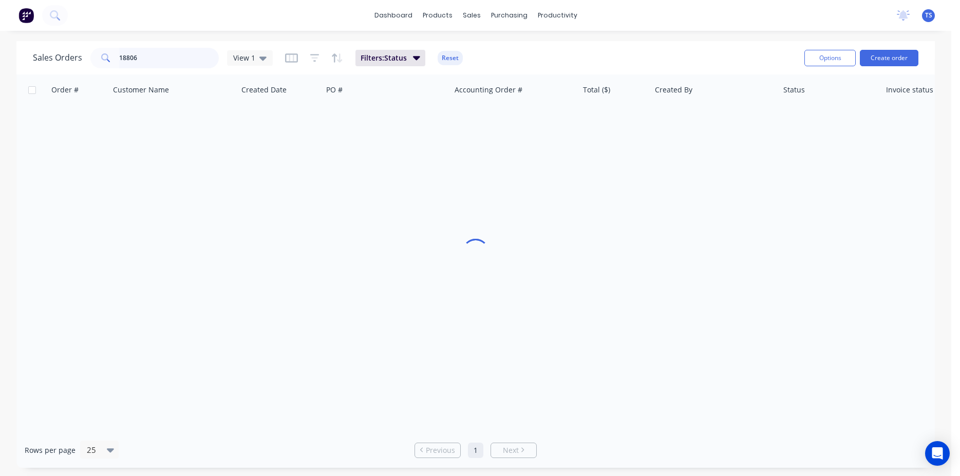
click at [174, 53] on input "18806" at bounding box center [169, 58] width 100 height 21
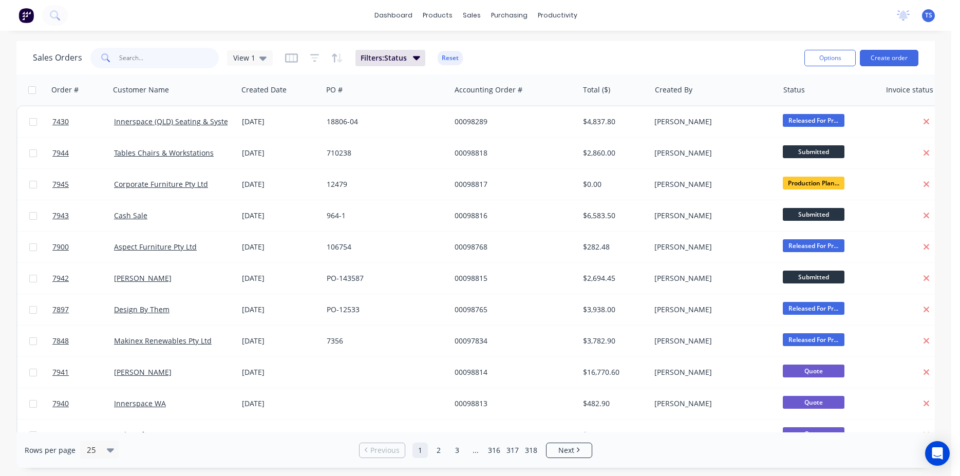
click at [156, 56] on input "text" at bounding box center [169, 58] width 100 height 21
click at [599, 48] on div "Sales Orders View 1 Filters: Status Reset" at bounding box center [415, 57] width 764 height 25
click at [123, 66] on input "text" at bounding box center [169, 58] width 100 height 21
click at [157, 59] on input "text" at bounding box center [169, 58] width 100 height 21
click at [676, 59] on div "Sales Orders View 1 Filters: Status Reset" at bounding box center [415, 57] width 764 height 25
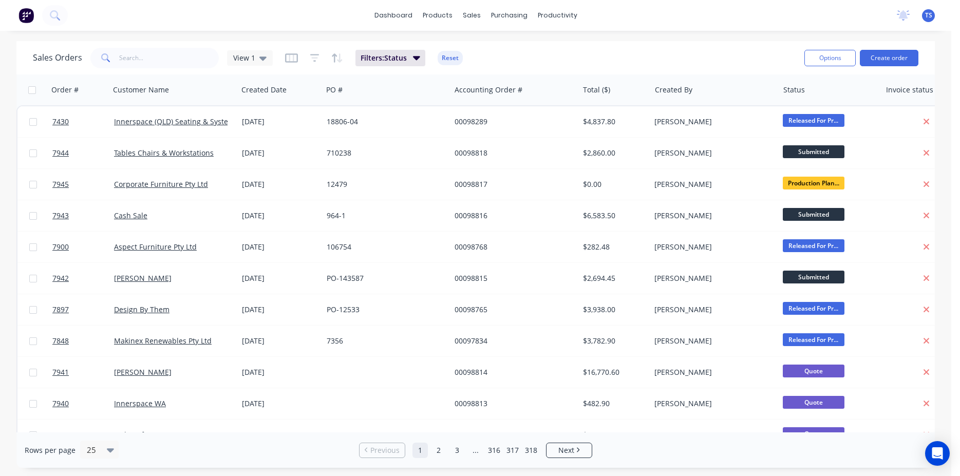
click at [719, 52] on div "Sales Orders View 1 Filters: Status Reset" at bounding box center [415, 57] width 764 height 25
click at [176, 67] on input "text" at bounding box center [169, 58] width 100 height 21
click at [129, 61] on input "text" at bounding box center [169, 58] width 100 height 21
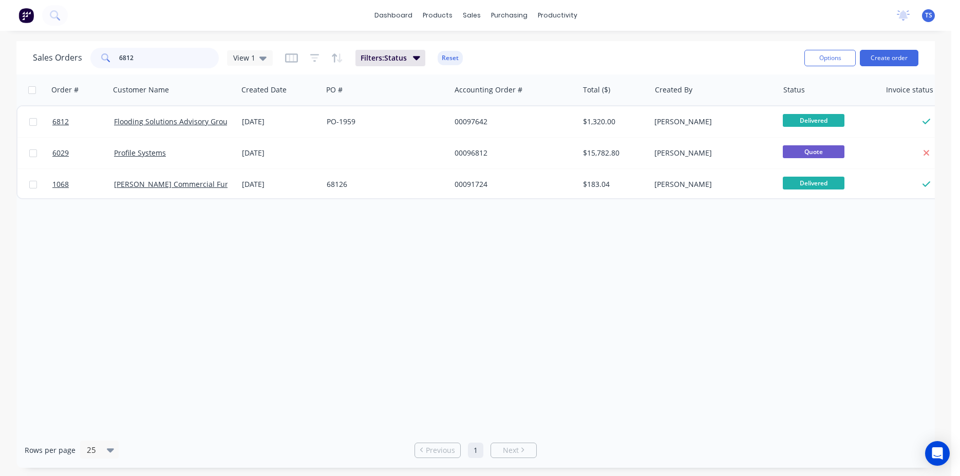
click at [133, 64] on input "6812" at bounding box center [169, 58] width 100 height 21
type input "7457"
click at [155, 65] on input "7457" at bounding box center [169, 58] width 100 height 21
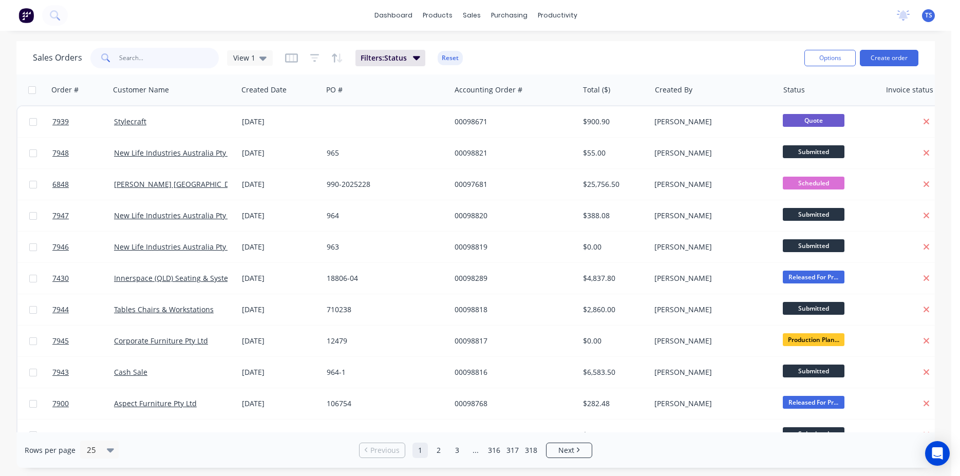
click at [157, 51] on input "text" at bounding box center [169, 58] width 100 height 21
click at [175, 60] on input "text" at bounding box center [169, 58] width 100 height 21
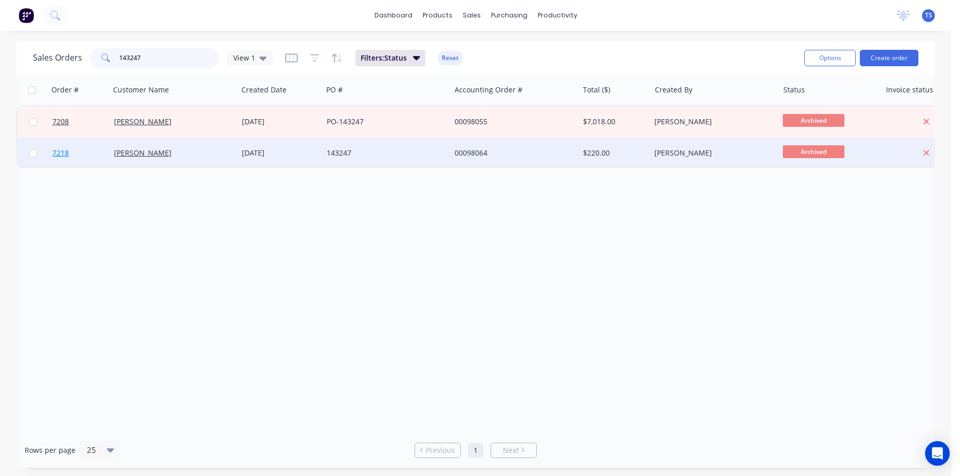
type input "143247"
click at [89, 163] on link "7218" at bounding box center [83, 153] width 62 height 31
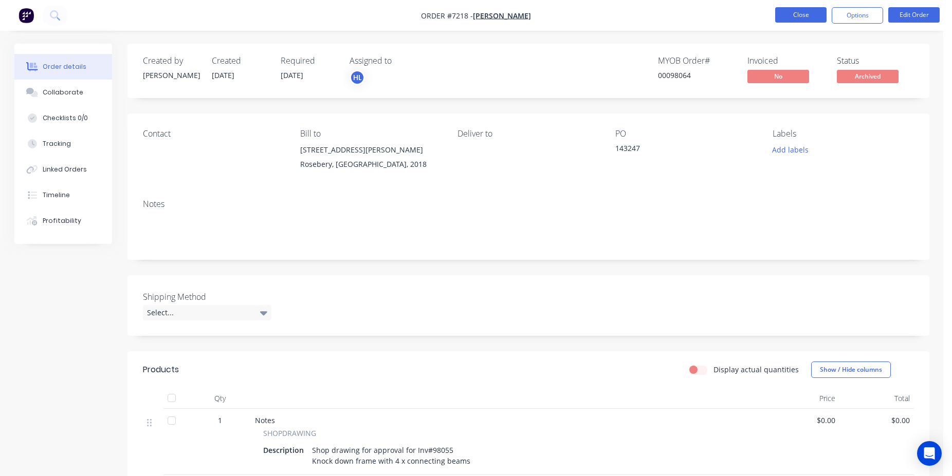
click at [806, 11] on button "Close" at bounding box center [800, 14] width 51 height 15
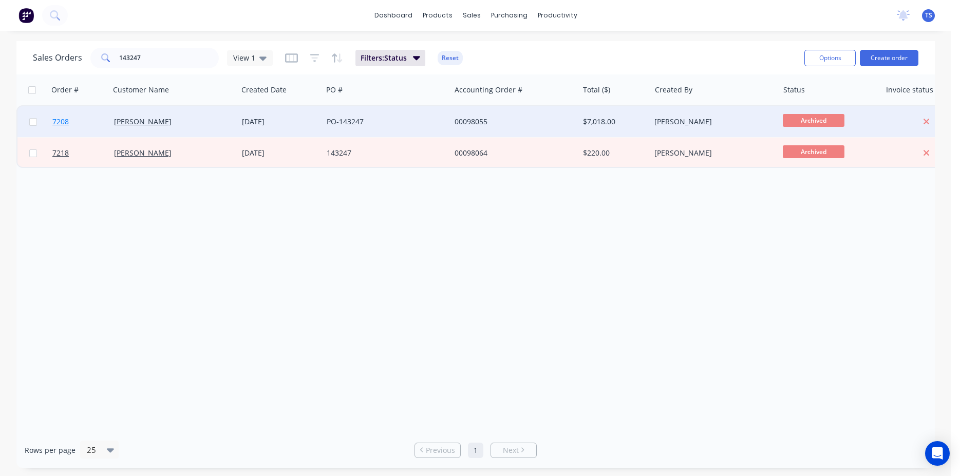
click at [89, 133] on link "7208" at bounding box center [83, 121] width 62 height 31
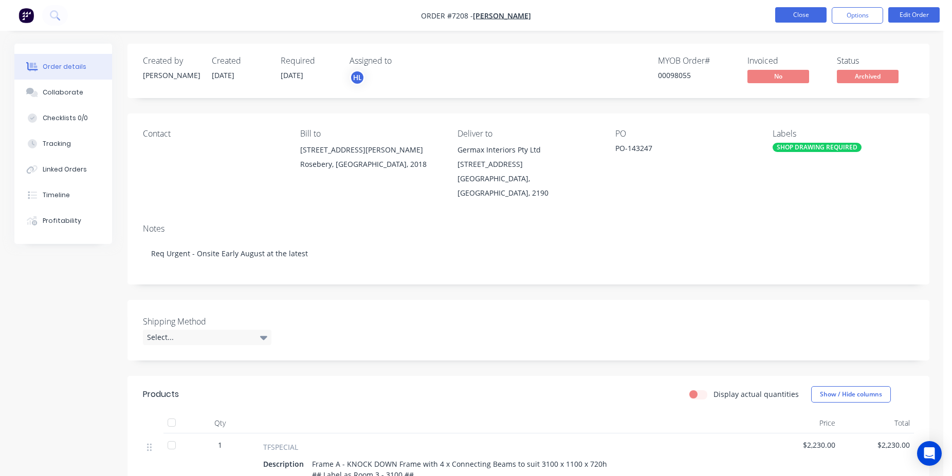
click at [795, 19] on button "Close" at bounding box center [800, 14] width 51 height 15
